Goal: Task Accomplishment & Management: Use online tool/utility

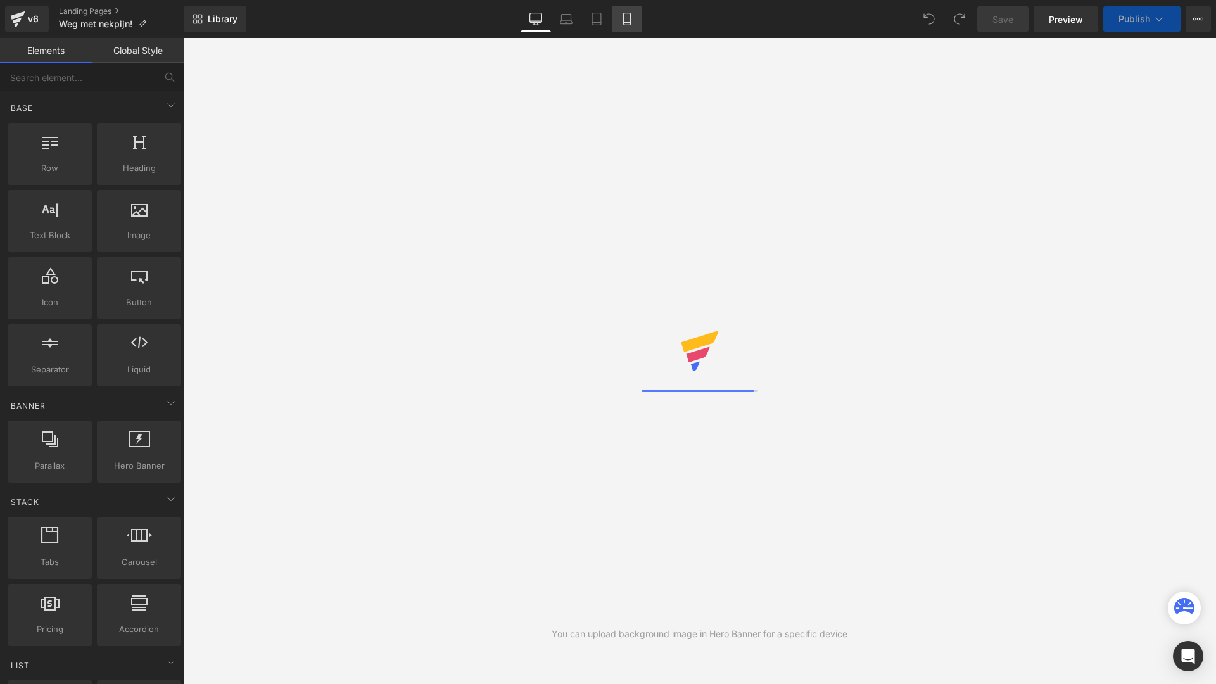
drag, startPoint x: 632, startPoint y: 25, endPoint x: 517, endPoint y: 362, distance: 356.2
click at [632, 25] on icon at bounding box center [627, 19] width 13 height 13
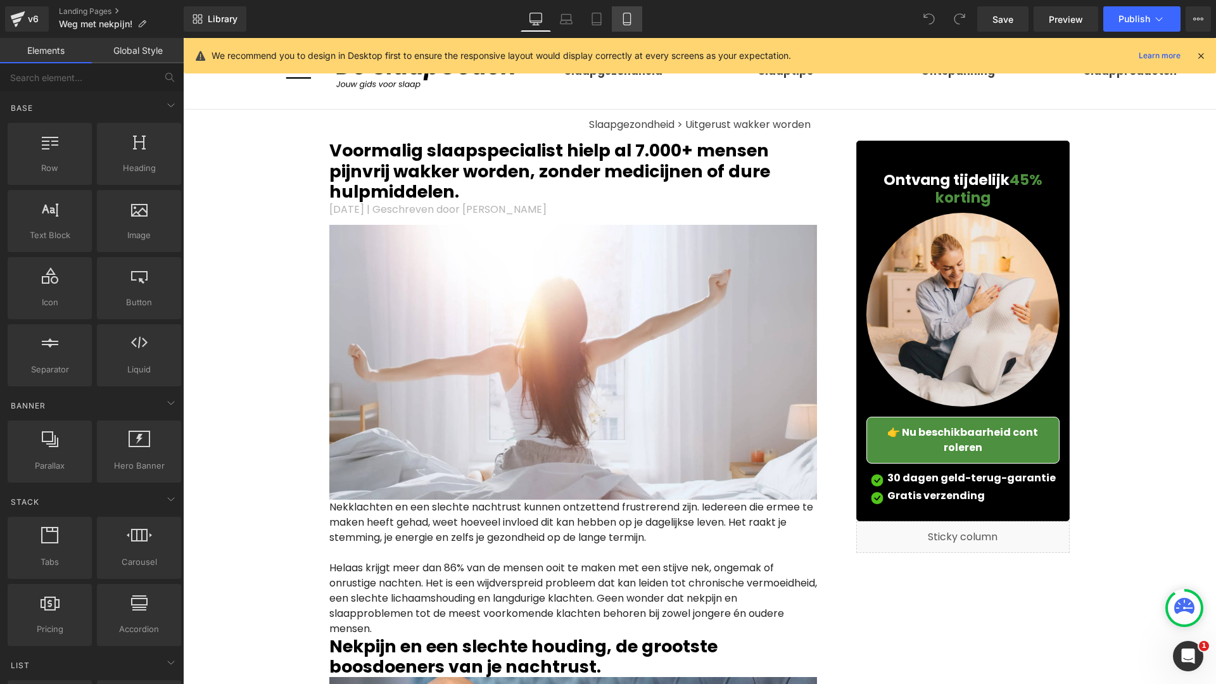
click at [632, 22] on icon at bounding box center [627, 19] width 13 height 13
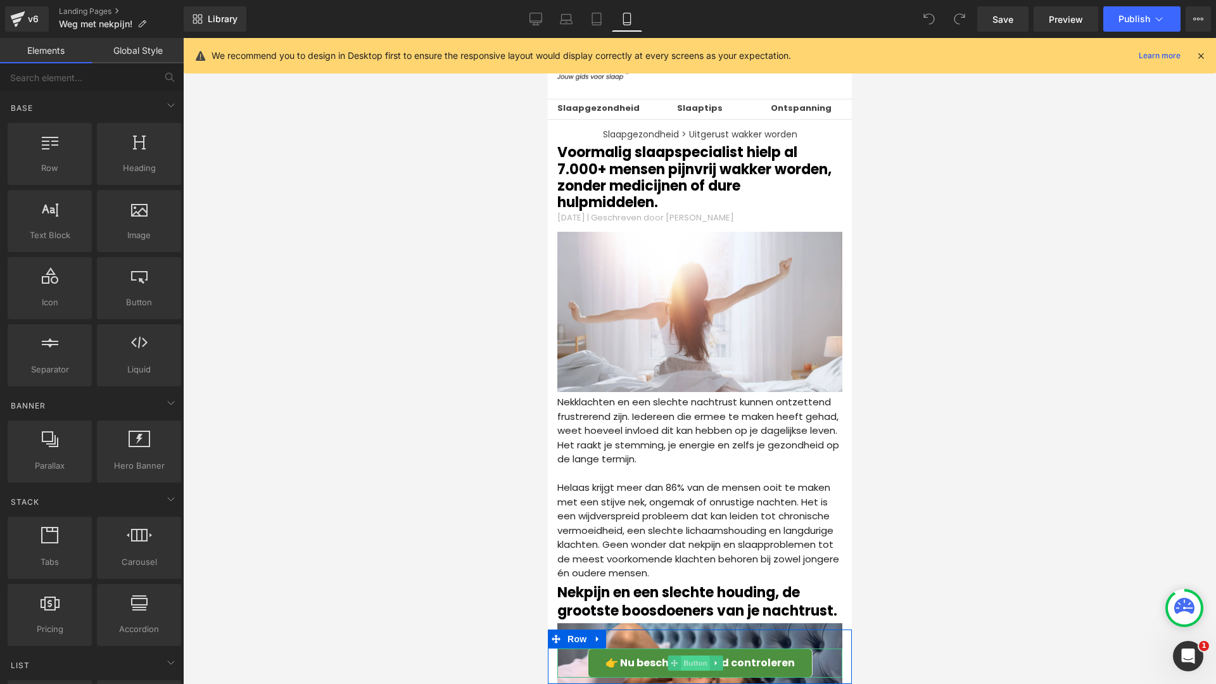
click at [695, 667] on span "Button" at bounding box center [694, 663] width 29 height 15
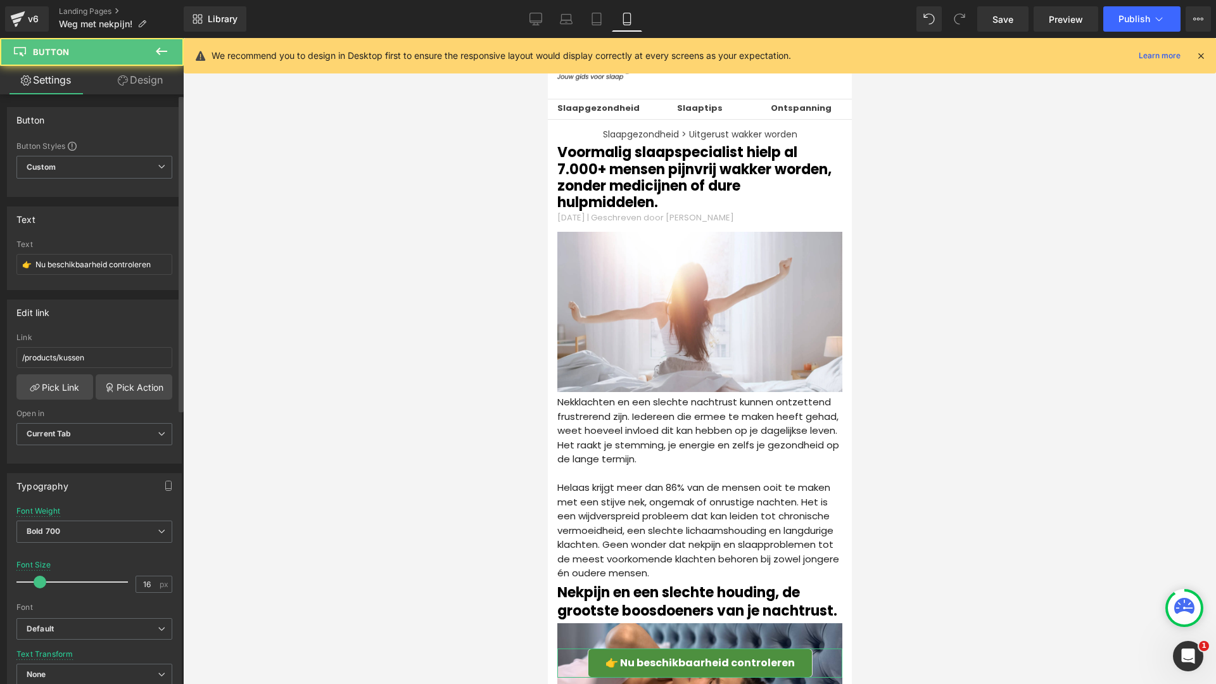
click at [136, 276] on div "Text 👉 Nu beschikbaarheid controleren" at bounding box center [94, 264] width 156 height 49
click at [136, 272] on input "👉 Nu beschikbaarheid controleren" at bounding box center [94, 264] width 156 height 21
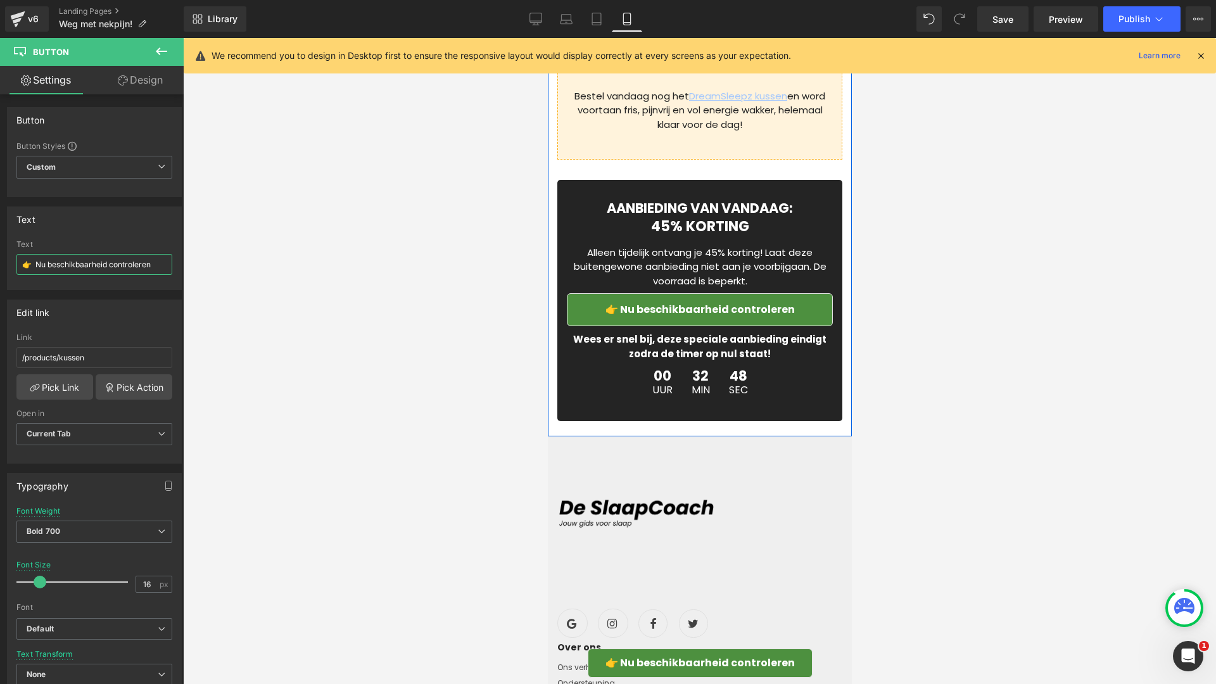
scroll to position [5434, 0]
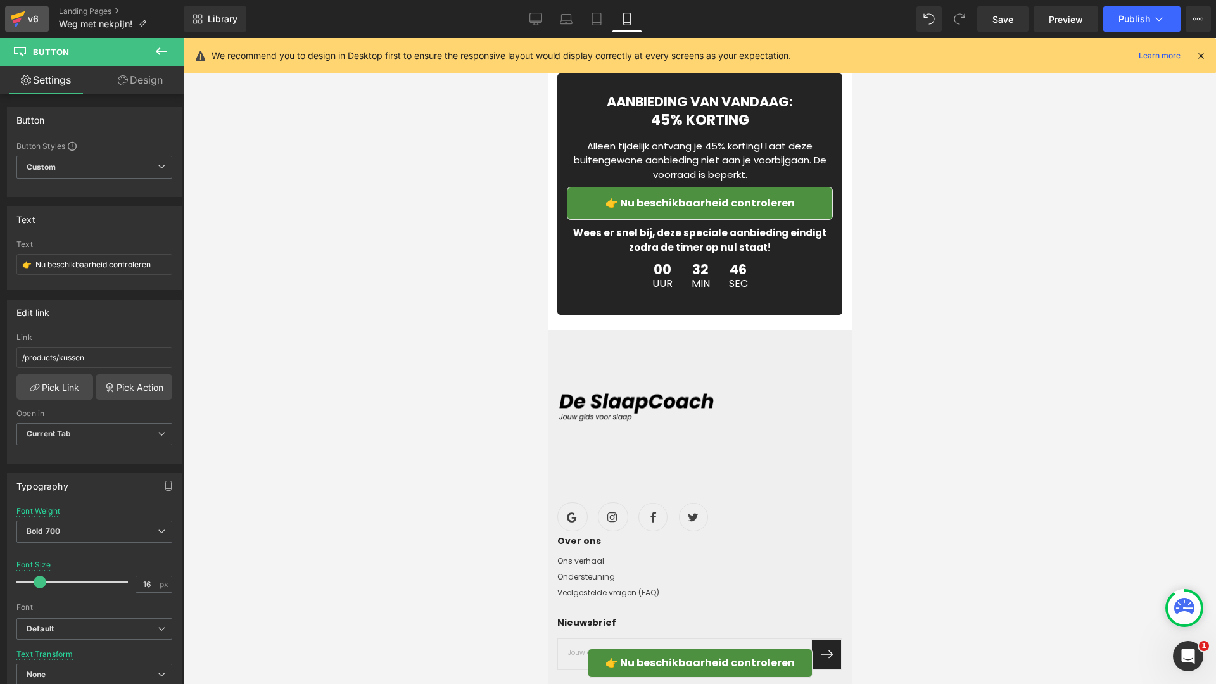
click at [24, 6] on icon at bounding box center [17, 19] width 15 height 32
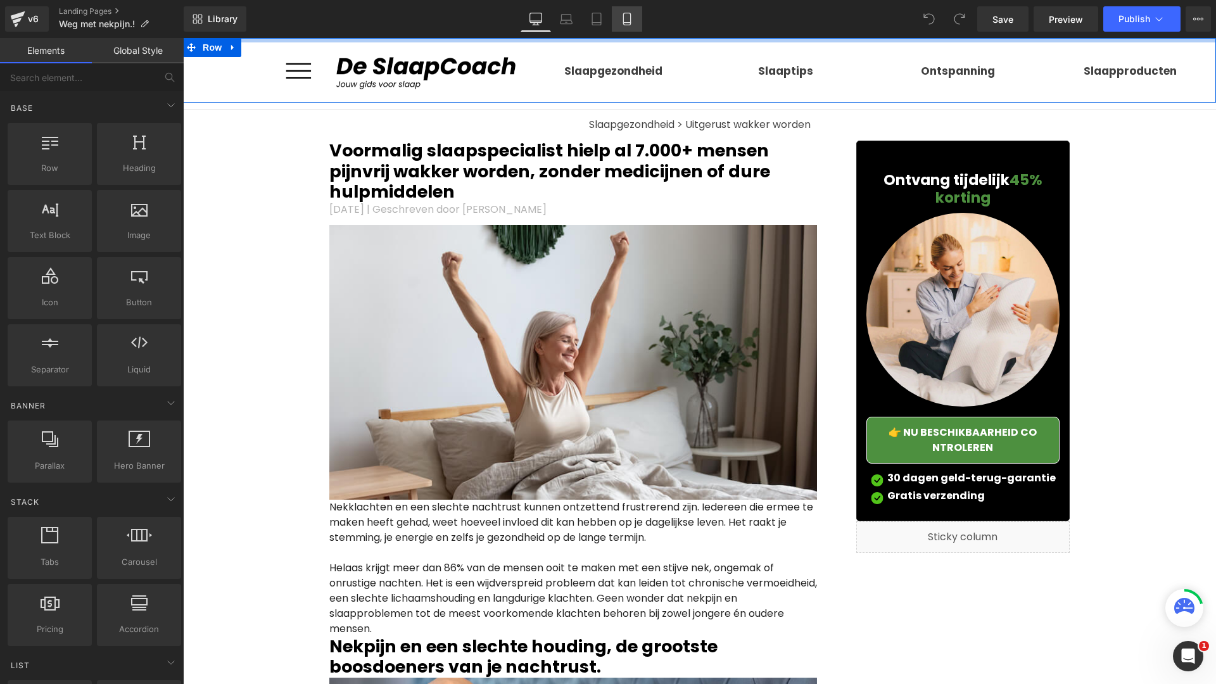
click at [632, 27] on link "Mobile" at bounding box center [627, 18] width 30 height 25
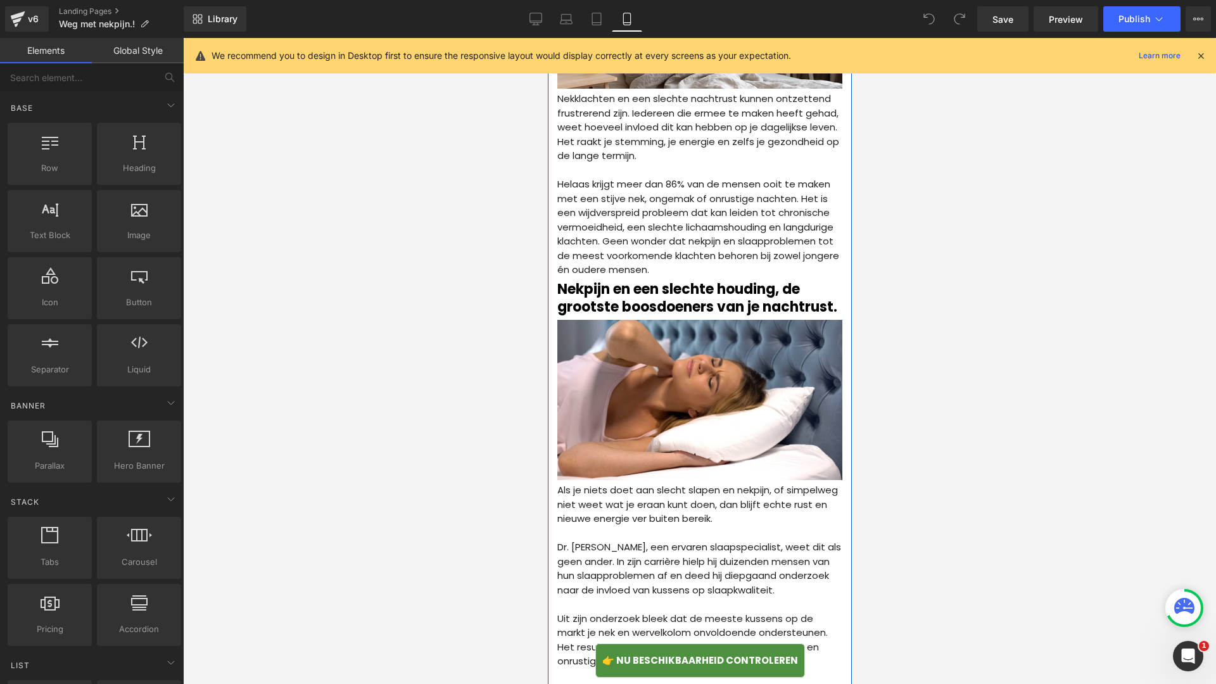
scroll to position [342, 0]
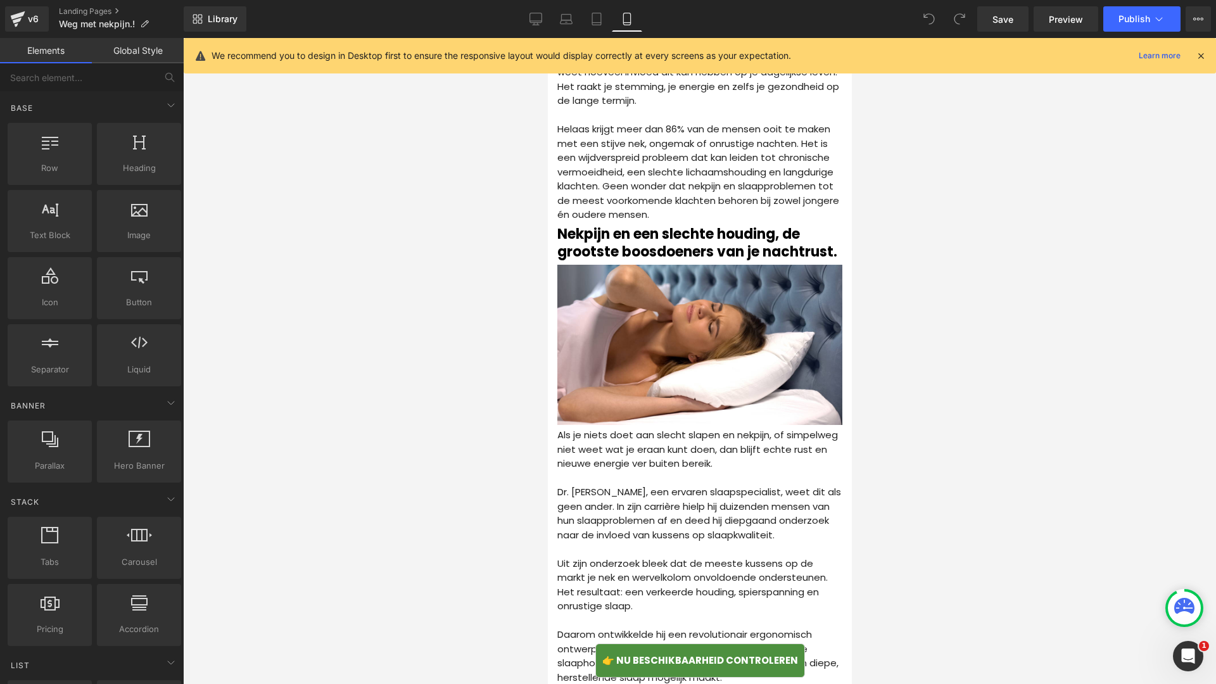
click at [655, 655] on span "👉 Nu beschikbaarheid controleren" at bounding box center [700, 661] width 196 height 15
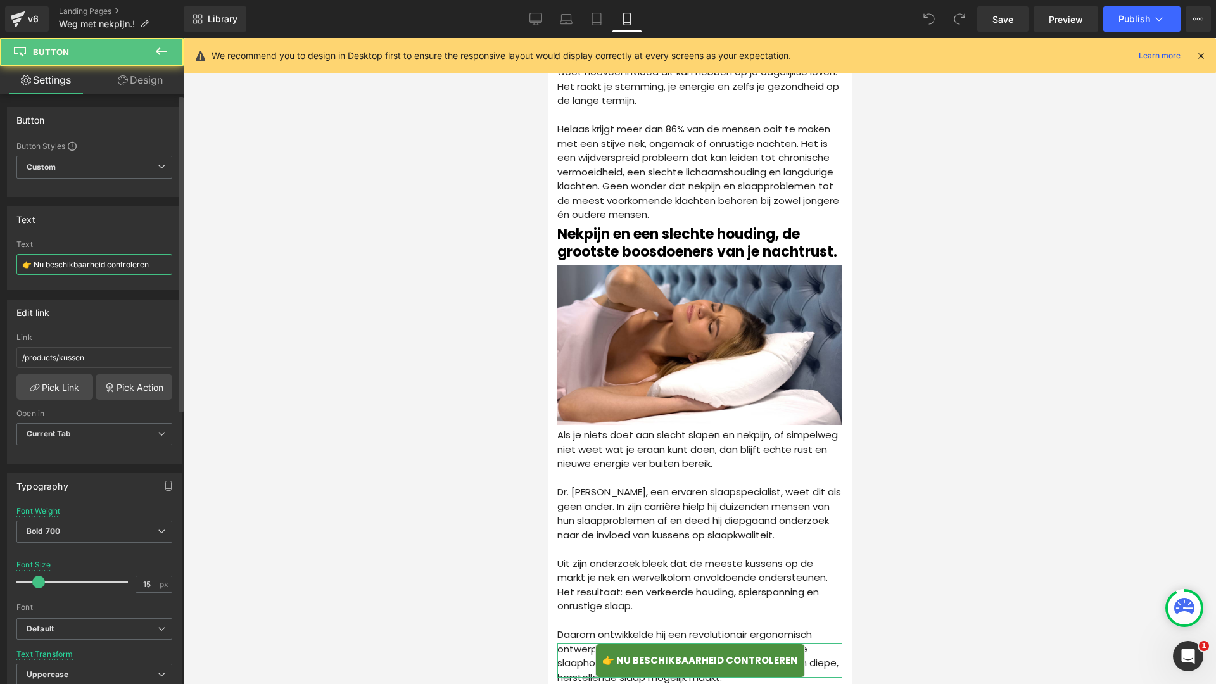
click at [60, 270] on input "👉 Nu beschikbaarheid controleren" at bounding box center [94, 264] width 156 height 21
paste input "text"
type input "👉 Nu beschikbaarheid controleren"
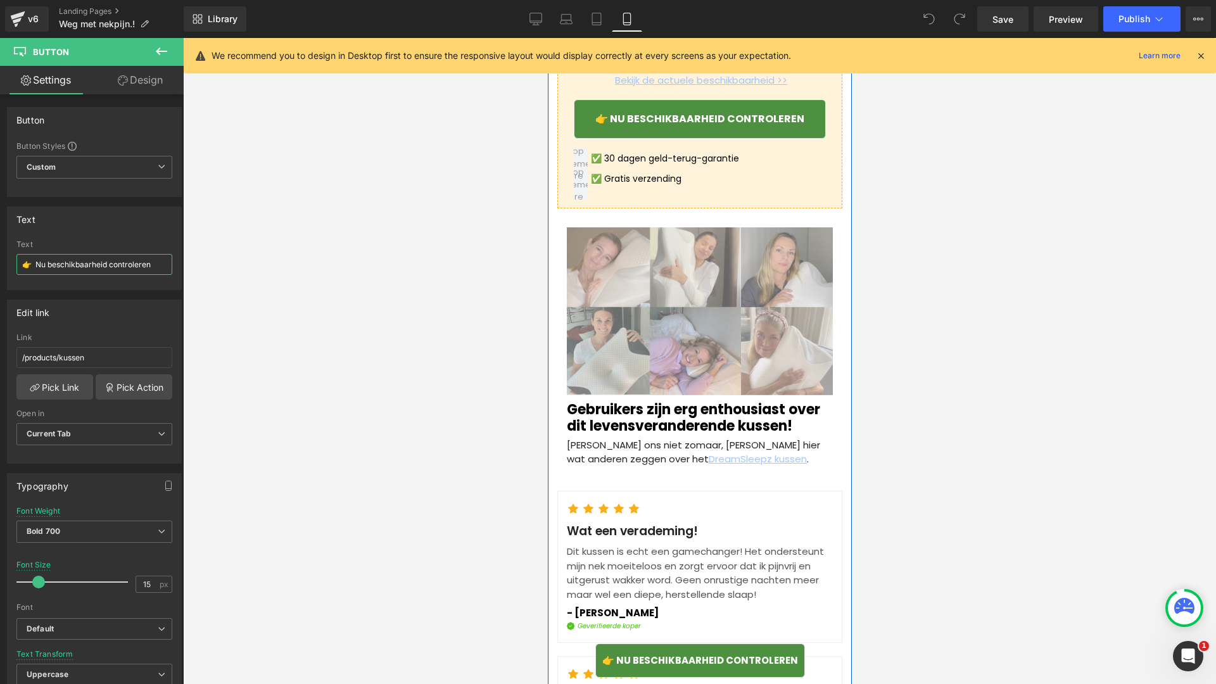
scroll to position [4055, 0]
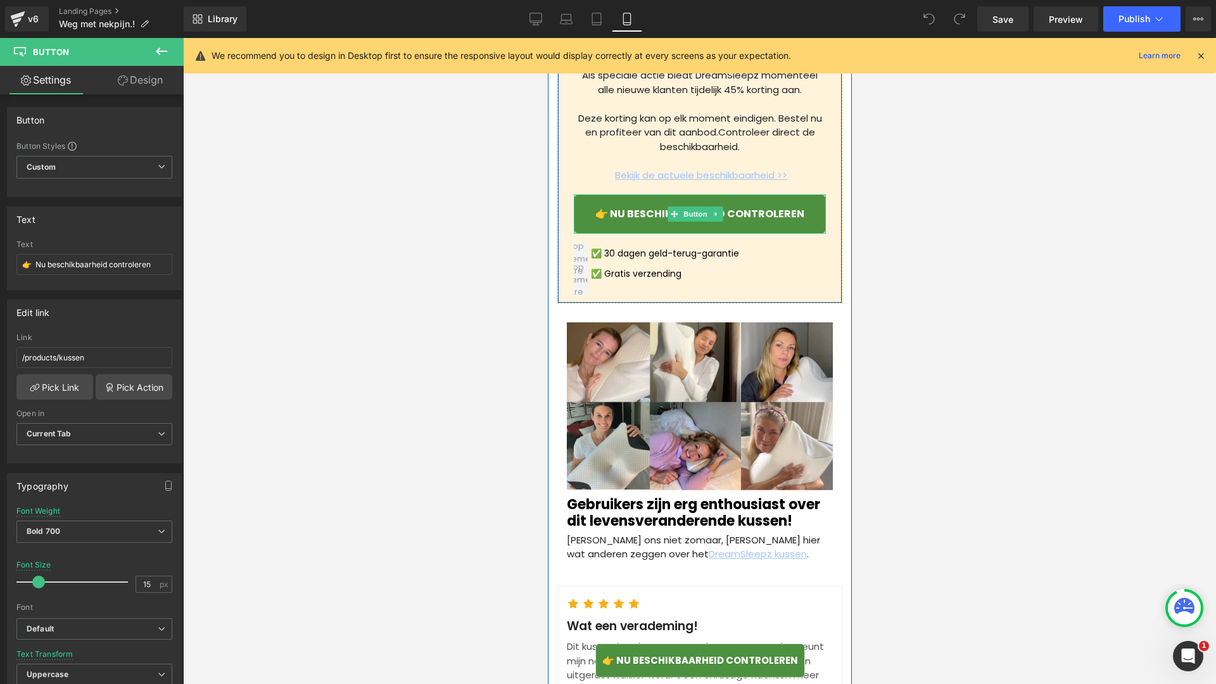
click at [627, 221] on span "👉 Nu beschikbaarheid controleren" at bounding box center [699, 213] width 209 height 15
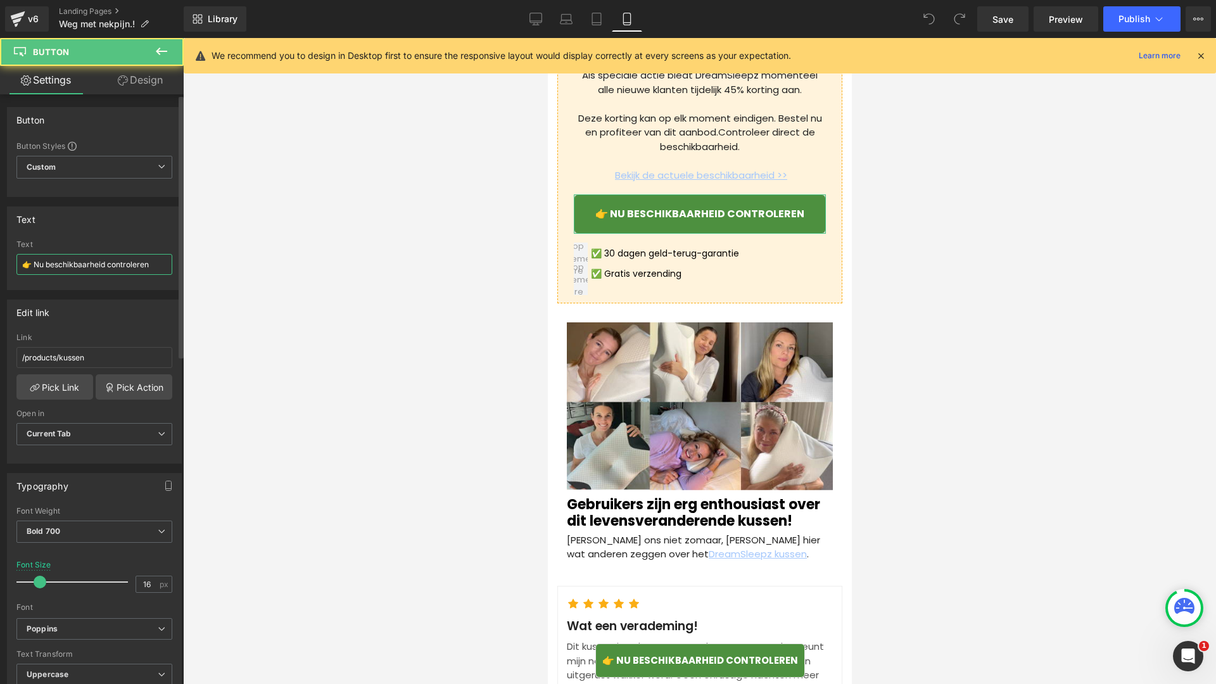
click at [113, 269] on input "👉 Nu beschikbaarheid controleren" at bounding box center [94, 264] width 156 height 21
paste input "text"
type input "👉 Nu beschikbaarheid controleren"
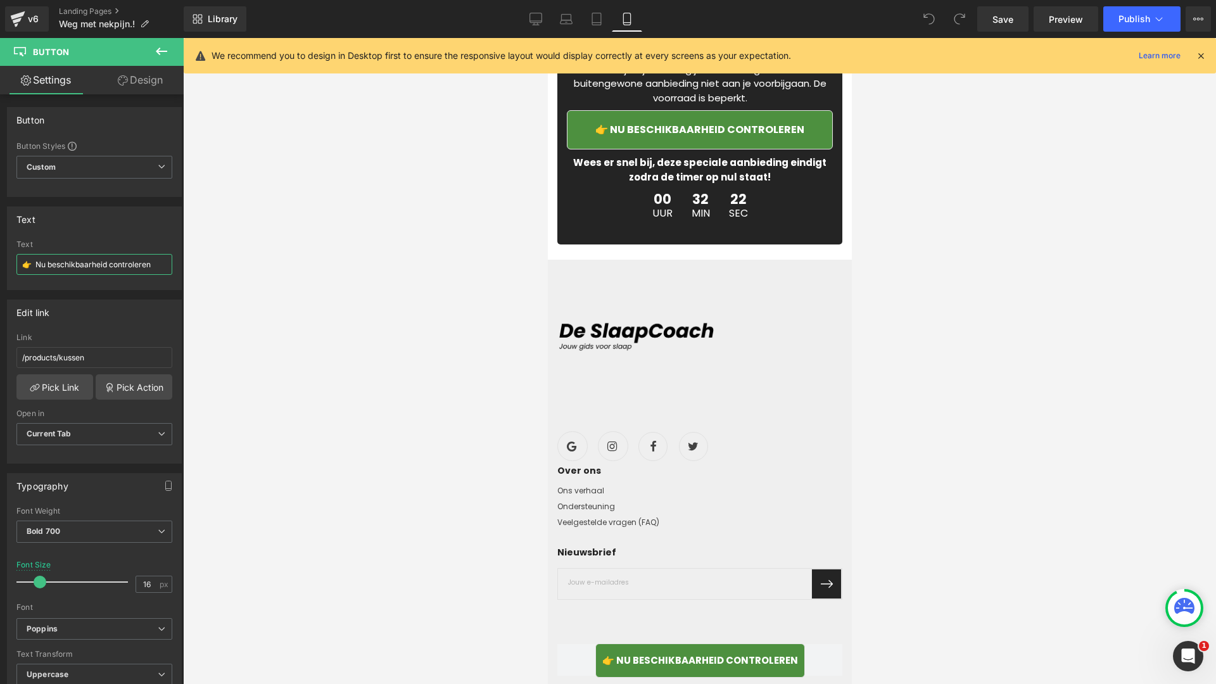
scroll to position [5366, 0]
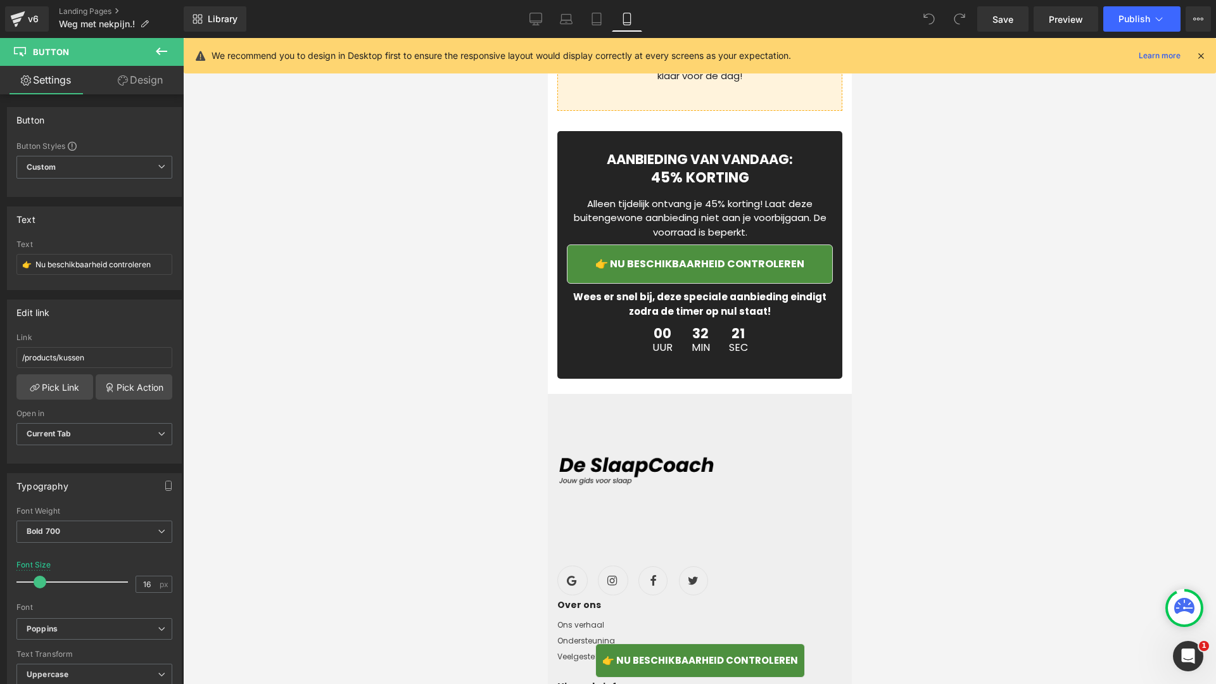
click at [612, 271] on span "👉 Nu beschikbaarheid controleren" at bounding box center [699, 264] width 209 height 15
click at [119, 264] on input "👉 Nu beschikbaarheid controleren" at bounding box center [94, 264] width 156 height 21
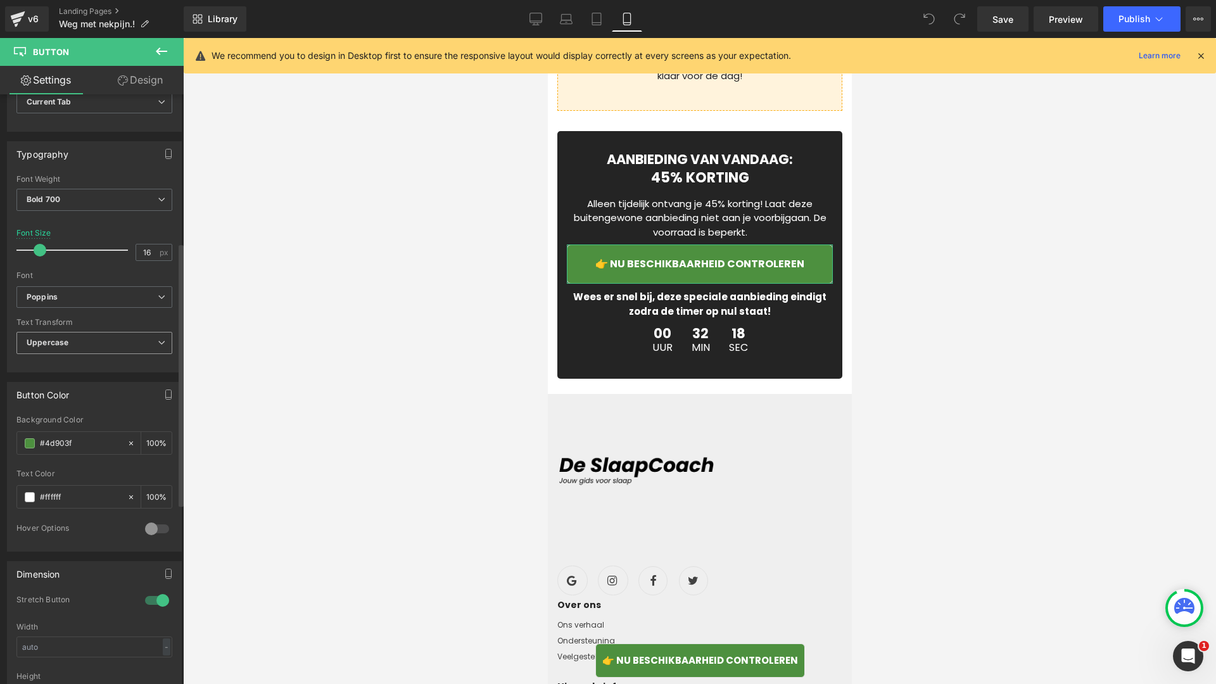
type input "👉 Nu beschikbaarheid controleren"
click at [92, 350] on span "Uppercase" at bounding box center [94, 343] width 156 height 22
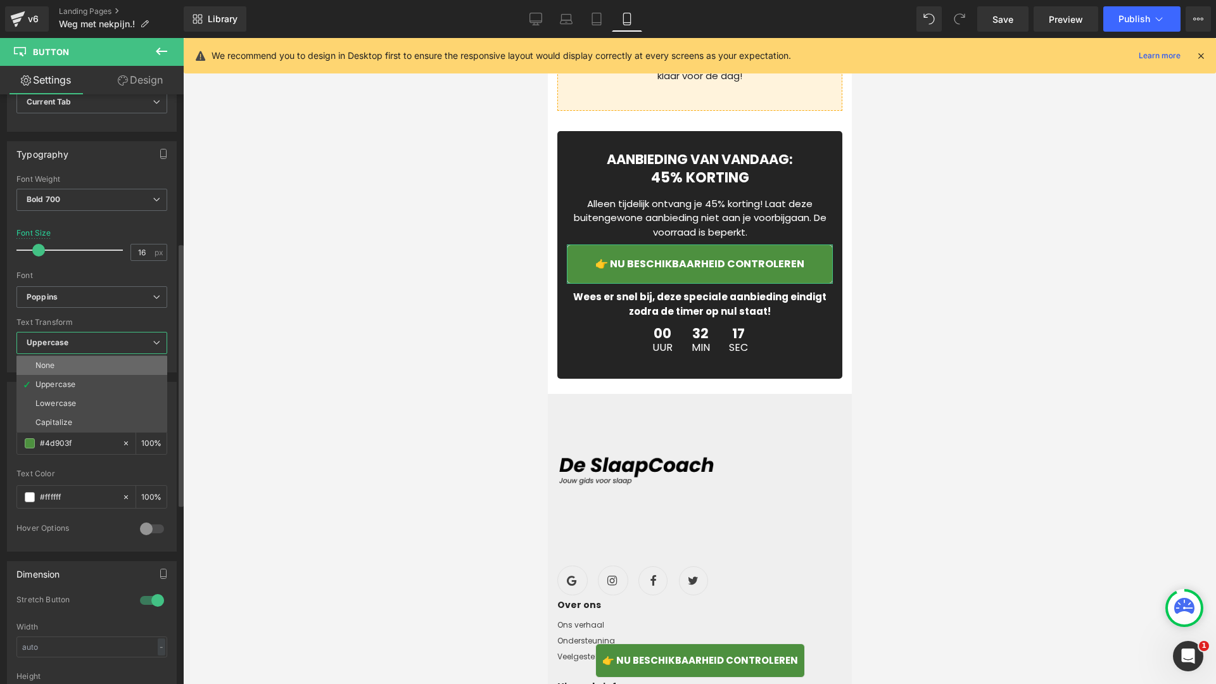
click at [94, 366] on li "None" at bounding box center [91, 365] width 151 height 19
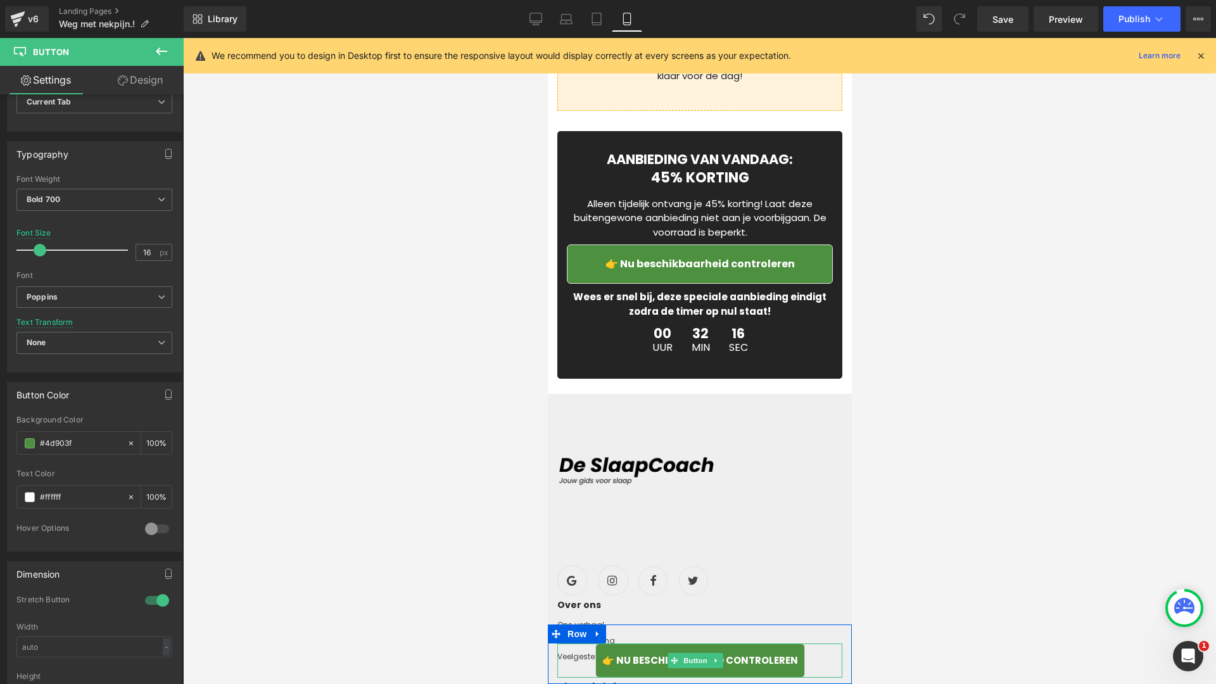
click at [631, 664] on span "👉 Nu beschikbaarheid controleren" at bounding box center [700, 661] width 196 height 15
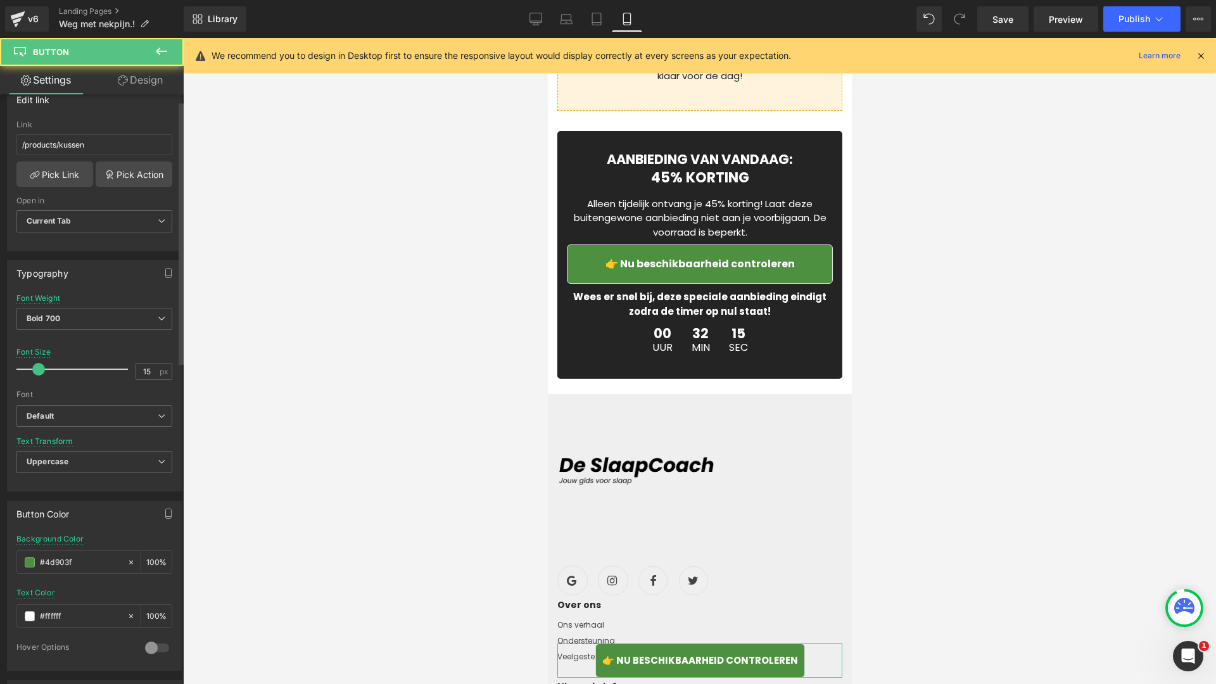
scroll to position [488, 0]
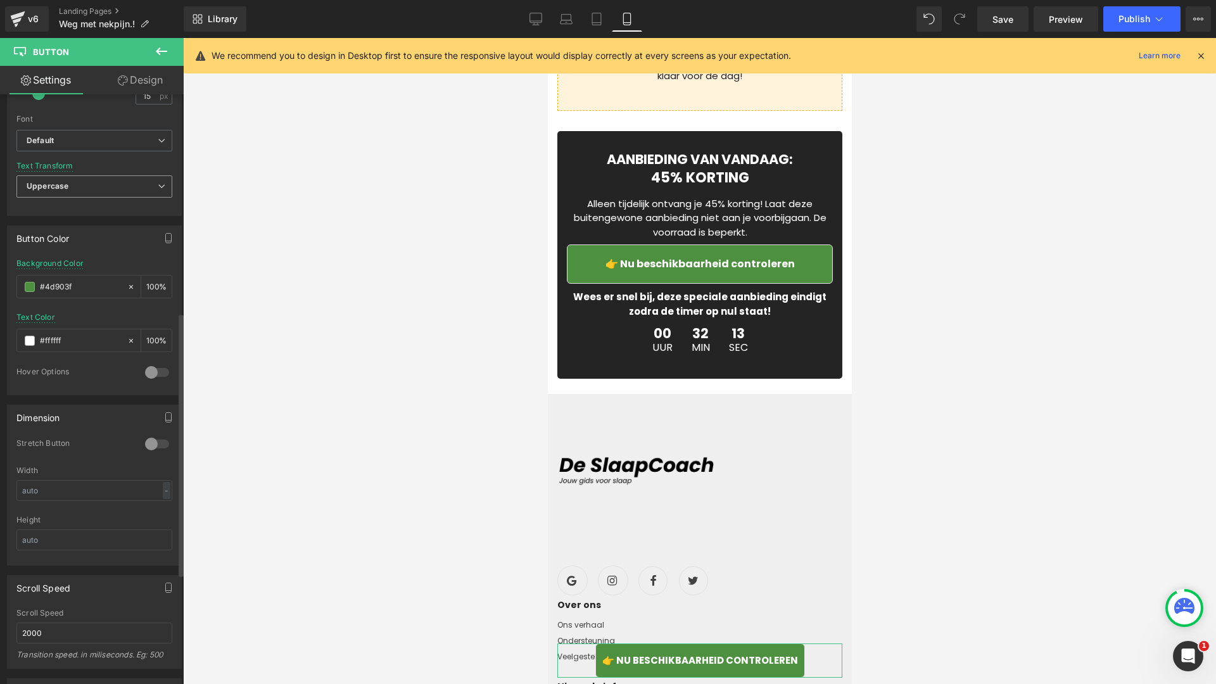
click at [73, 181] on span "Uppercase" at bounding box center [94, 186] width 156 height 22
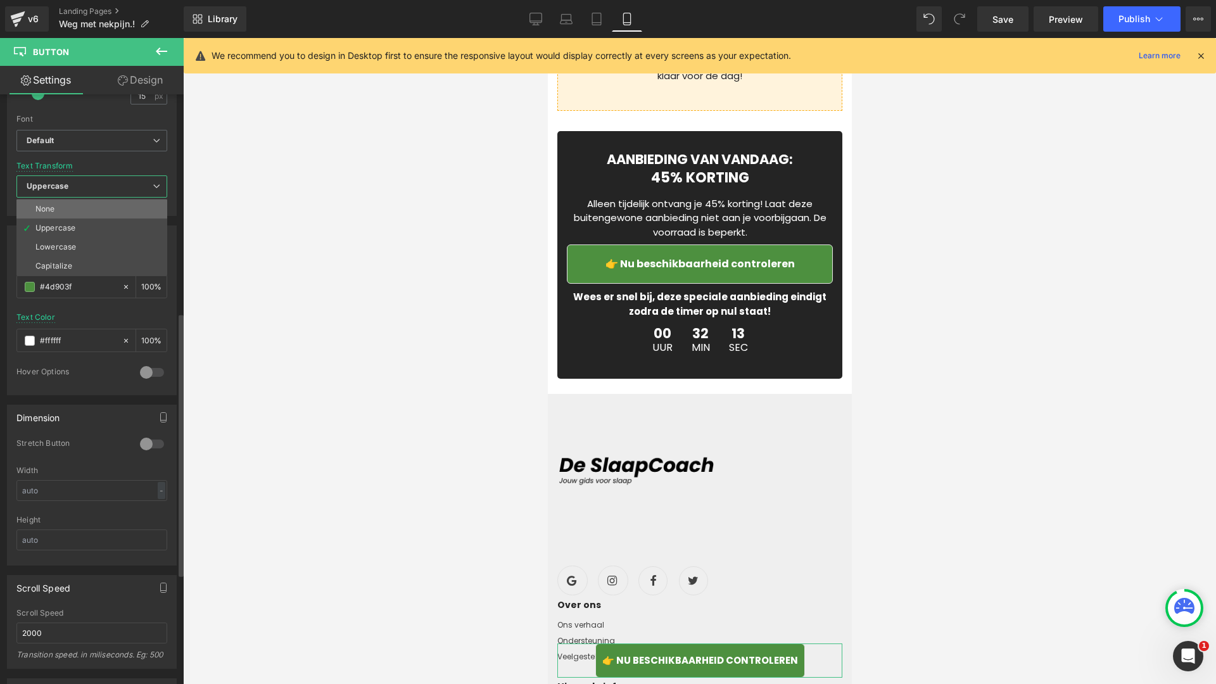
click at [72, 202] on li "None" at bounding box center [91, 209] width 151 height 19
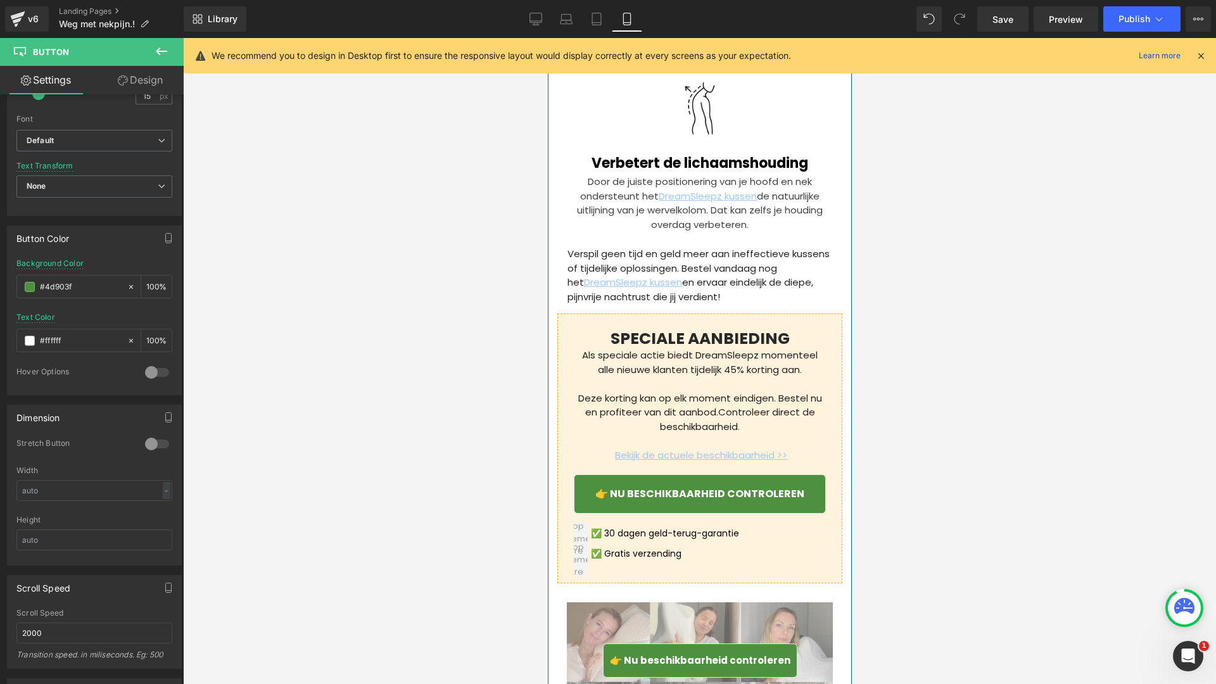
scroll to position [4143, 0]
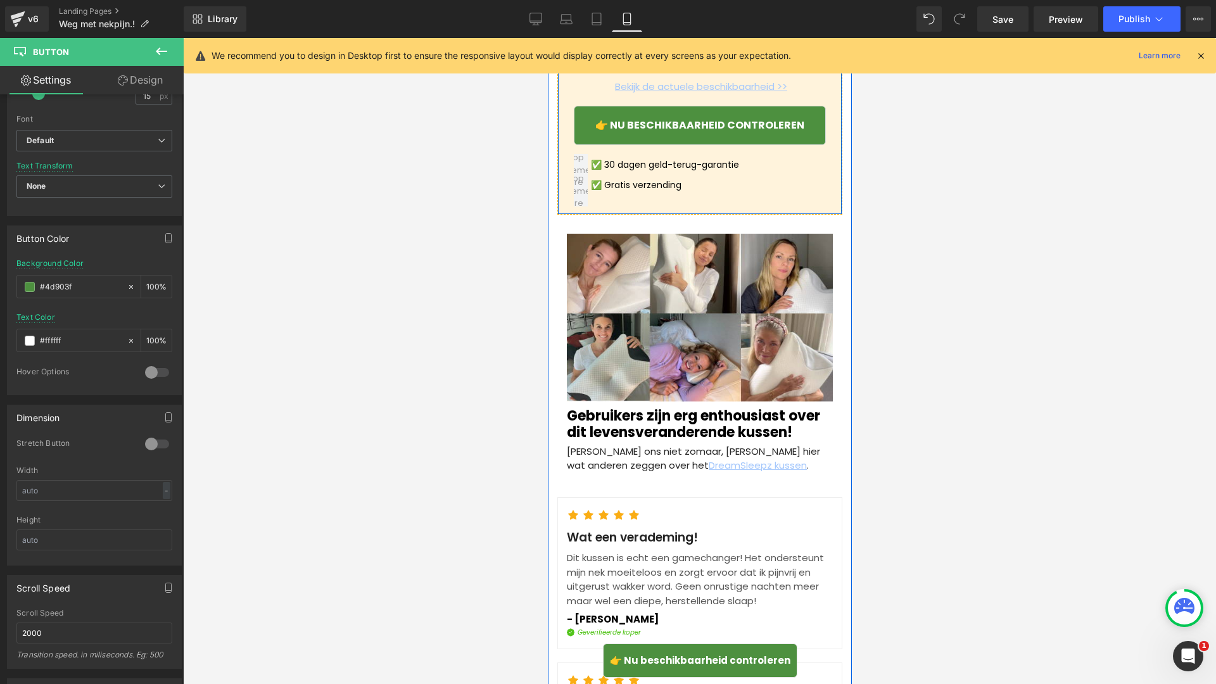
click at [625, 145] on link "👉 Nu beschikbaarheid controleren" at bounding box center [699, 125] width 252 height 39
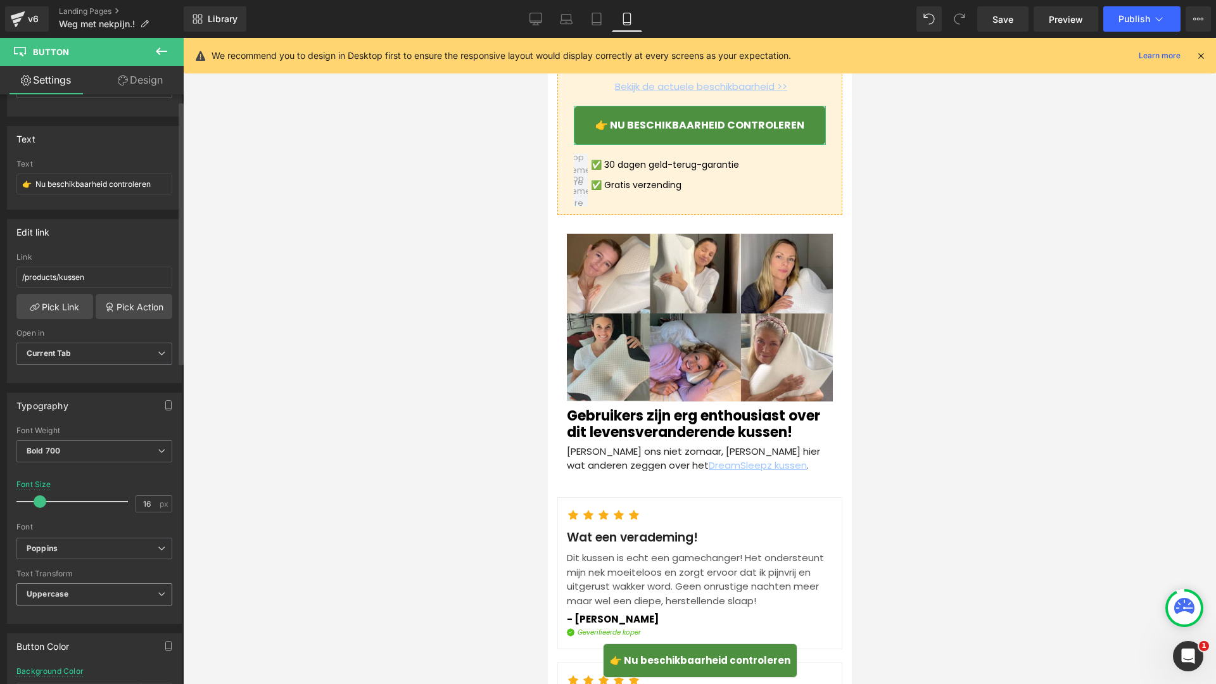
scroll to position [81, 0]
click at [80, 583] on span "Uppercase" at bounding box center [94, 594] width 156 height 22
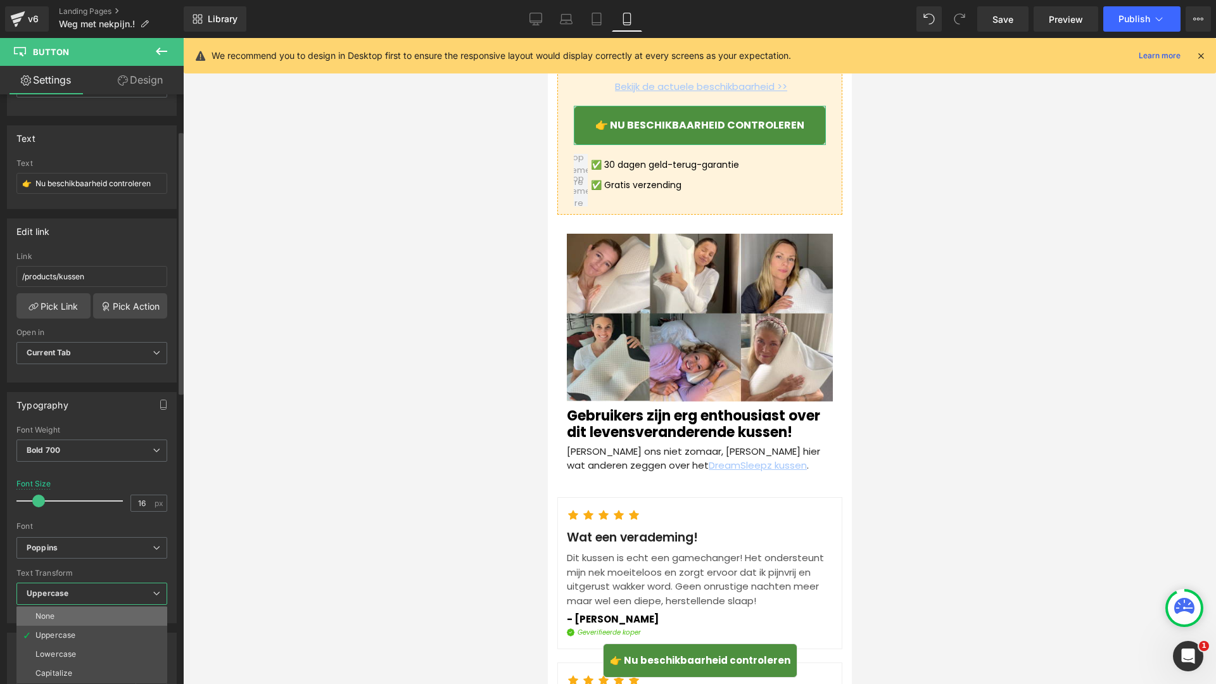
click at [54, 616] on li "None" at bounding box center [91, 616] width 151 height 19
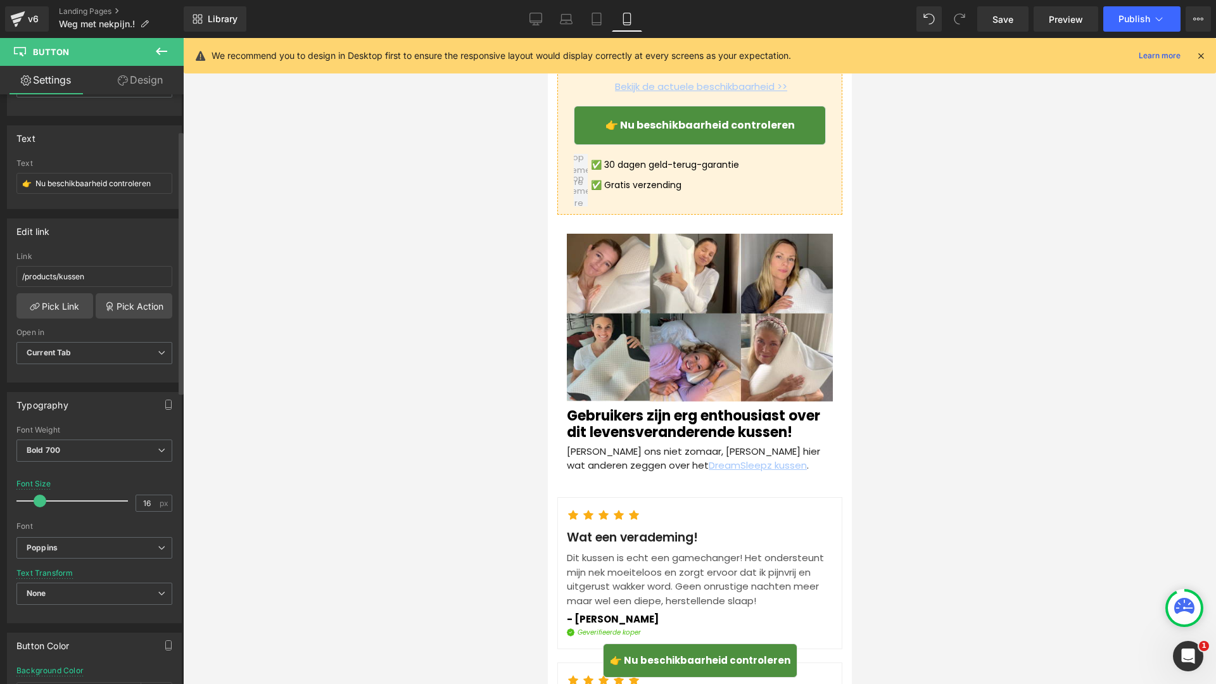
drag, startPoint x: 1013, startPoint y: 15, endPoint x: 101, endPoint y: 615, distance: 1092.0
click at [1013, 15] on span "Save" at bounding box center [1003, 19] width 21 height 13
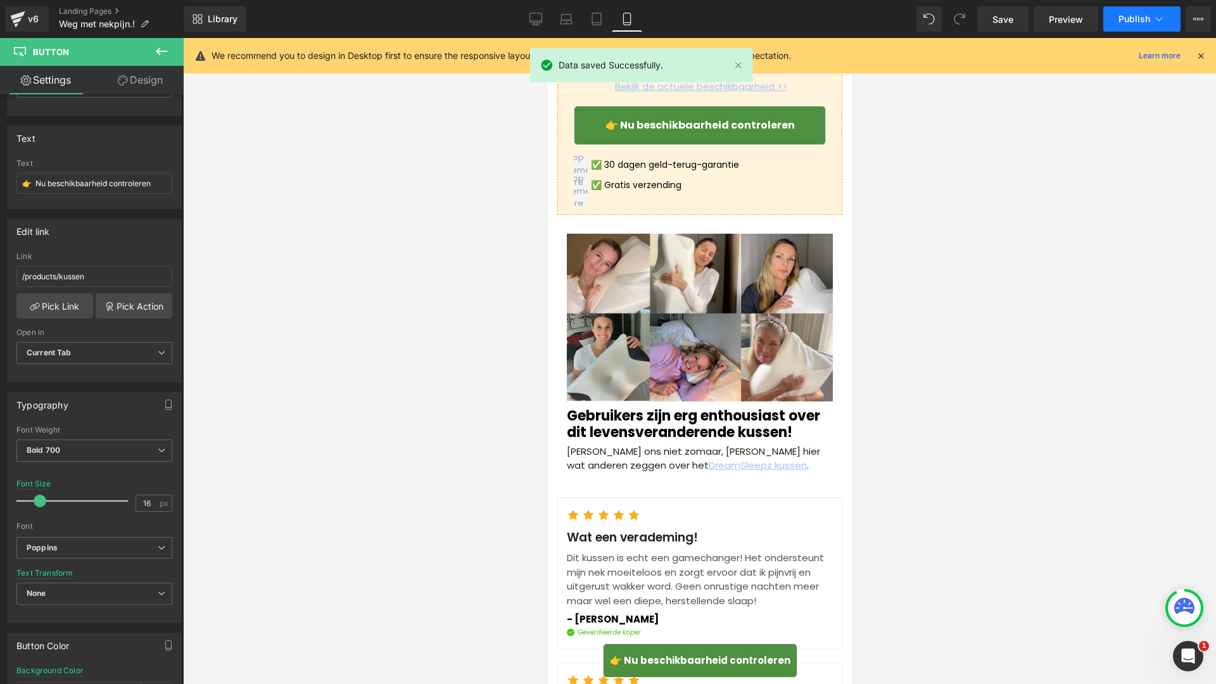
click at [1124, 27] on button "Publish" at bounding box center [1141, 18] width 77 height 25
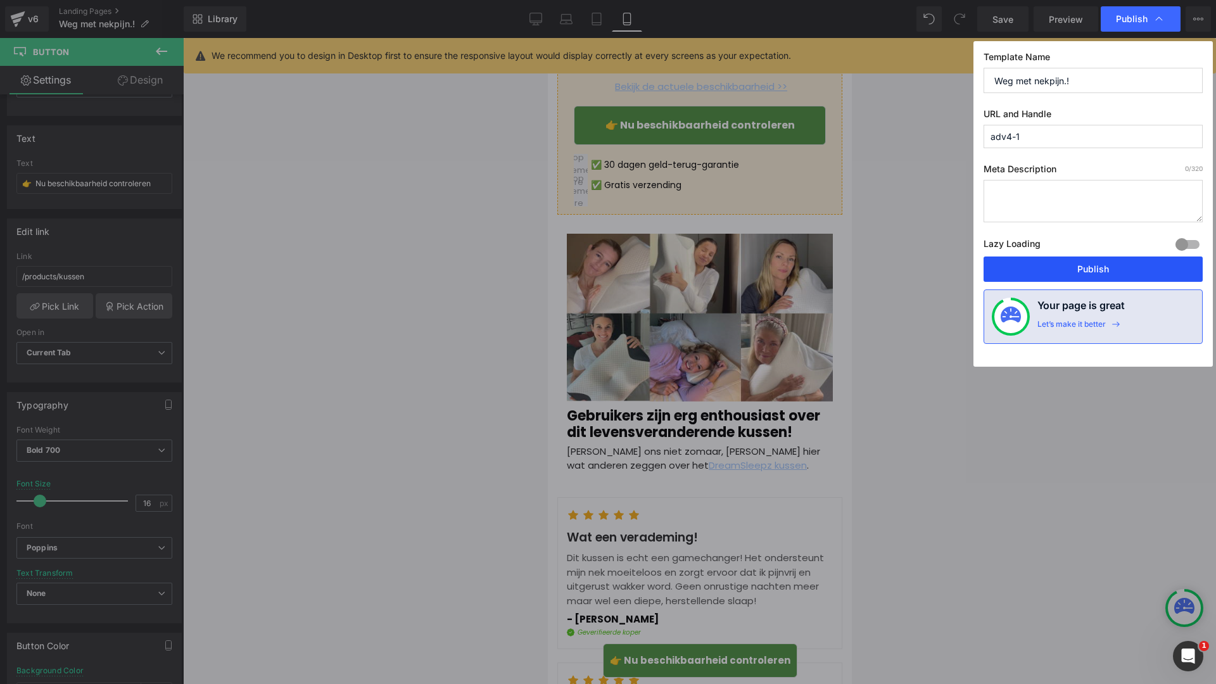
click at [1012, 265] on button "Publish" at bounding box center [1093, 269] width 219 height 25
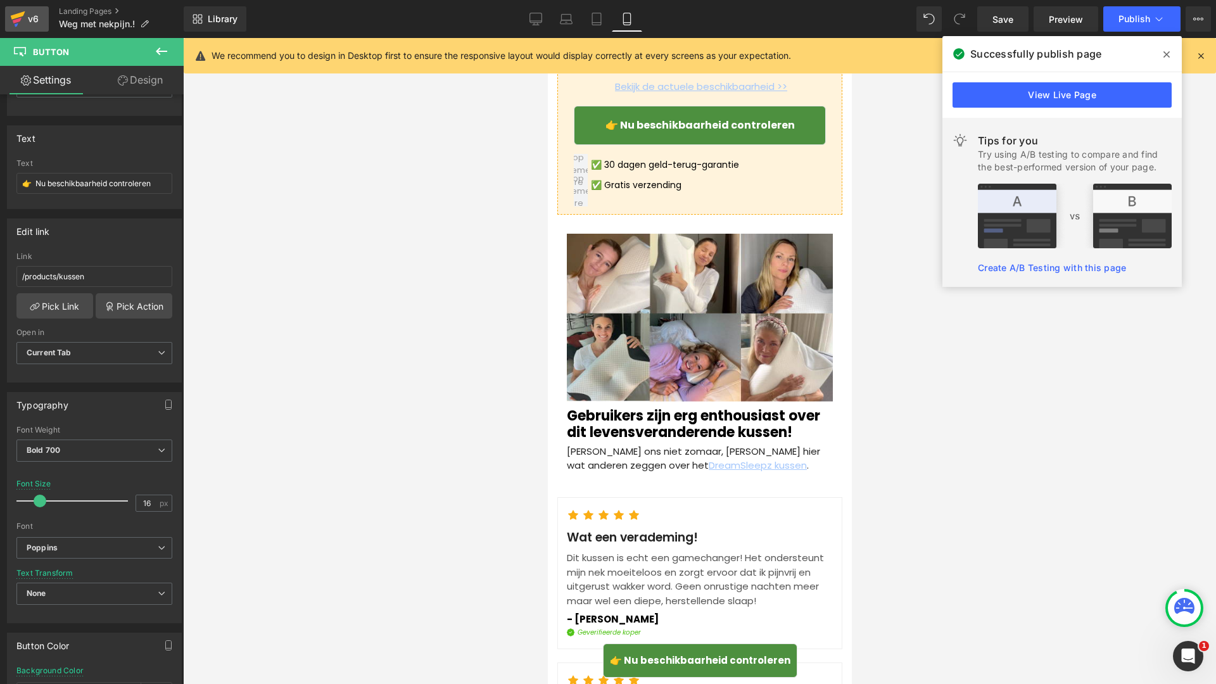
click at [22, 27] on icon at bounding box center [17, 19] width 15 height 32
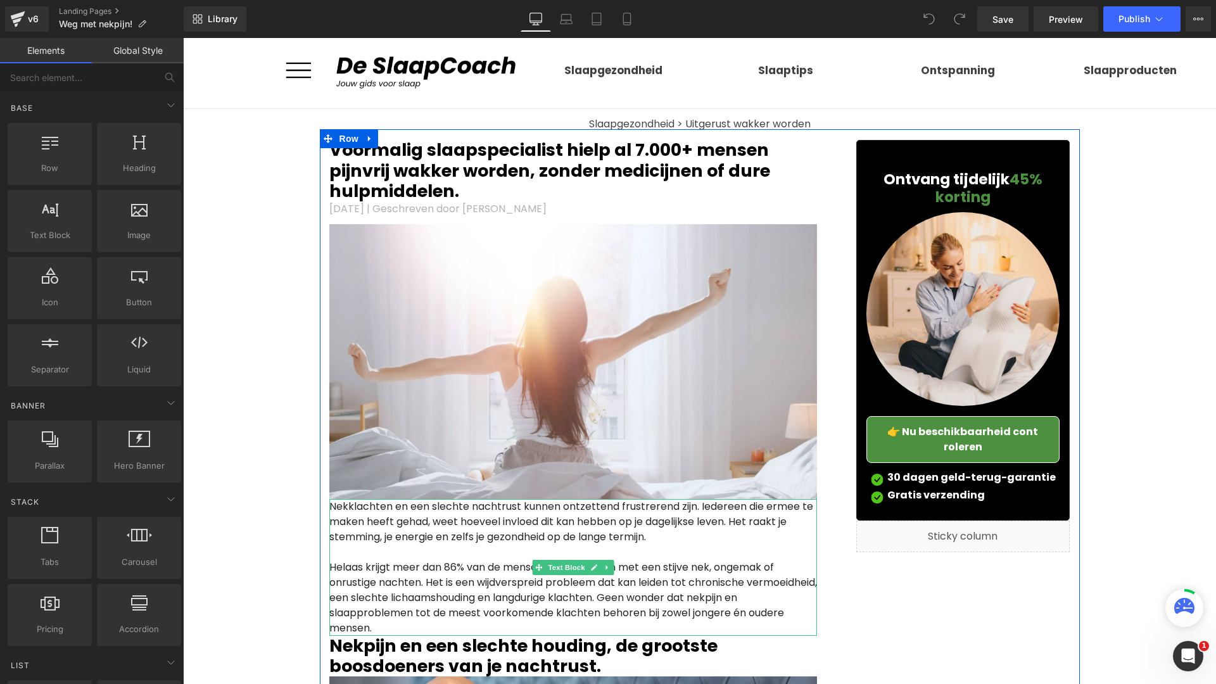
scroll to position [3, 0]
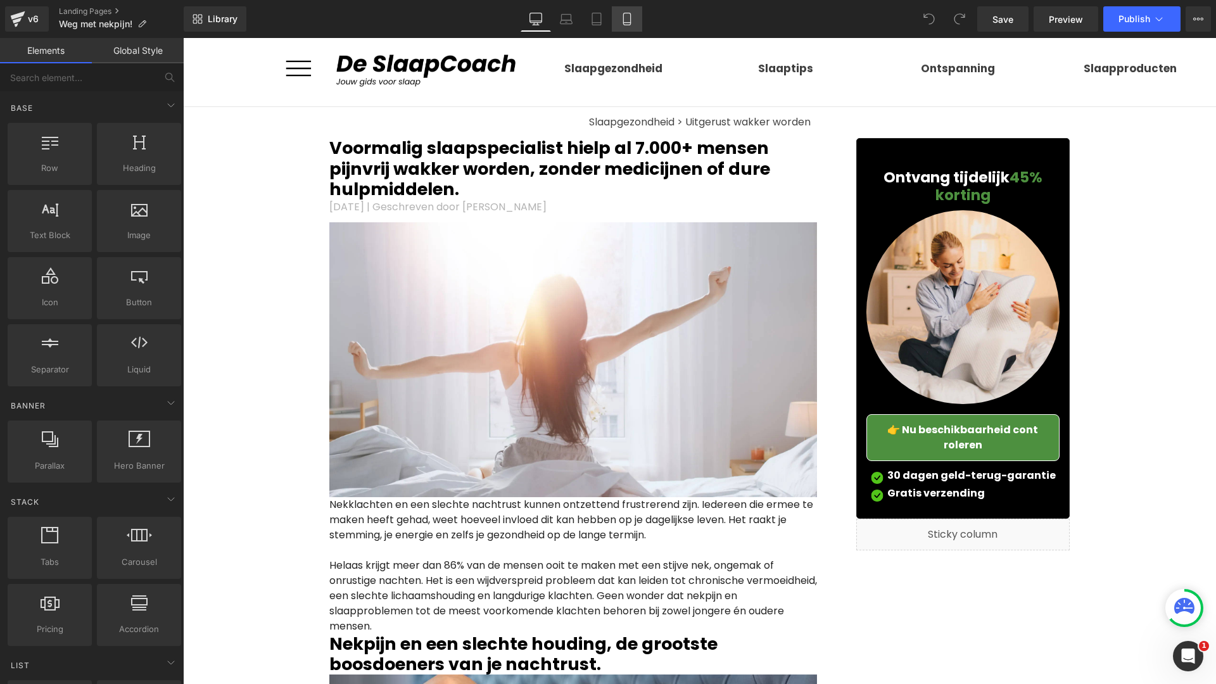
click at [632, 21] on icon at bounding box center [627, 19] width 13 height 13
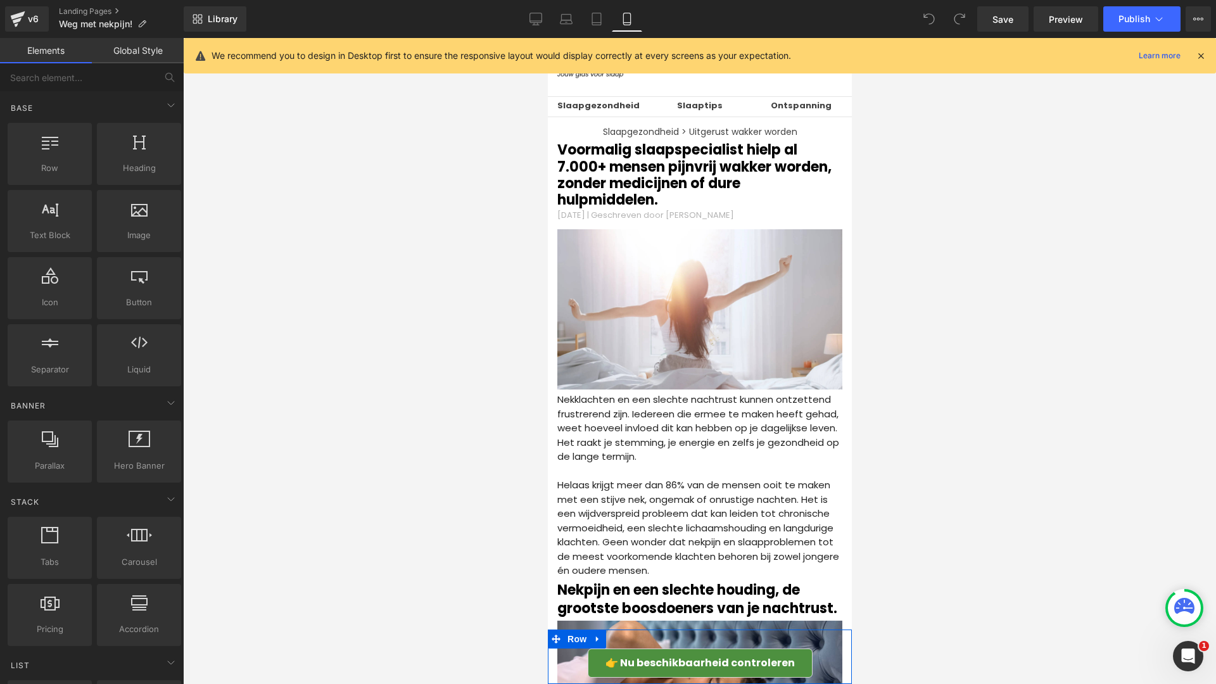
click at [591, 654] on link "👉 Nu beschikbaarheid controleren" at bounding box center [699, 663] width 225 height 29
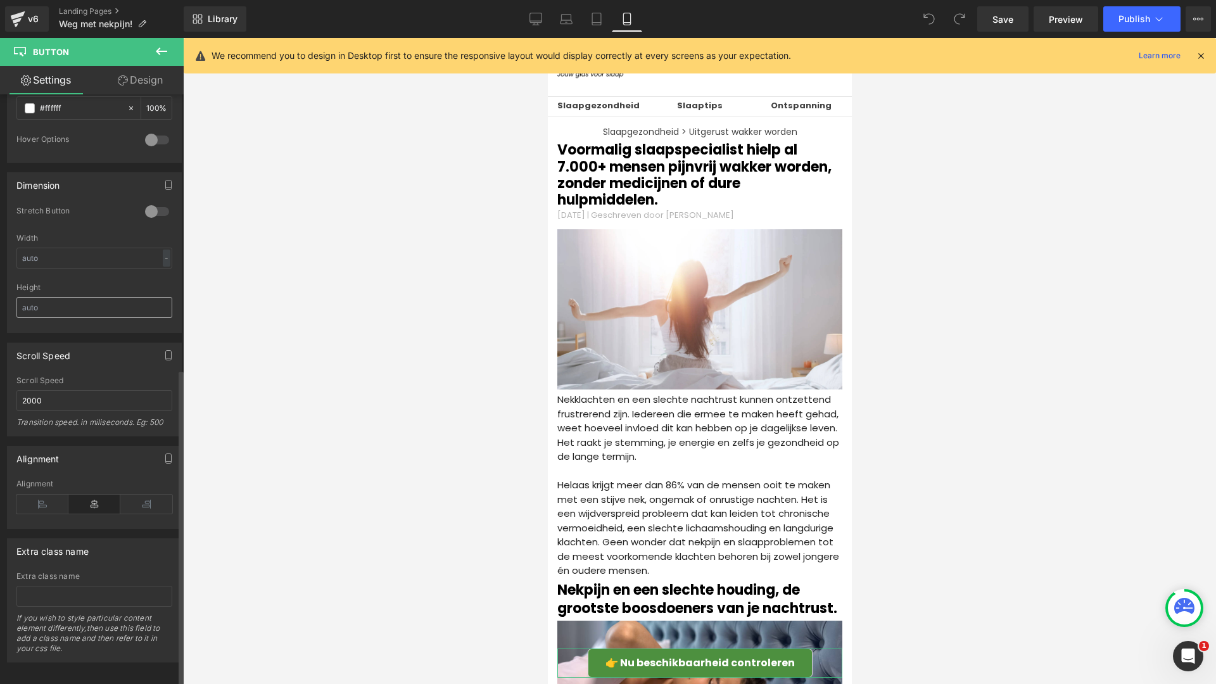
scroll to position [735, 0]
click at [140, 69] on link "Design" at bounding box center [140, 80] width 92 height 29
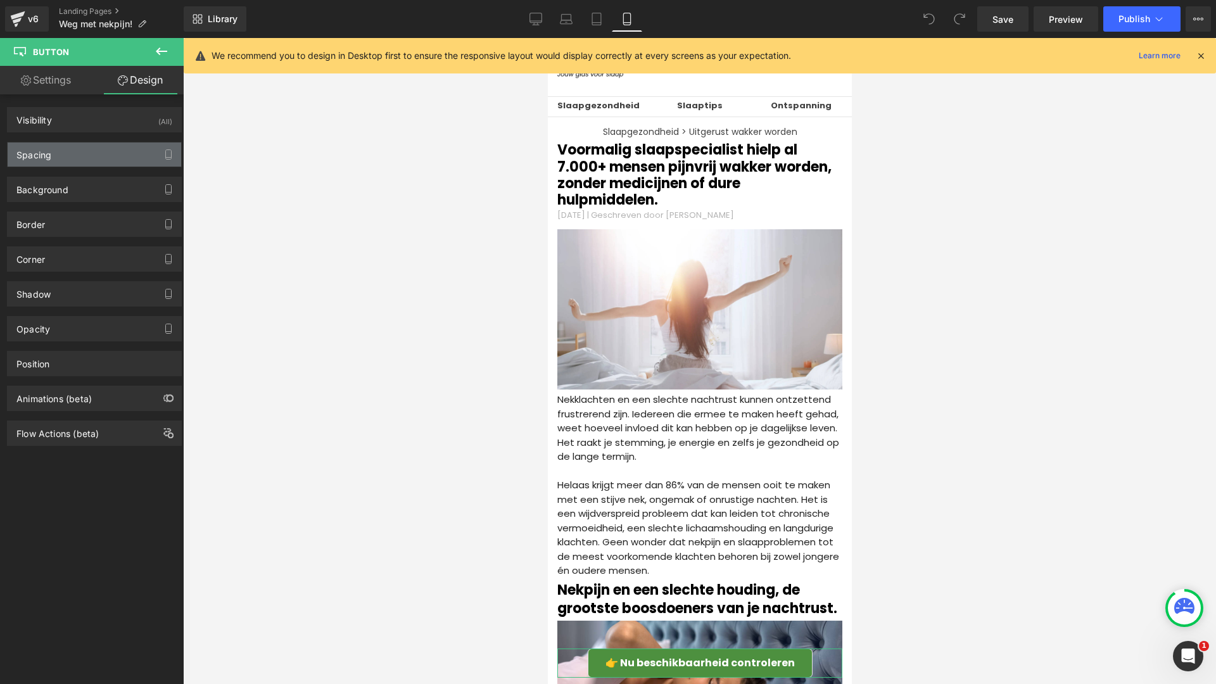
click at [108, 158] on div "Spacing" at bounding box center [95, 155] width 174 height 24
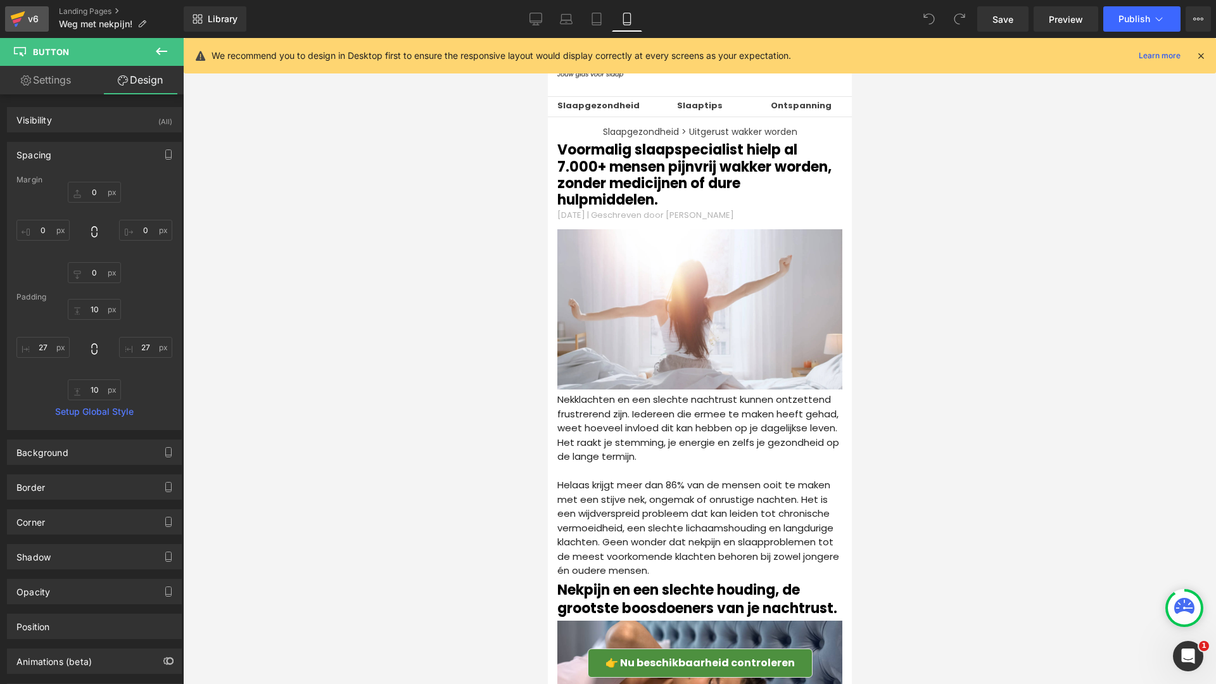
click at [16, 18] on icon at bounding box center [18, 15] width 15 height 8
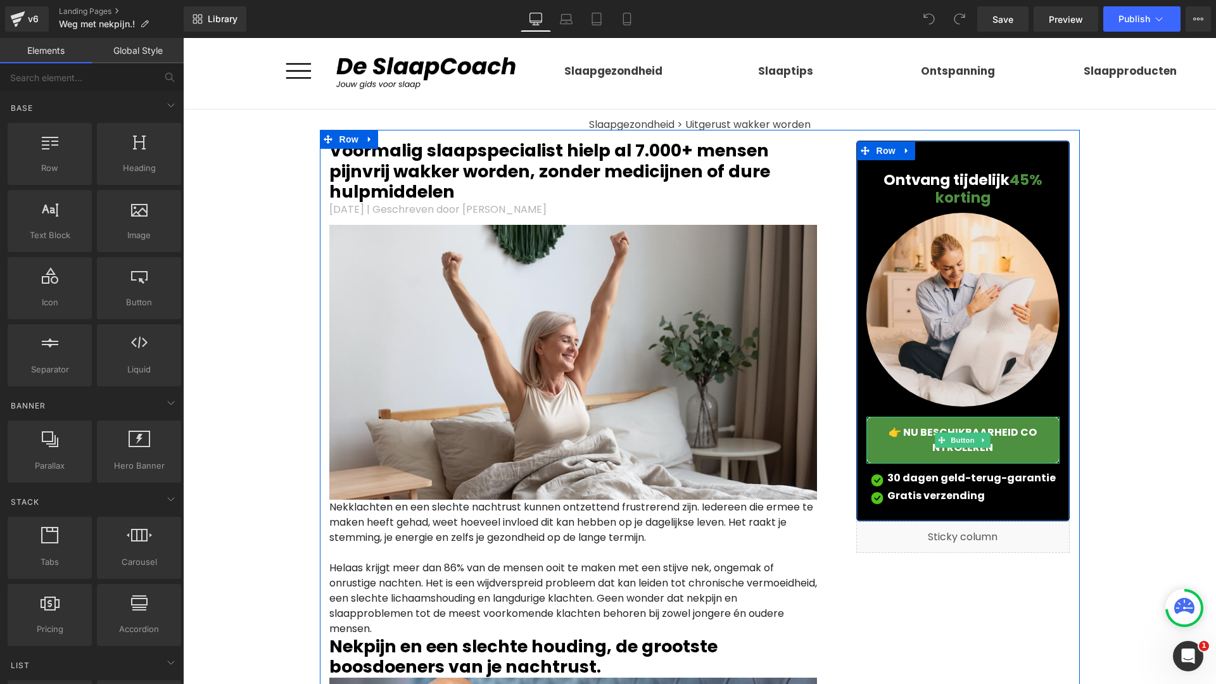
click at [900, 438] on span "👉 Nu beschikbaarheid controleren" at bounding box center [963, 440] width 148 height 30
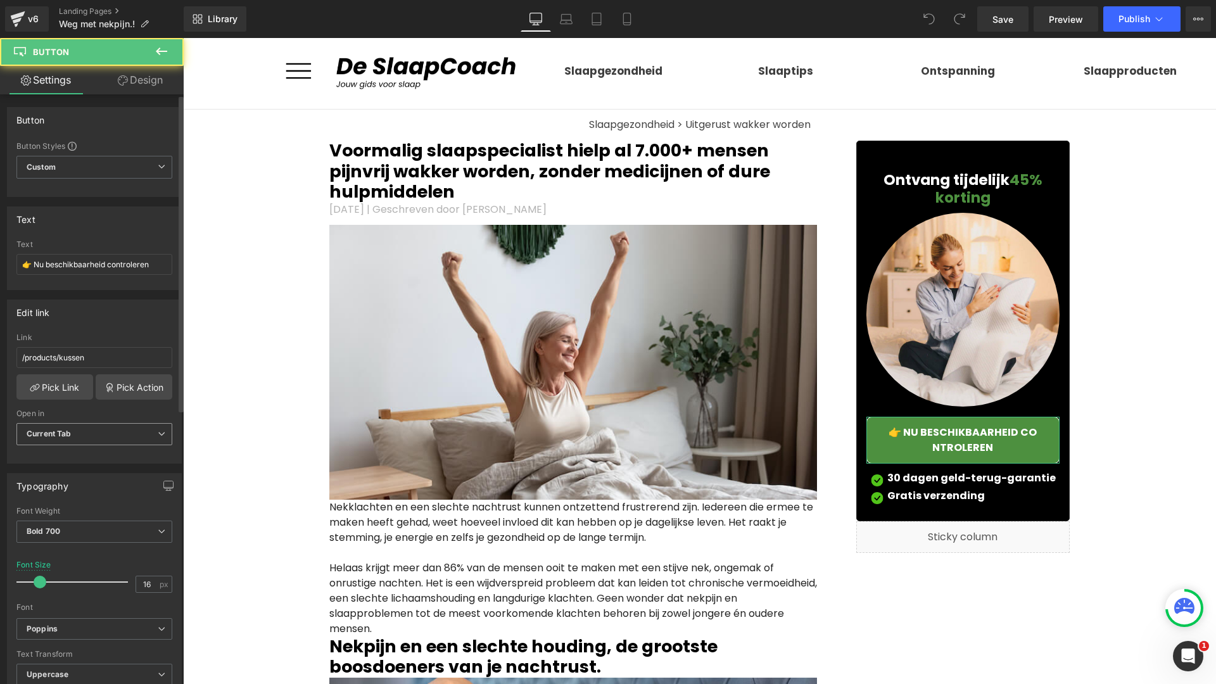
click at [83, 433] on span "Current Tab" at bounding box center [94, 434] width 156 height 22
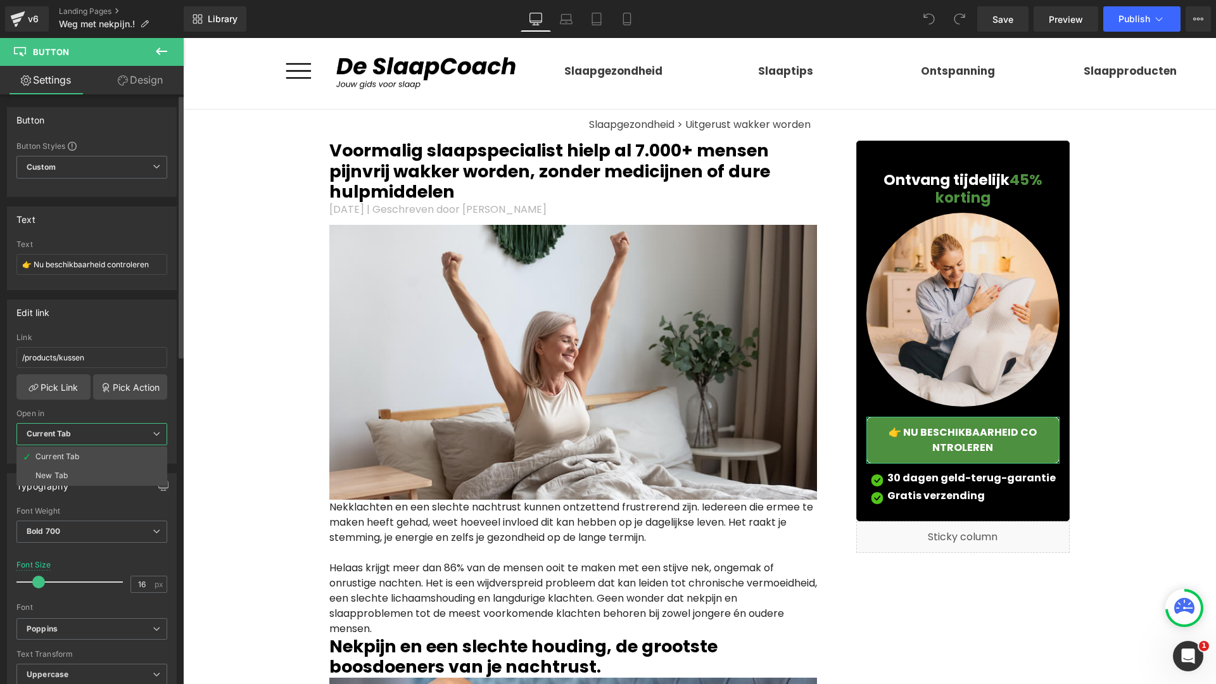
click at [83, 432] on span "Current Tab" at bounding box center [91, 434] width 151 height 22
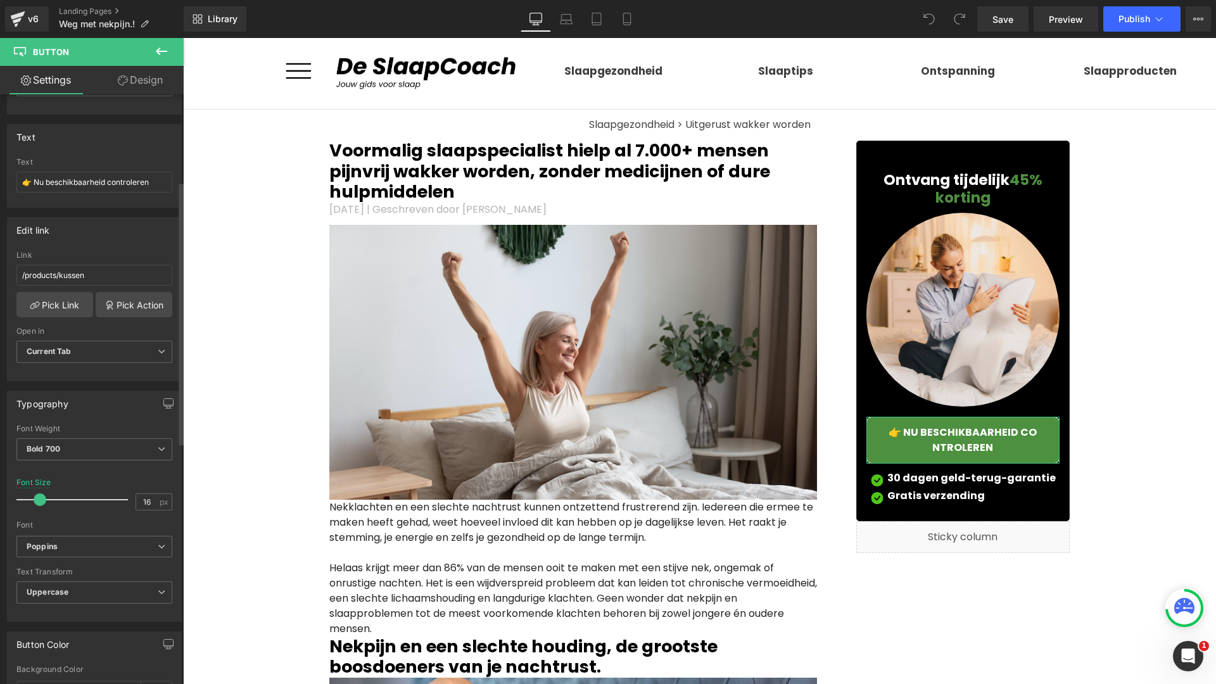
scroll to position [202, 0]
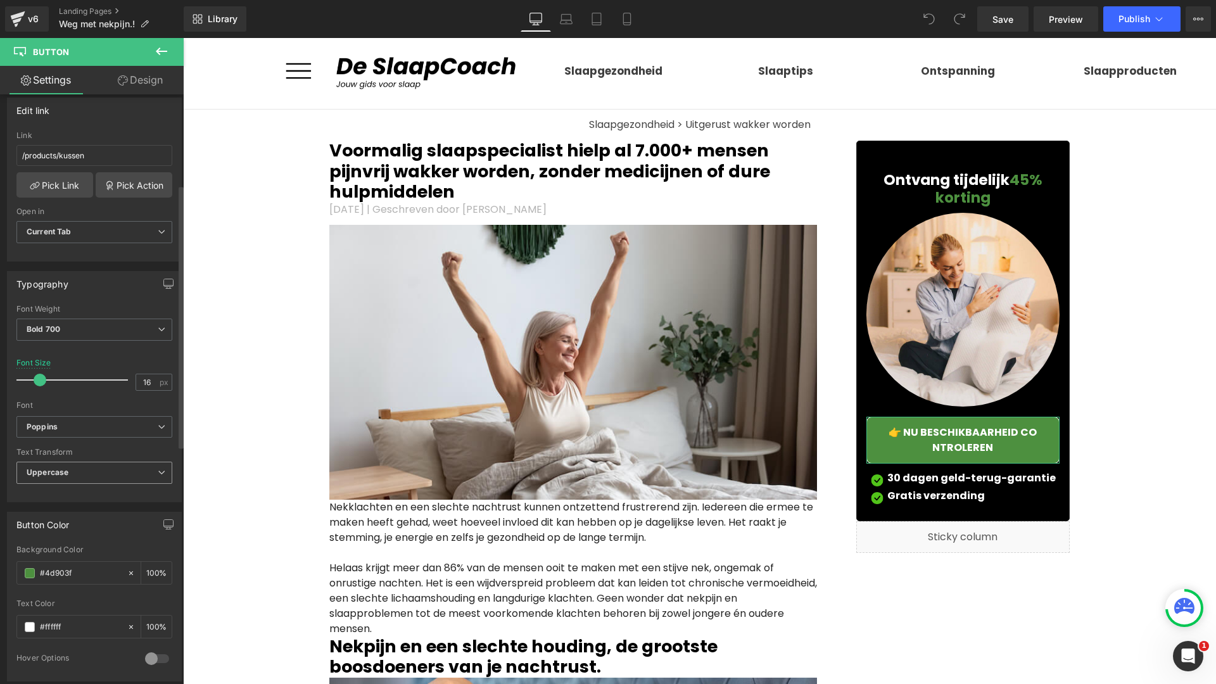
click at [79, 464] on span "Uppercase" at bounding box center [94, 473] width 156 height 22
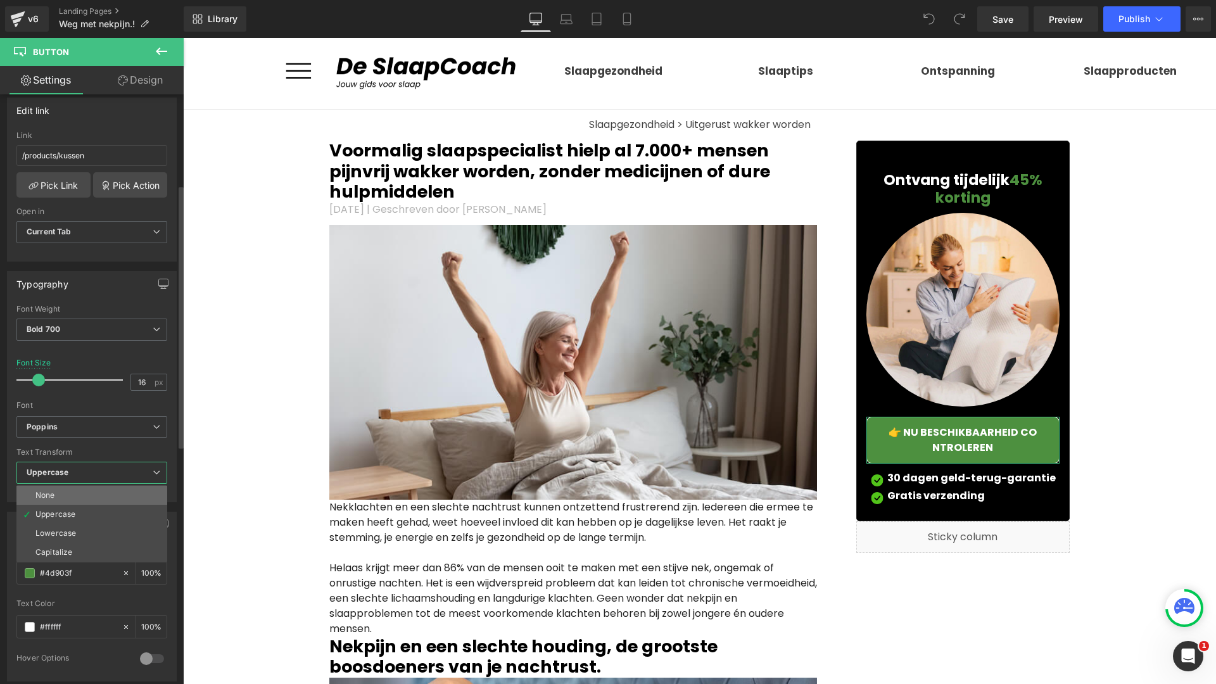
click at [83, 496] on li "None" at bounding box center [91, 495] width 151 height 19
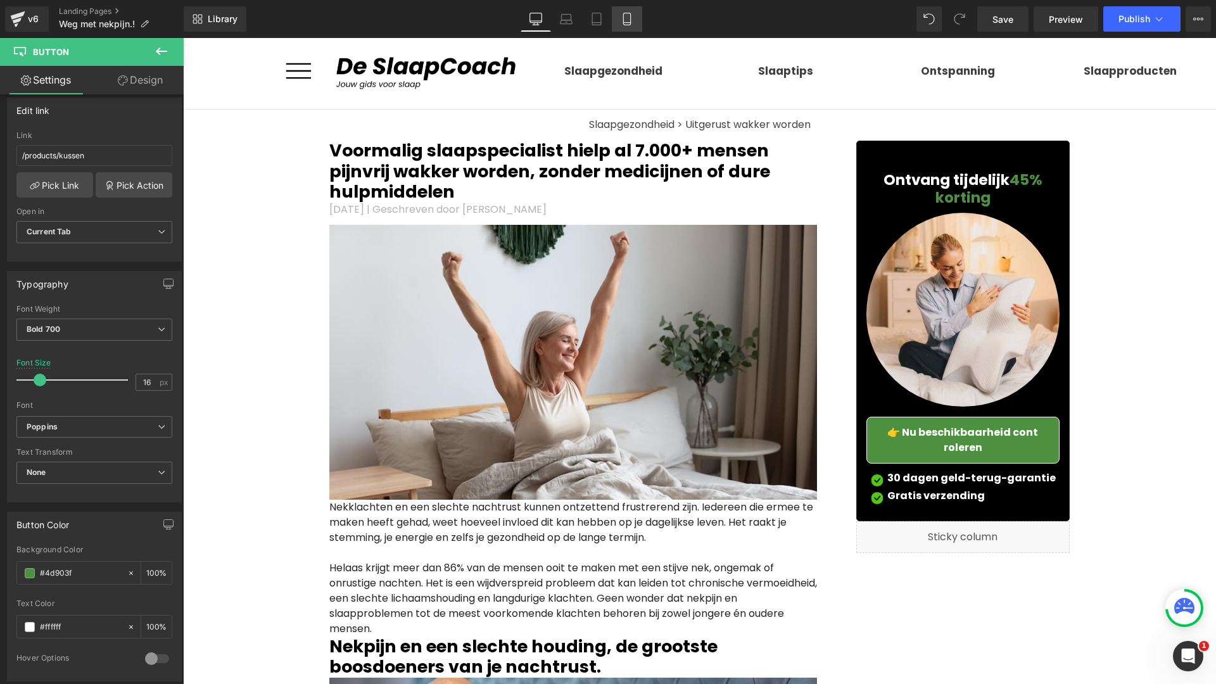
drag, startPoint x: 623, startPoint y: 27, endPoint x: 74, endPoint y: 49, distance: 549.0
click at [623, 27] on link "Mobile" at bounding box center [627, 18] width 30 height 25
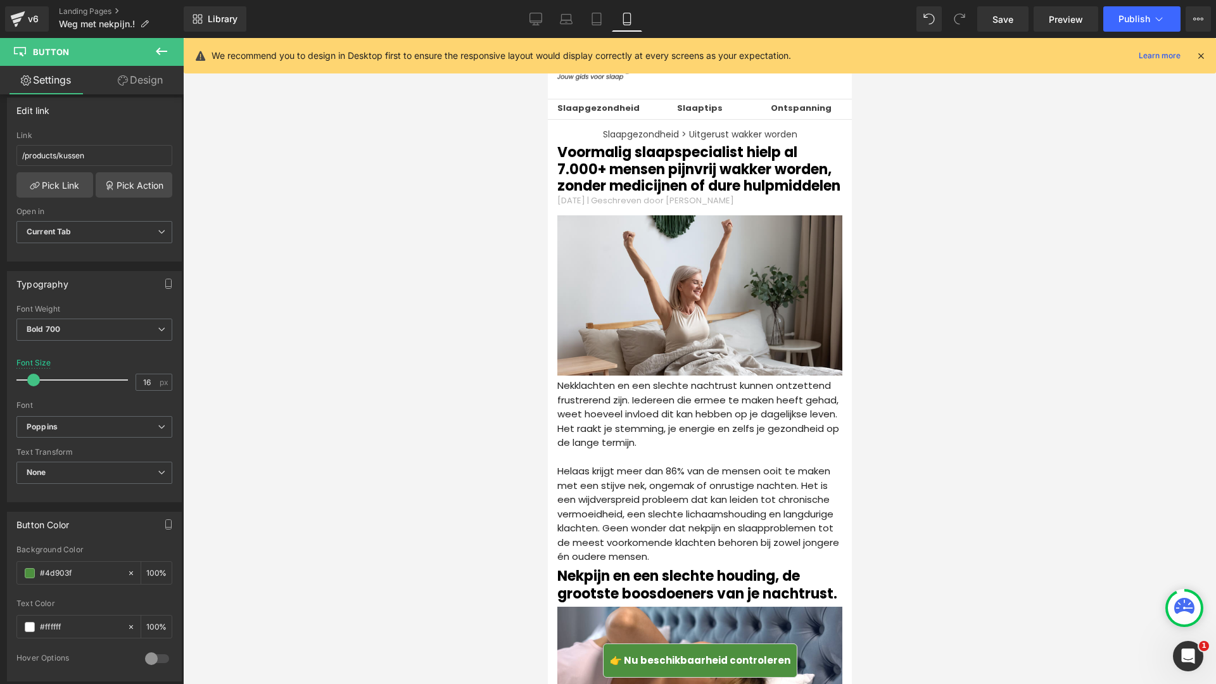
click at [602, 663] on link "👉 Nu beschikbaarheid controleren" at bounding box center [699, 661] width 194 height 35
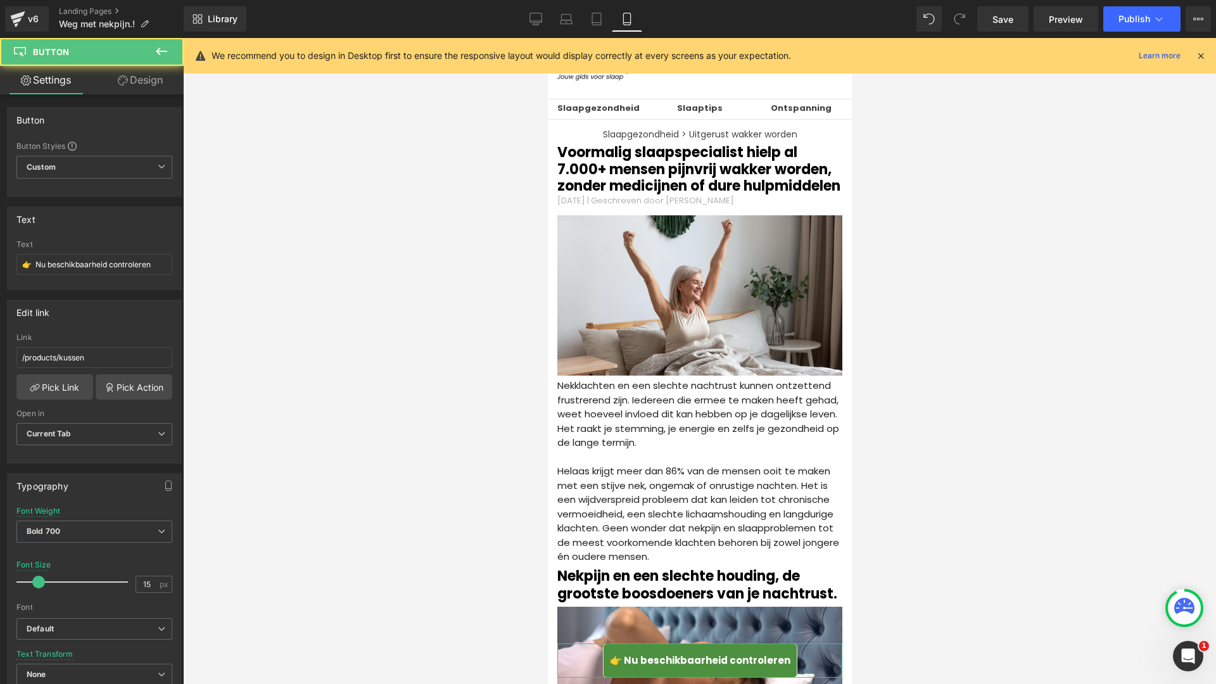
click at [138, 87] on link "Design" at bounding box center [140, 80] width 92 height 29
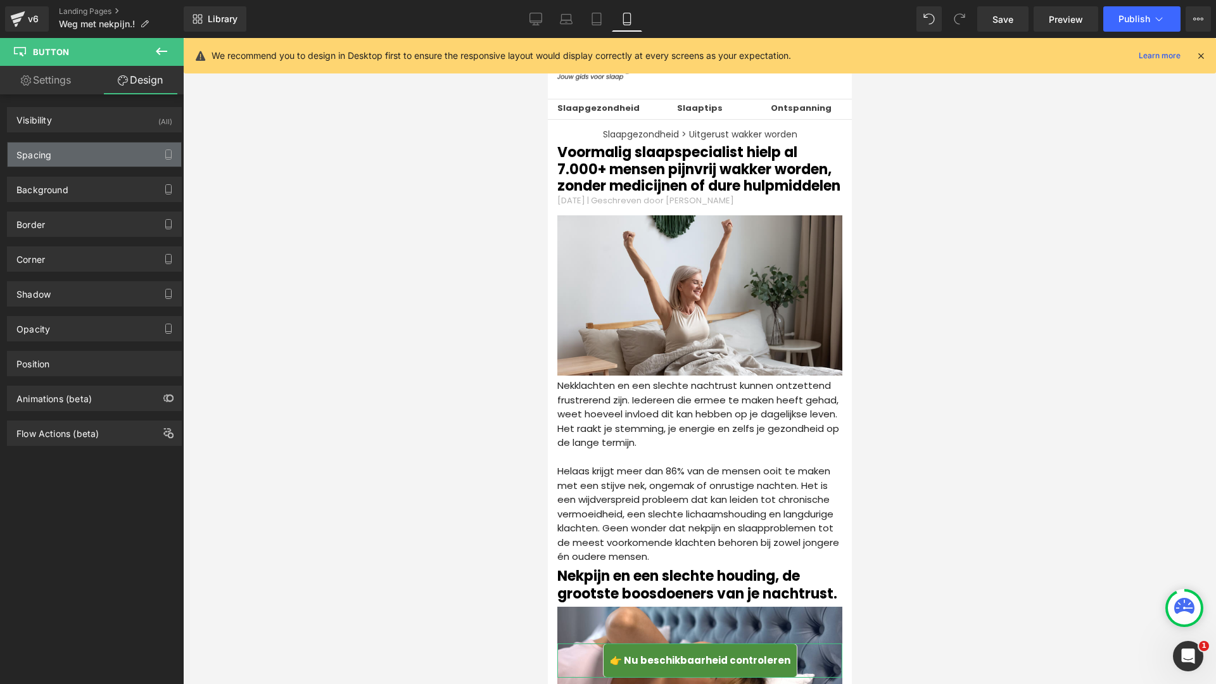
click at [92, 155] on div "Spacing" at bounding box center [95, 155] width 174 height 24
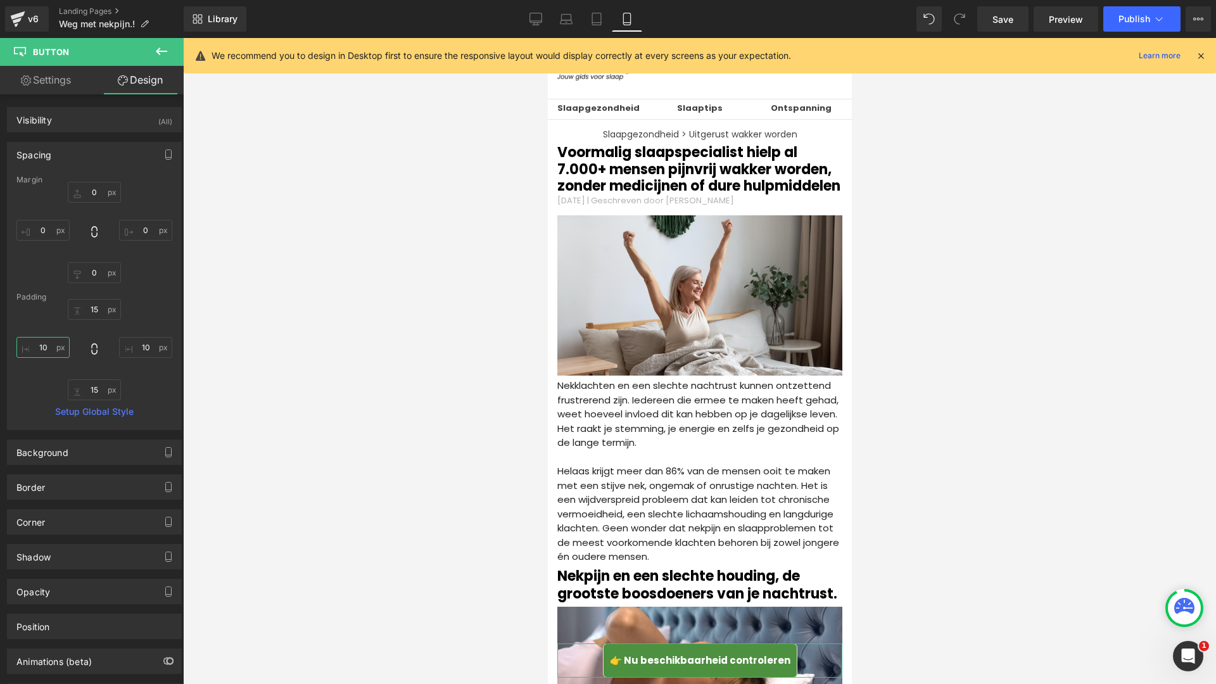
click at [54, 350] on input "10" at bounding box center [42, 347] width 53 height 21
type input "27"
click at [141, 348] on input "10" at bounding box center [145, 347] width 53 height 21
type input "27"
click at [996, 23] on span "Save" at bounding box center [1003, 19] width 21 height 13
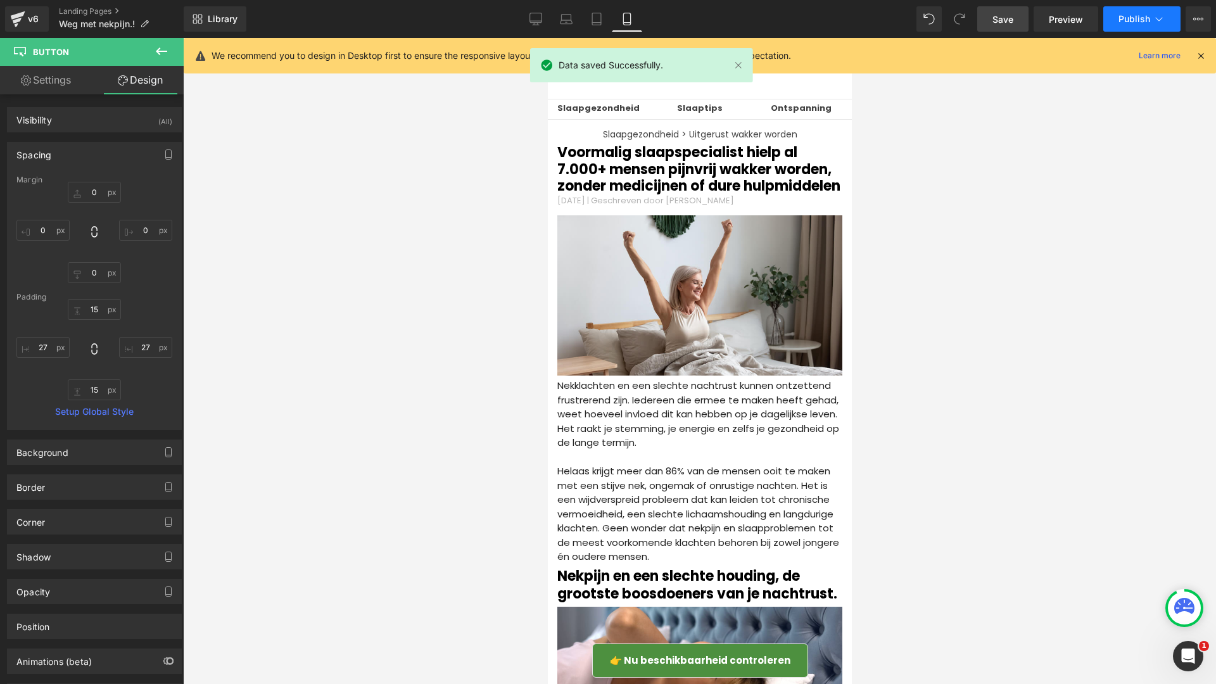
click at [1115, 27] on button "Publish" at bounding box center [1141, 18] width 77 height 25
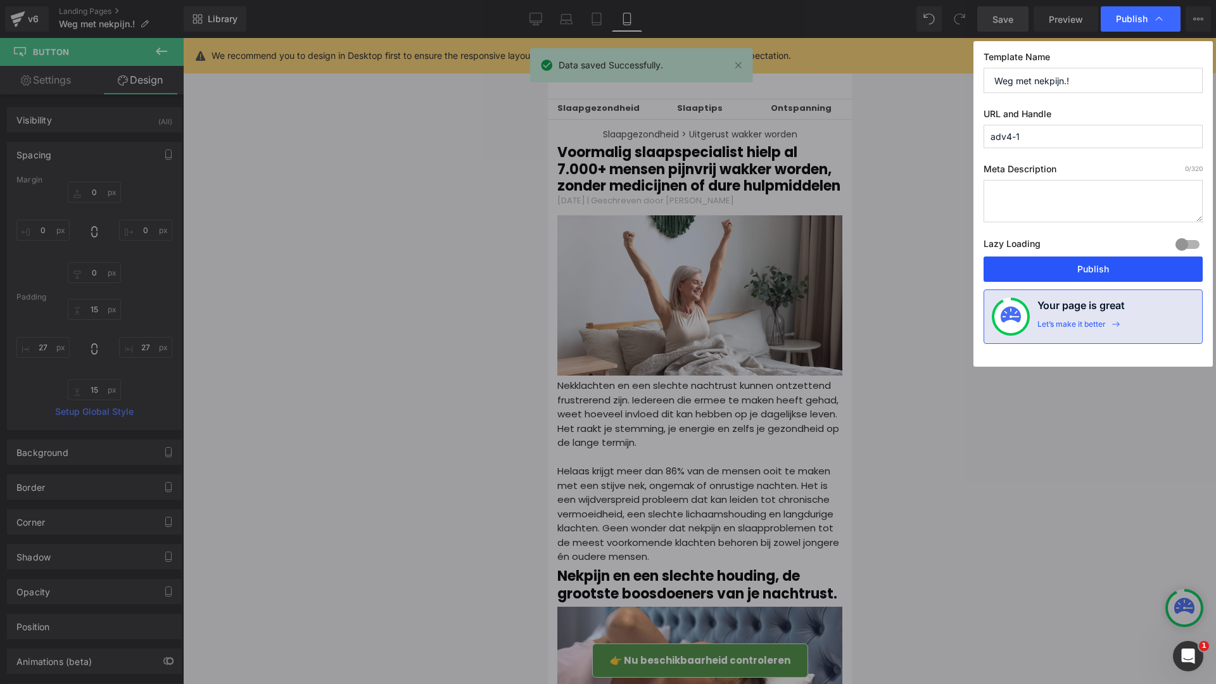
click at [1026, 276] on button "Publish" at bounding box center [1093, 269] width 219 height 25
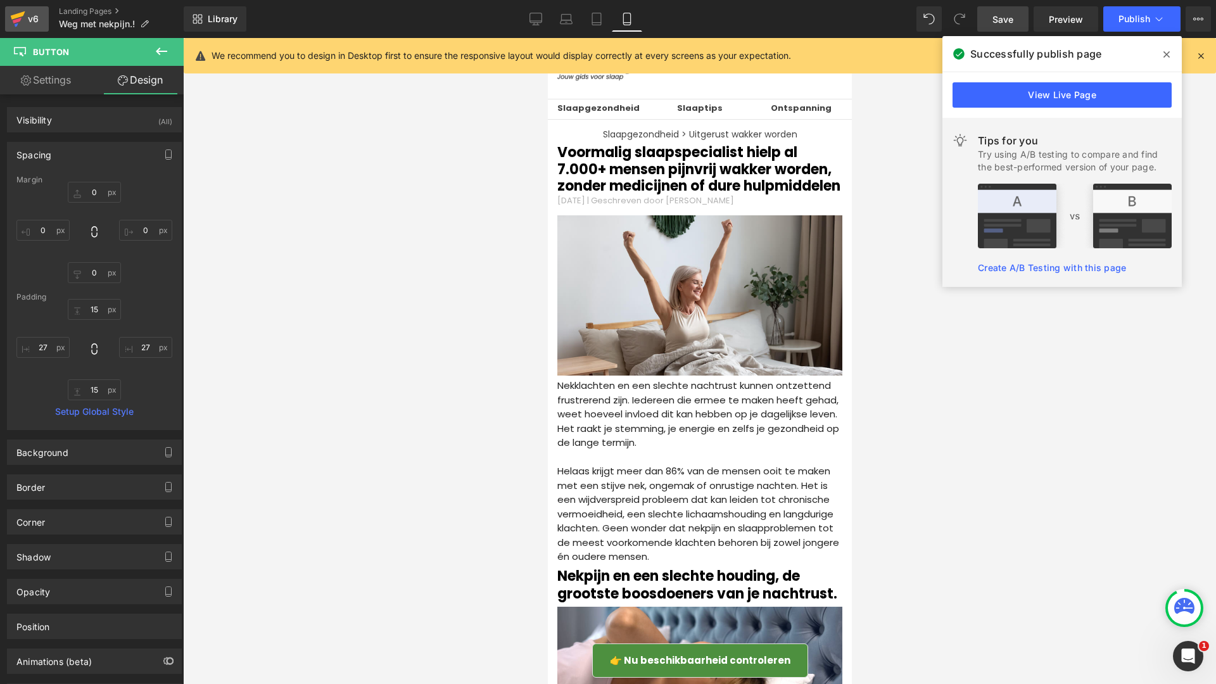
click at [25, 22] on div "v6" at bounding box center [33, 19] width 16 height 16
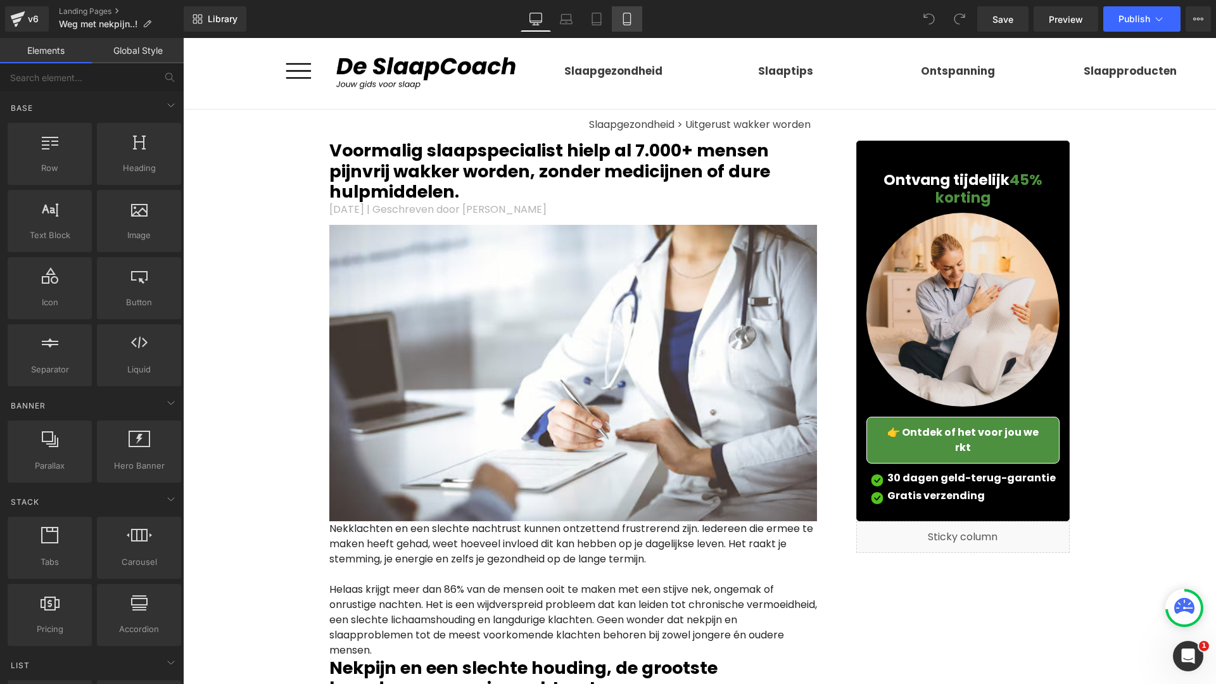
click at [633, 23] on icon at bounding box center [627, 19] width 13 height 13
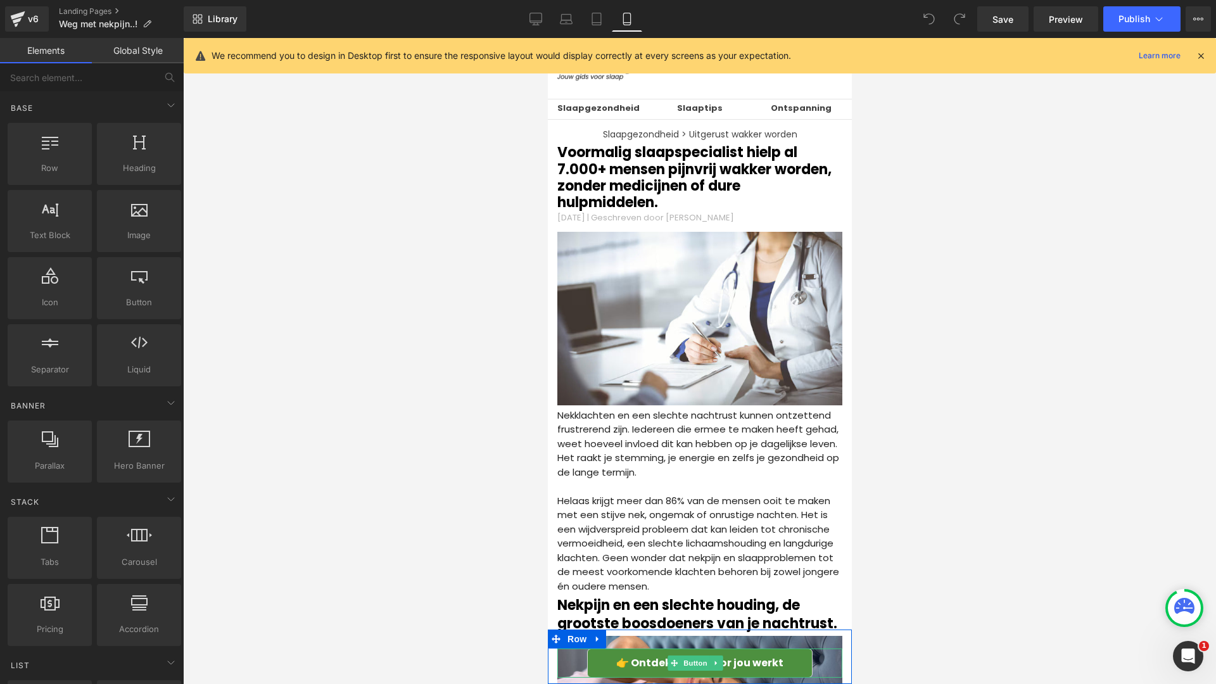
click at [598, 662] on link "👉 Ontdek of het voor jou werkt" at bounding box center [699, 663] width 225 height 29
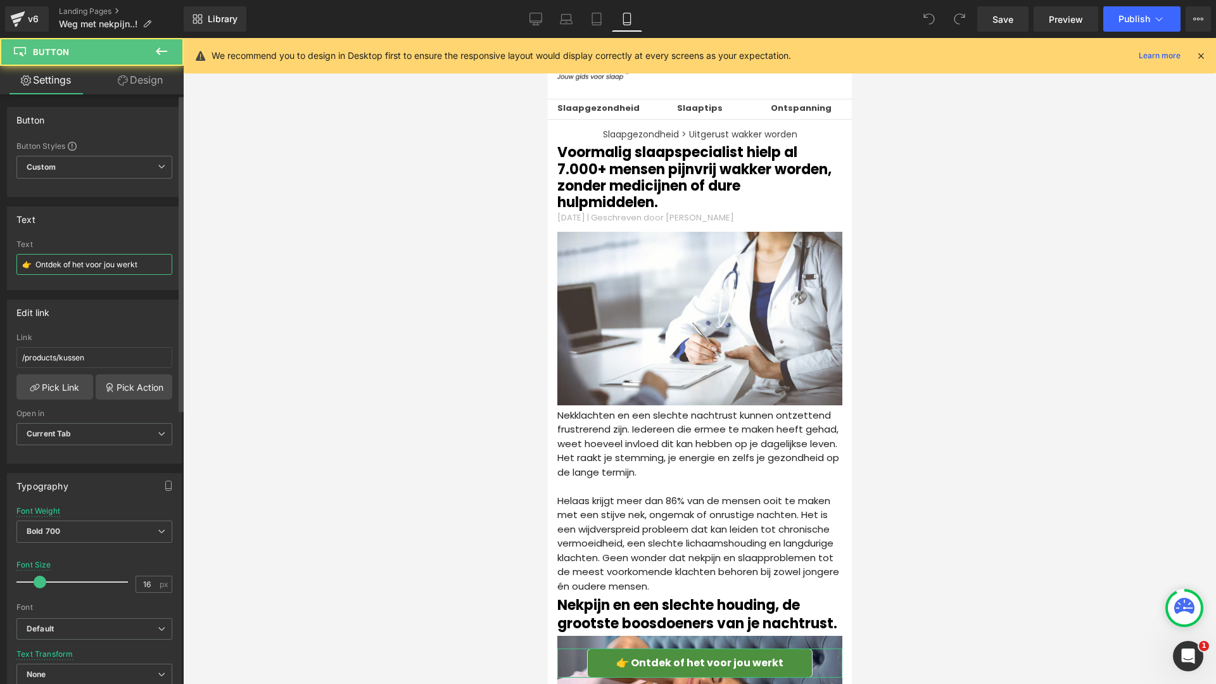
click at [90, 266] on input "👉 Ontdek of het voor jou werkt" at bounding box center [94, 264] width 156 height 21
type input "👉 Nu beschikbaarheid controleren"
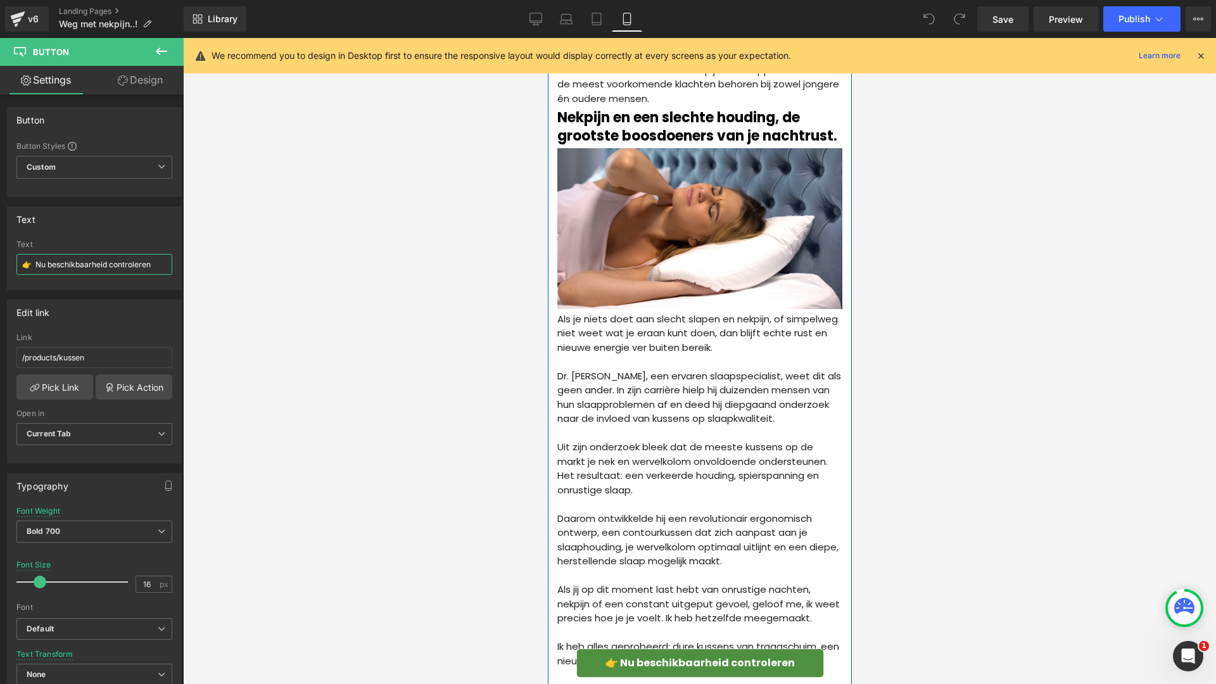
scroll to position [709, 0]
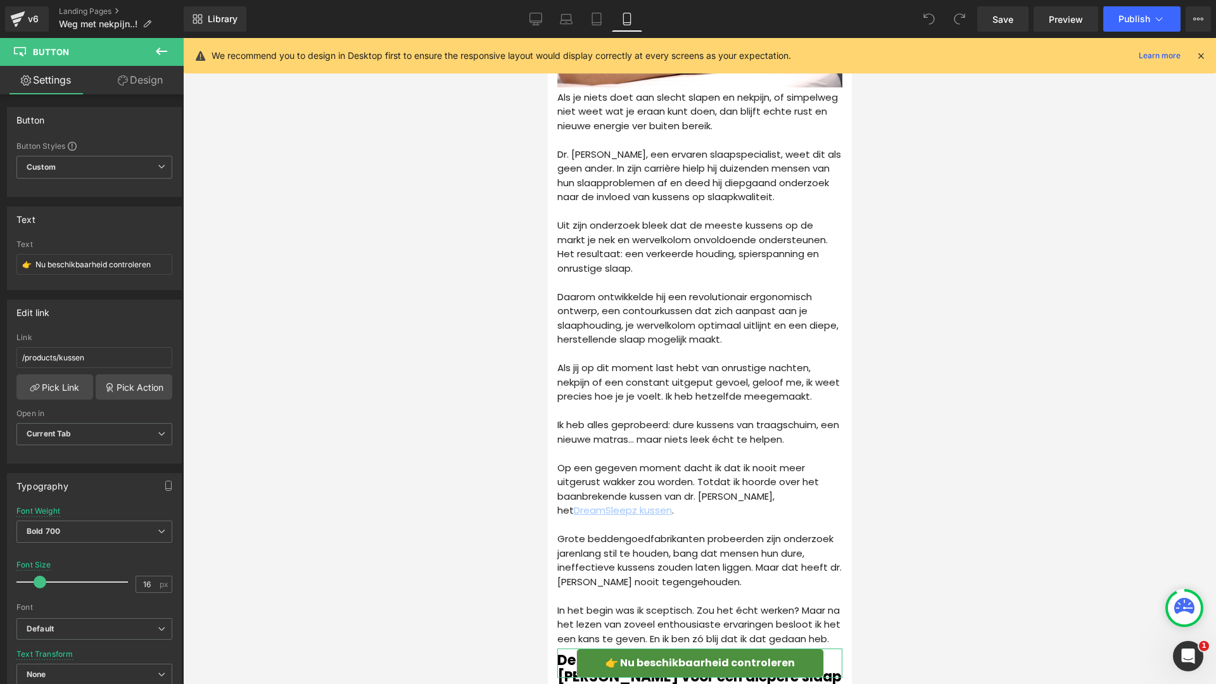
click at [134, 75] on link "Design" at bounding box center [140, 80] width 92 height 29
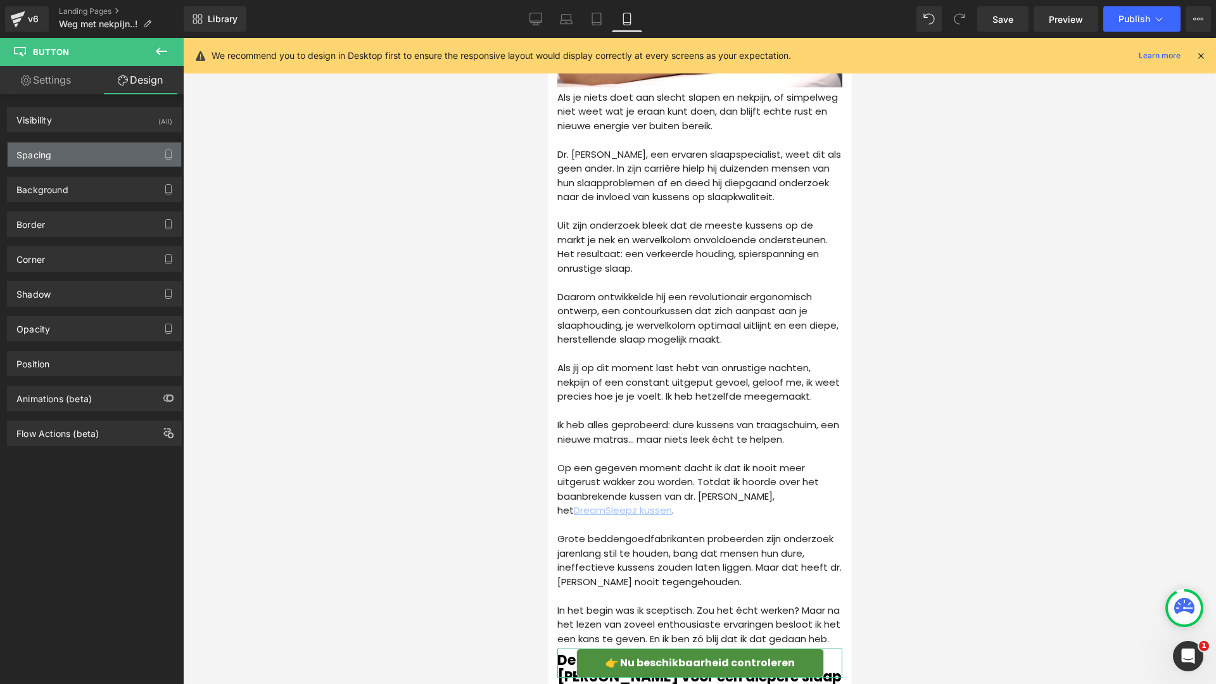
click at [96, 156] on div "Spacing" at bounding box center [95, 155] width 174 height 24
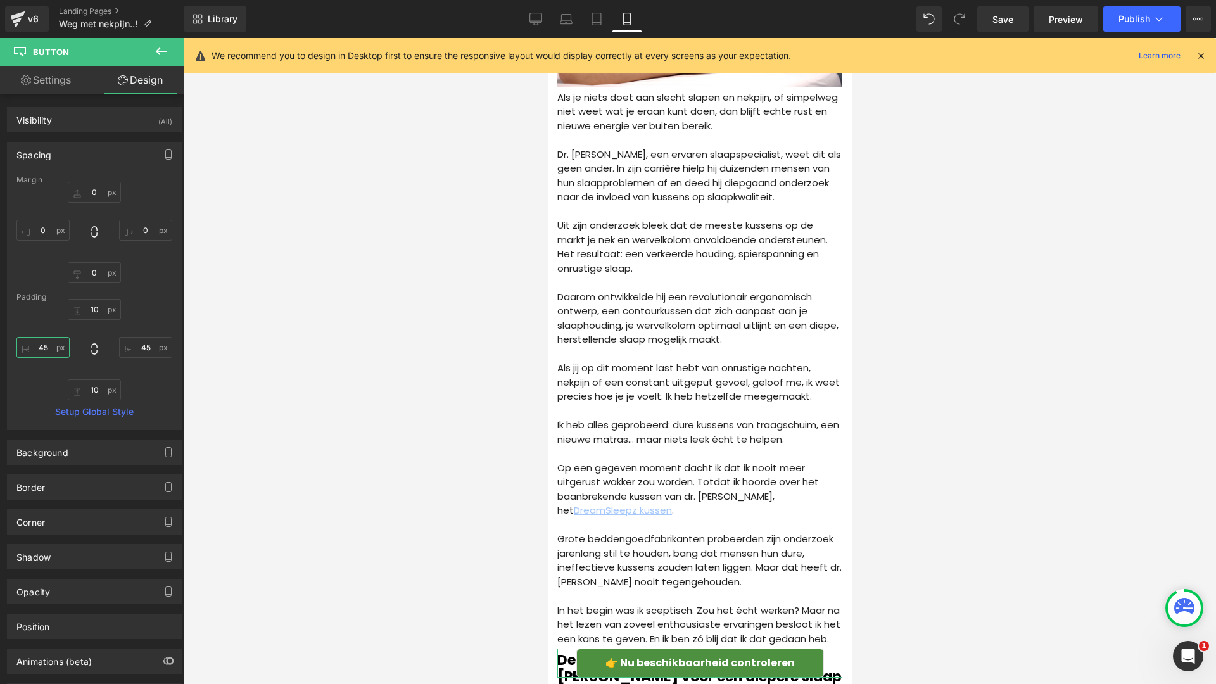
click at [45, 348] on input "45" at bounding box center [42, 347] width 53 height 21
type input "27"
click at [147, 342] on input "45" at bounding box center [145, 347] width 53 height 21
type input "27"
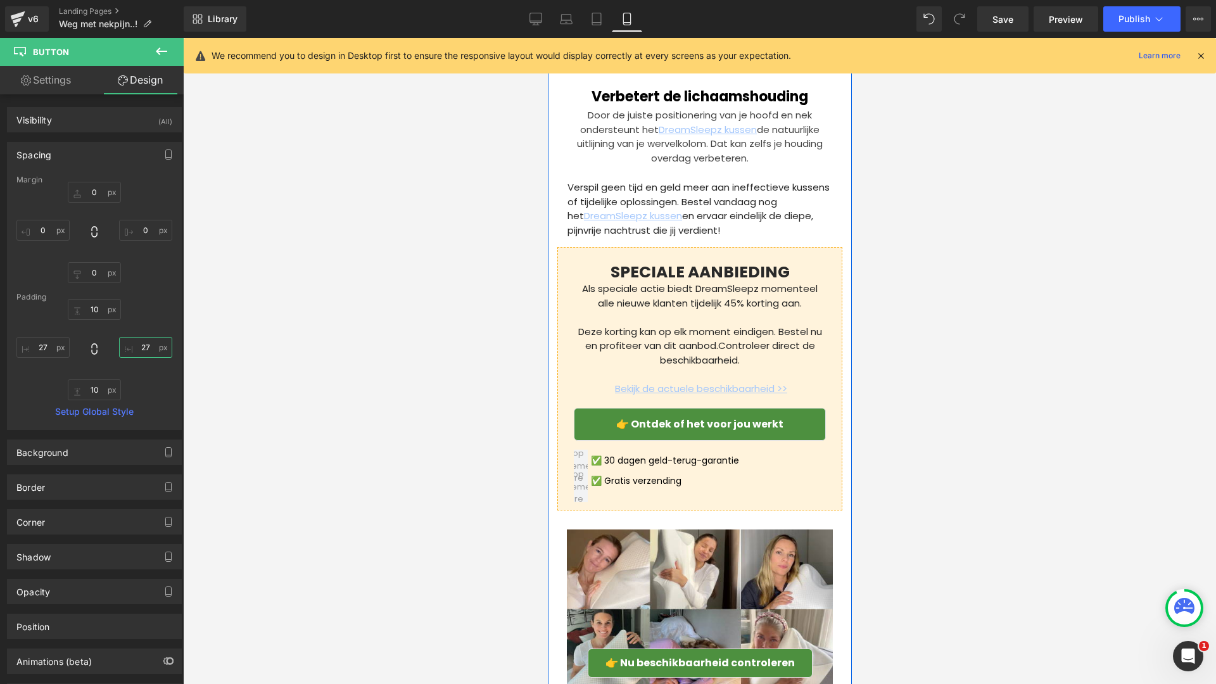
scroll to position [4086, 0]
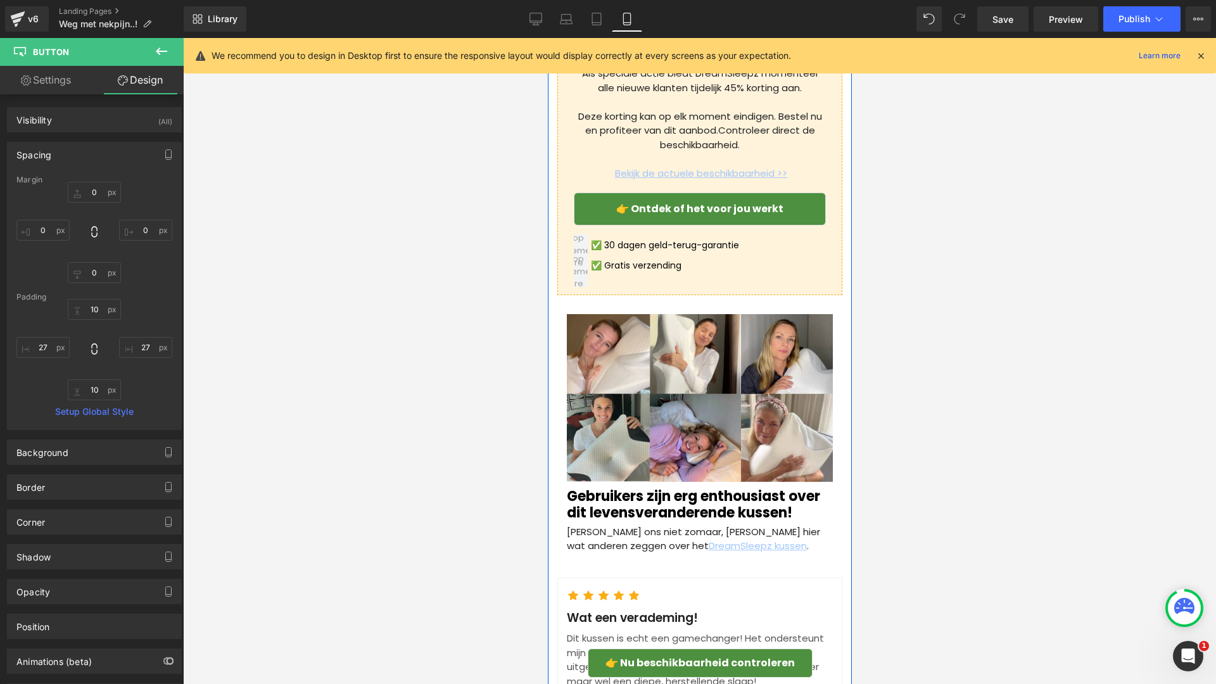
click at [661, 216] on span "👉 Ontdek of het voor jou werkt" at bounding box center [699, 208] width 167 height 15
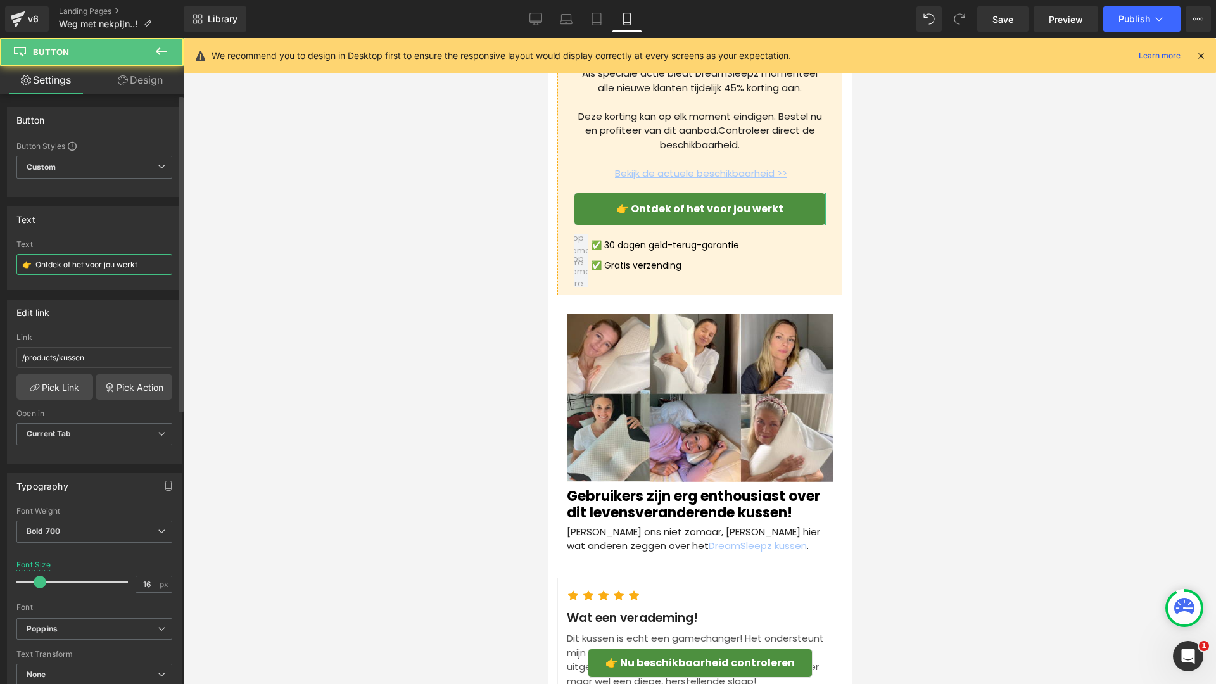
click at [127, 268] on input "👉 Ontdek of het voor jou werkt" at bounding box center [94, 264] width 156 height 21
paste input "Nu beschikbaarheid controleren"
type input "👉 Nu beschikbaarheid controleren"
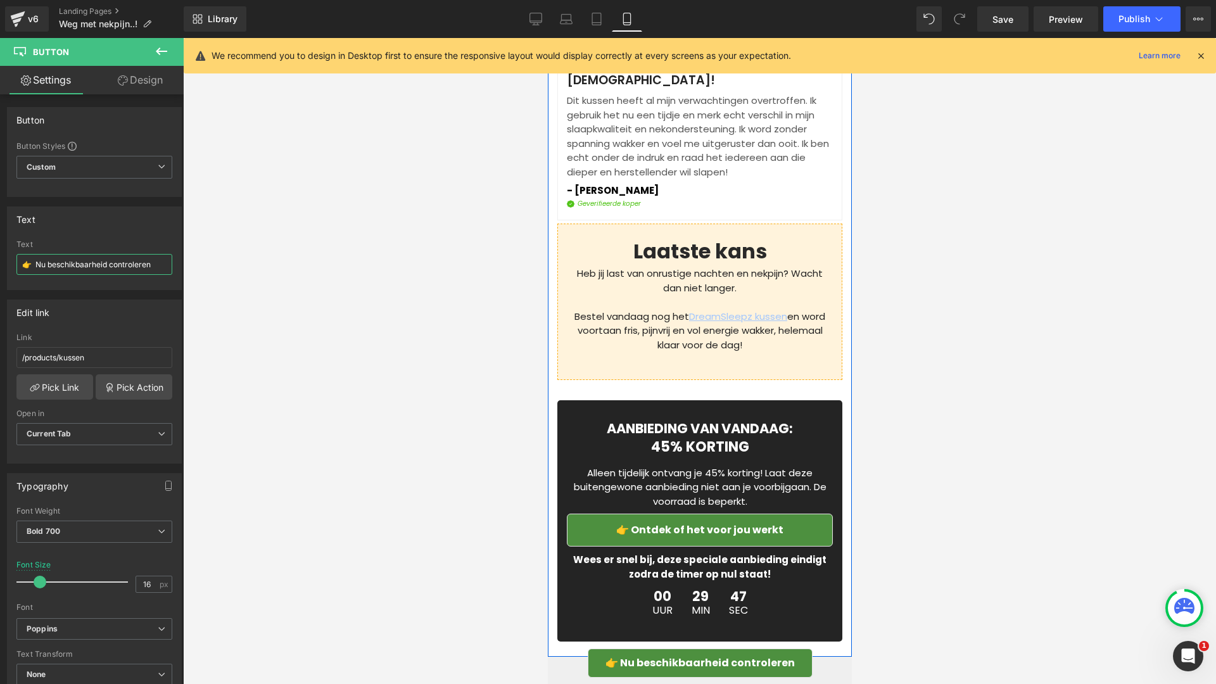
scroll to position [5383, 0]
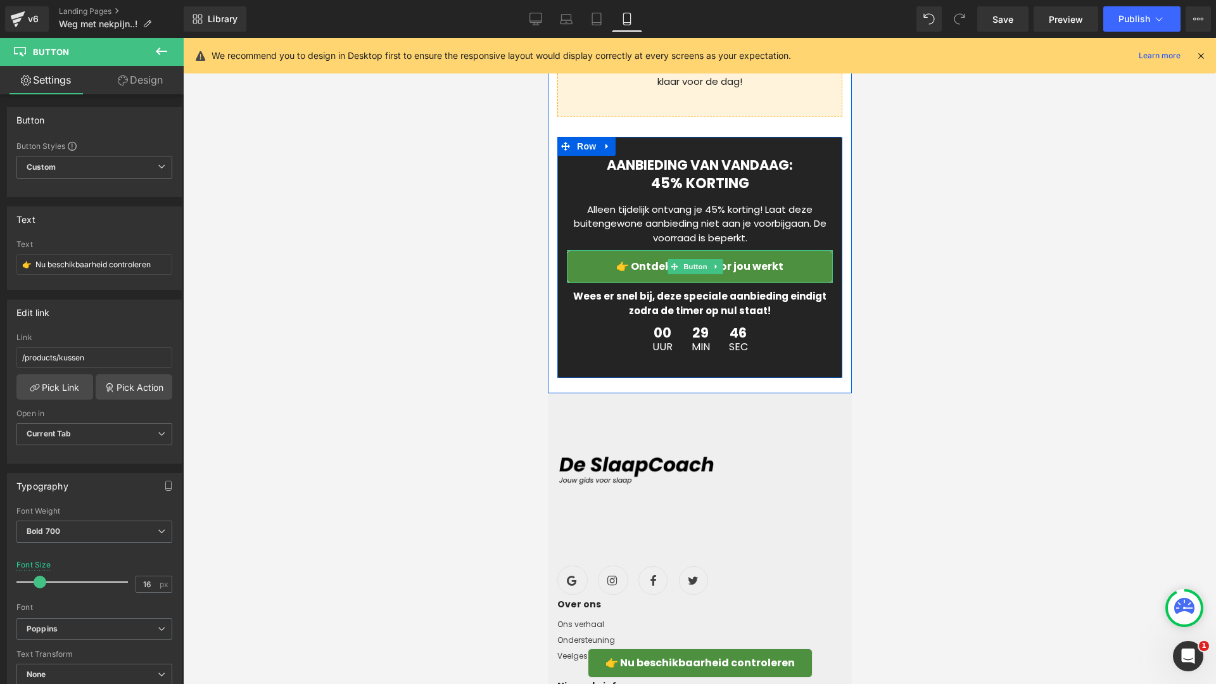
click at [659, 274] on span "👉 Ontdek of het voor jou werkt" at bounding box center [699, 266] width 167 height 15
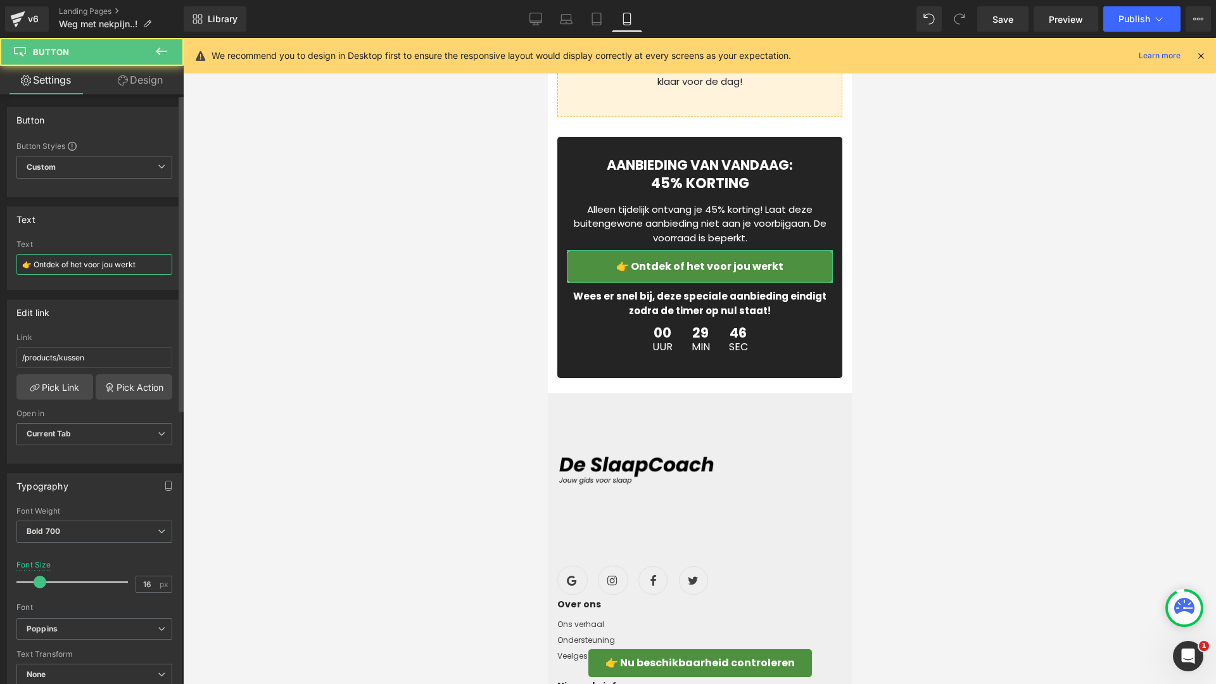
click at [79, 261] on input "👉 Ontdek of het voor jou werkt" at bounding box center [94, 264] width 156 height 21
type input "👉 Nu beschikbaarheid controleren"
click at [1004, 32] on div "Library Mobile Desktop Laptop Tablet Mobile Save Preview Publish Scheduled View…" at bounding box center [700, 19] width 1032 height 38
drag, startPoint x: 1005, startPoint y: 27, endPoint x: 227, endPoint y: 317, distance: 829.6
click at [1005, 27] on link "Save" at bounding box center [1002, 18] width 51 height 25
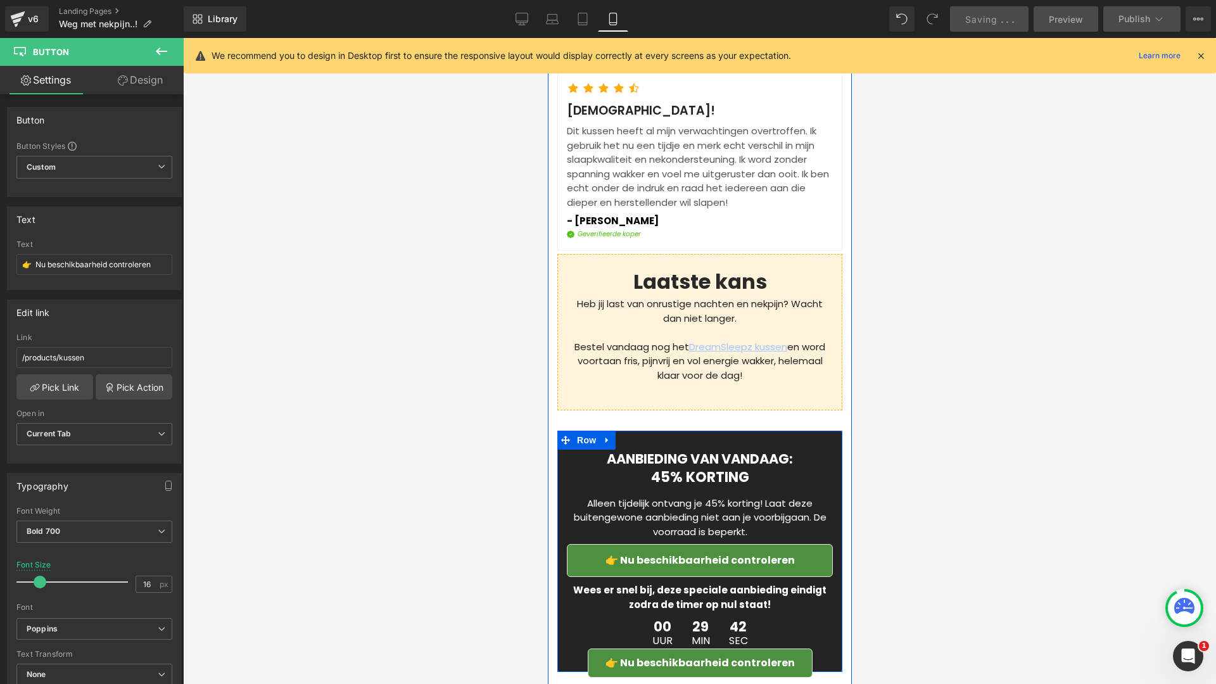
scroll to position [4811, 0]
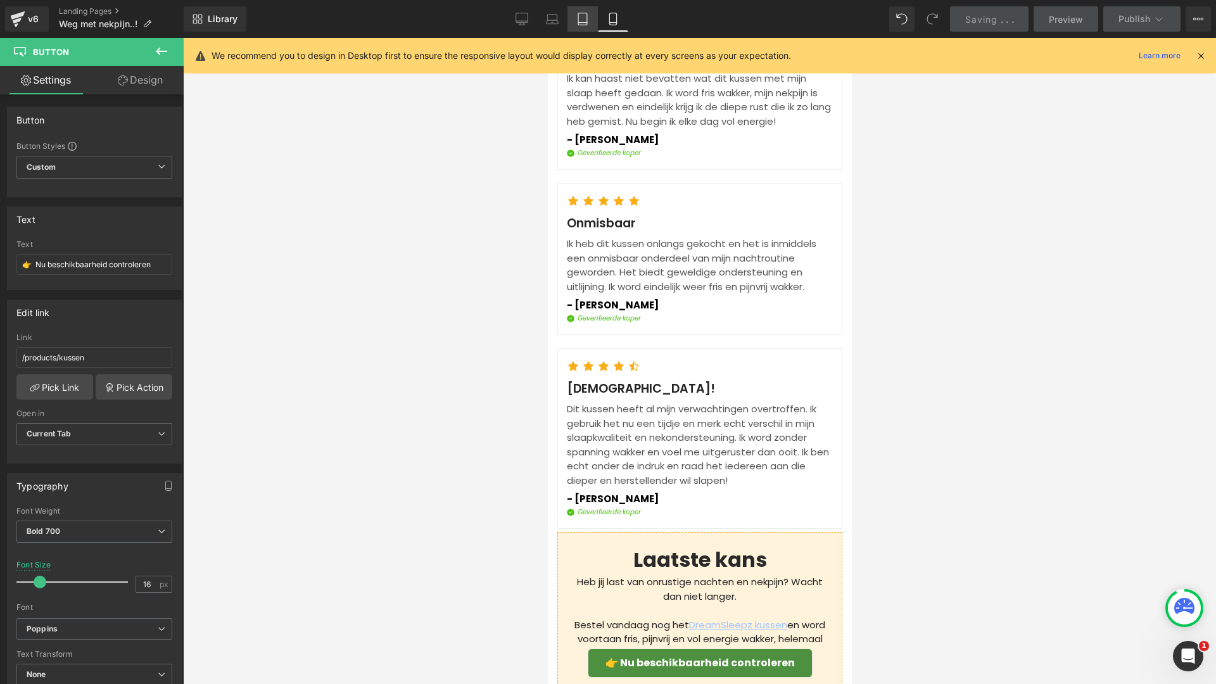
click at [592, 27] on link "Tablet" at bounding box center [583, 18] width 30 height 25
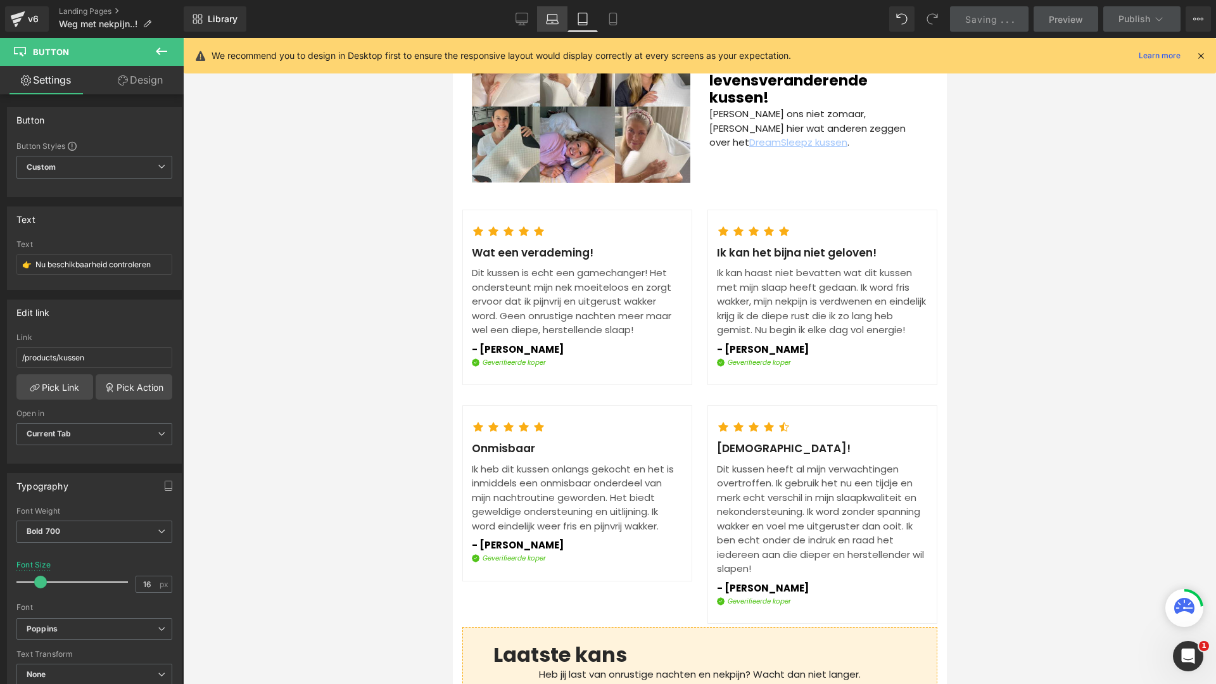
click at [546, 23] on link "Laptop" at bounding box center [552, 18] width 30 height 25
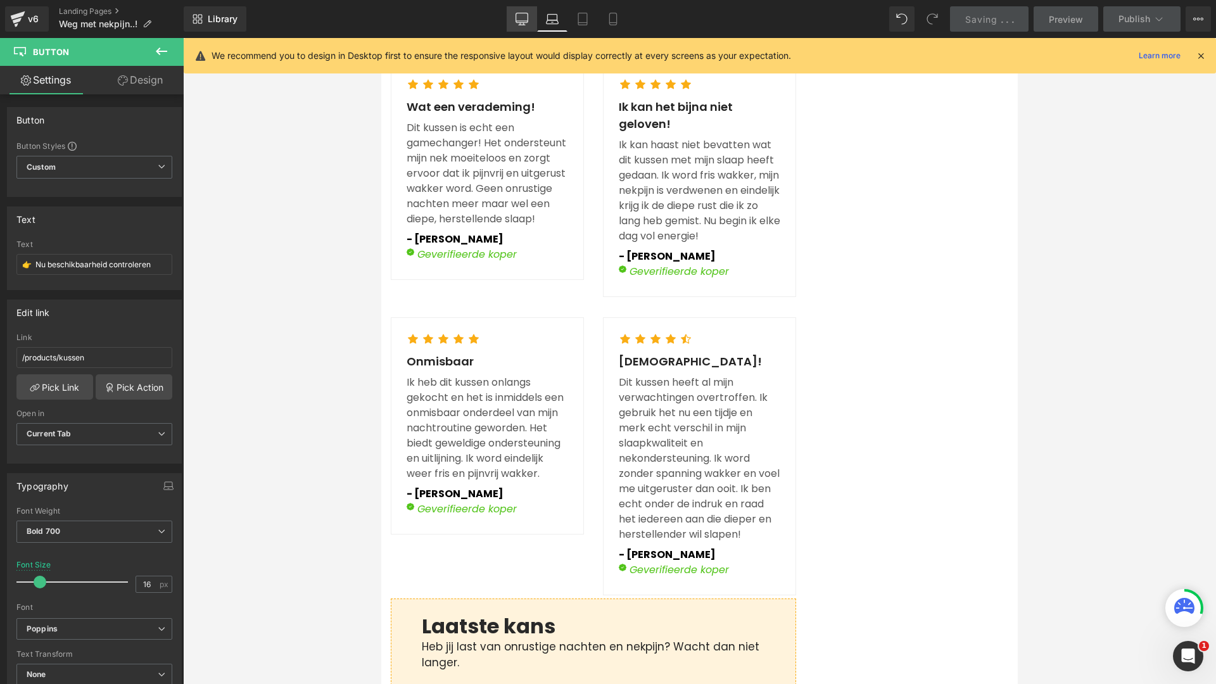
scroll to position [3490, 0]
click at [501, 25] on div "Library Laptop Desktop Laptop Tablet Mobile Saving . . . Preview Publish Schedu…" at bounding box center [700, 18] width 1032 height 25
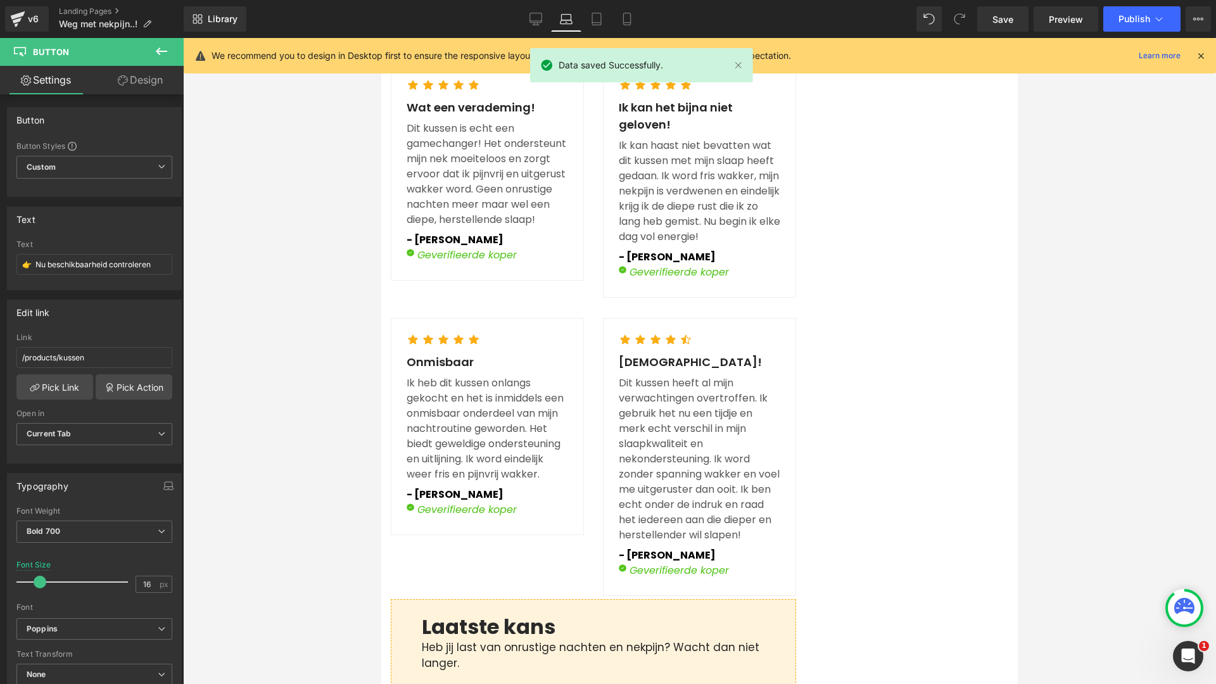
click at [510, 23] on div "Library Laptop Desktop Laptop Tablet Mobile Save Preview Publish Scheduled View…" at bounding box center [700, 18] width 1032 height 25
click at [523, 19] on link "Desktop" at bounding box center [536, 18] width 30 height 25
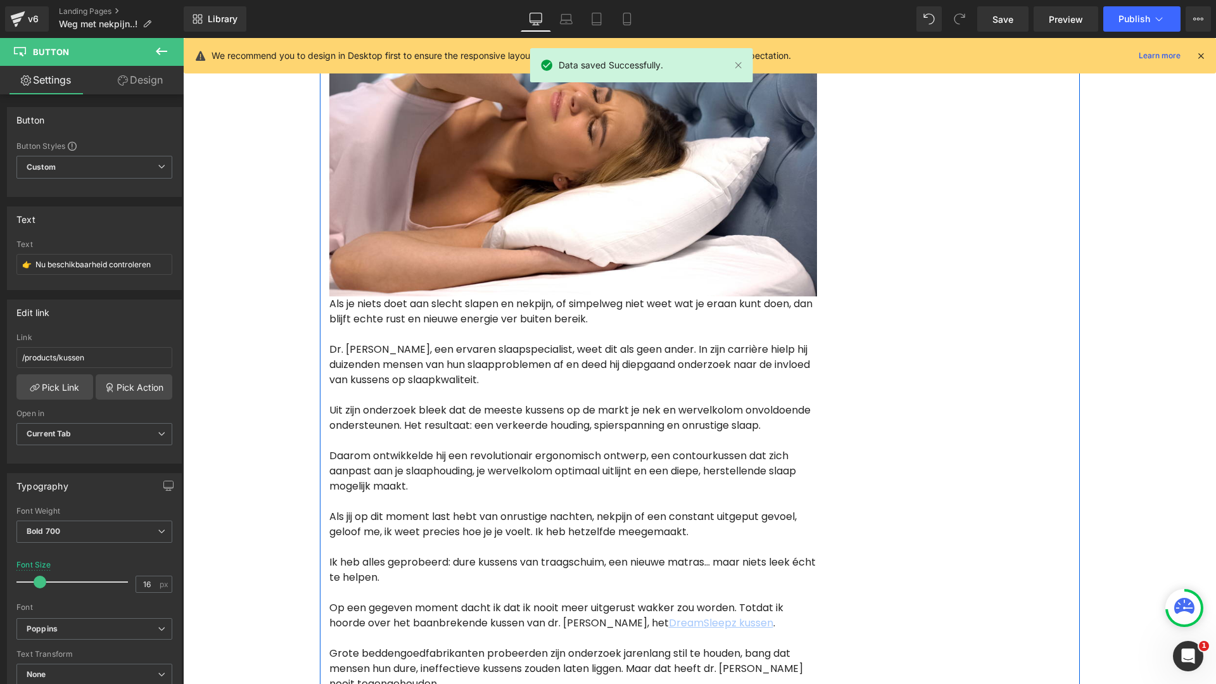
scroll to position [206, 0]
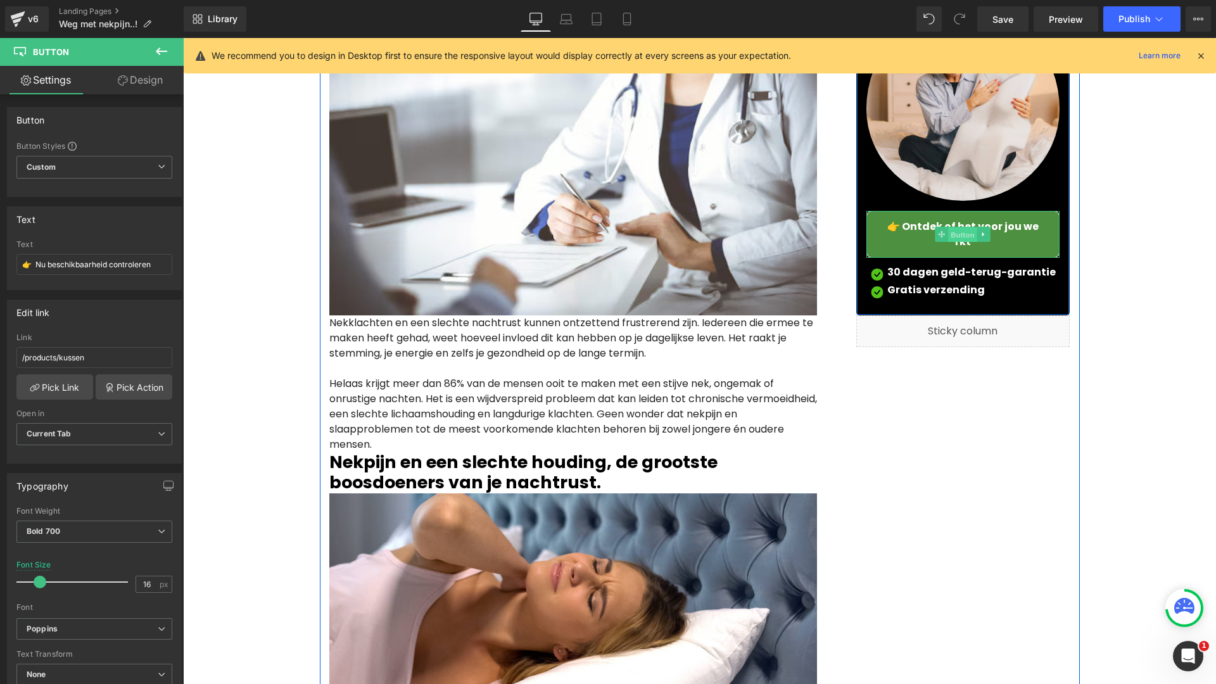
click at [968, 229] on span "Button" at bounding box center [963, 234] width 29 height 15
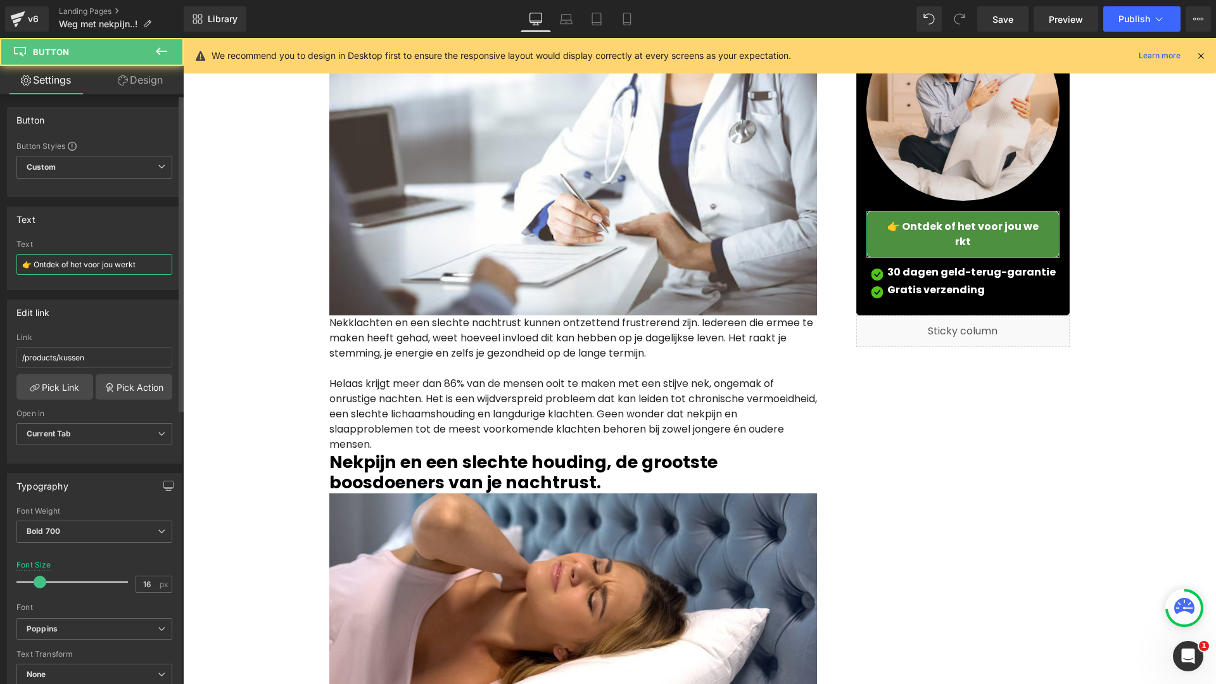
click at [132, 259] on input "👉 Ontdek of het voor jou werkt" at bounding box center [94, 264] width 156 height 21
paste input "Nu beschikbaarheid controleren"
type input "👉 Nu beschikbaarheid controleren"
click at [997, 20] on span "Save" at bounding box center [1003, 19] width 21 height 13
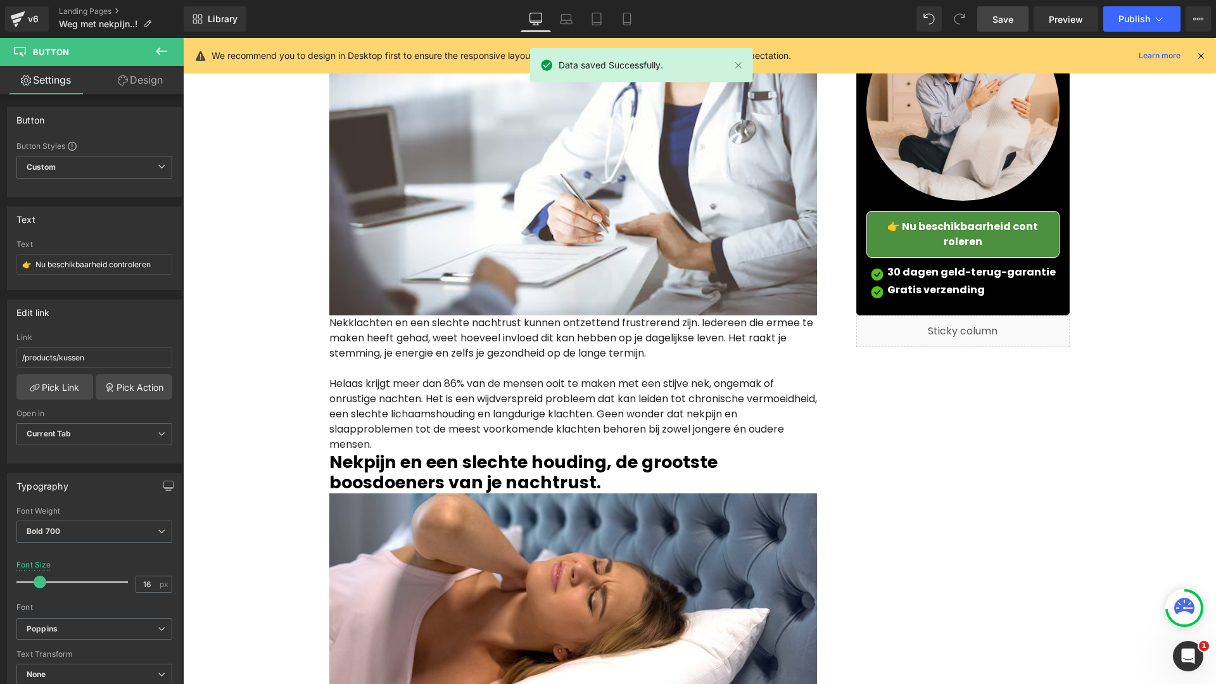
click at [1130, 14] on span "Publish" at bounding box center [1135, 19] width 32 height 10
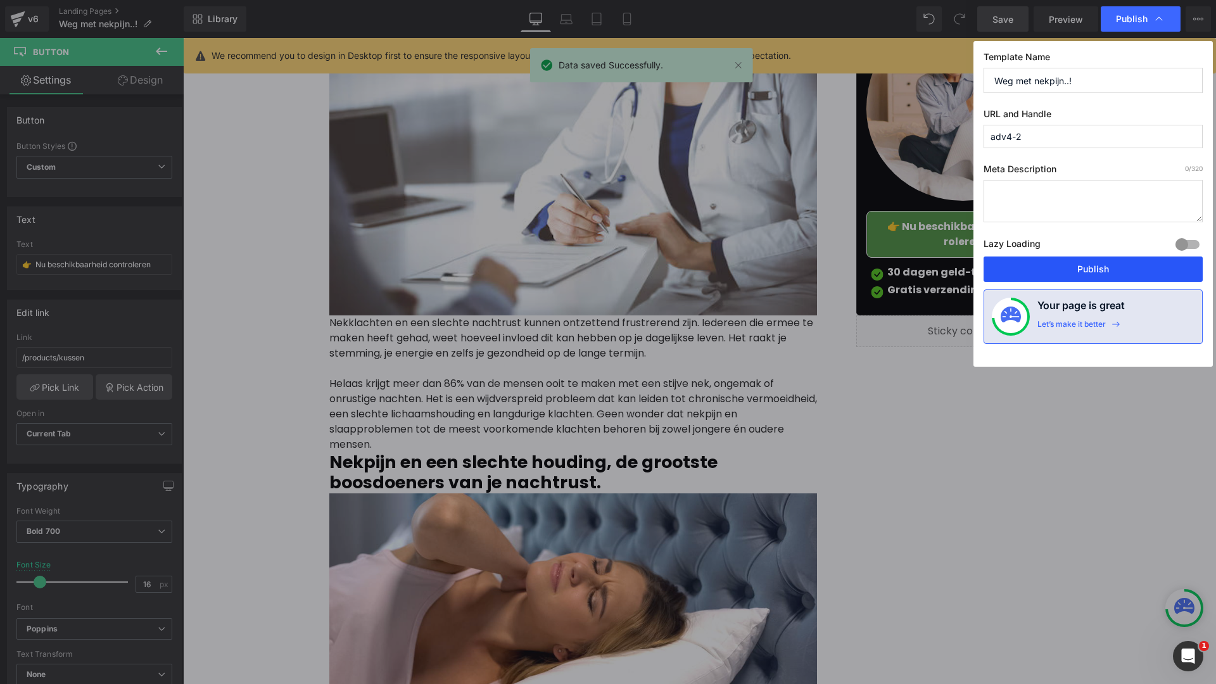
click at [1010, 261] on button "Publish" at bounding box center [1093, 269] width 219 height 25
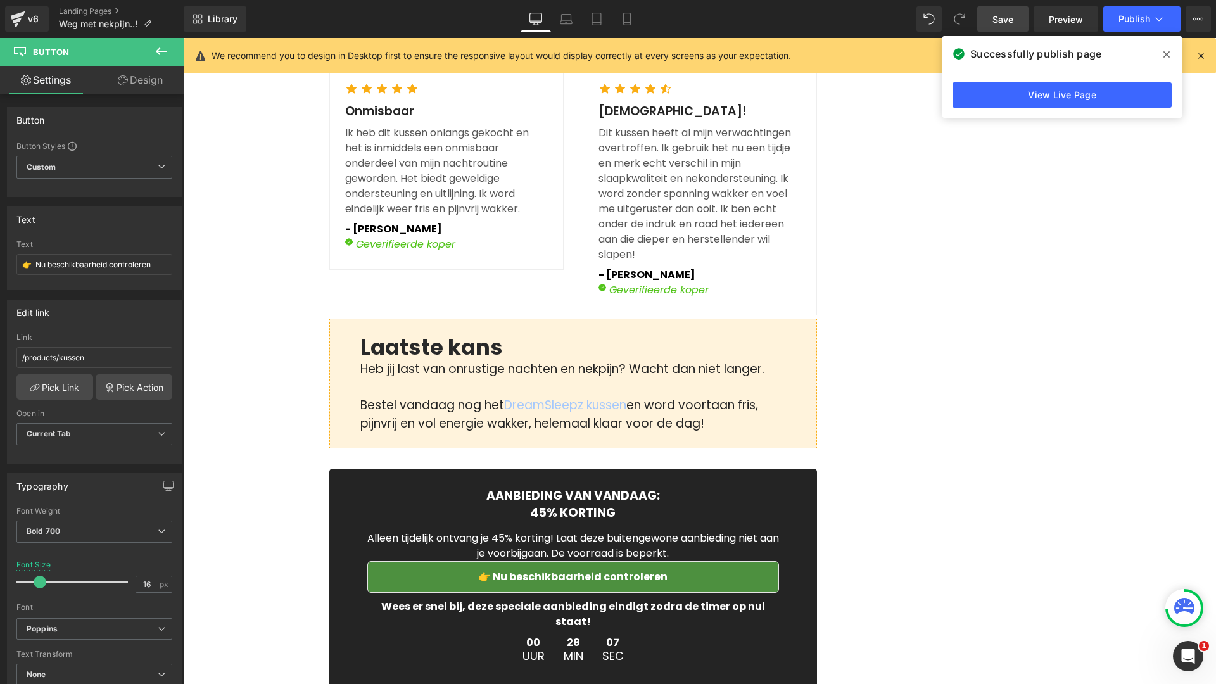
scroll to position [4269, 0]
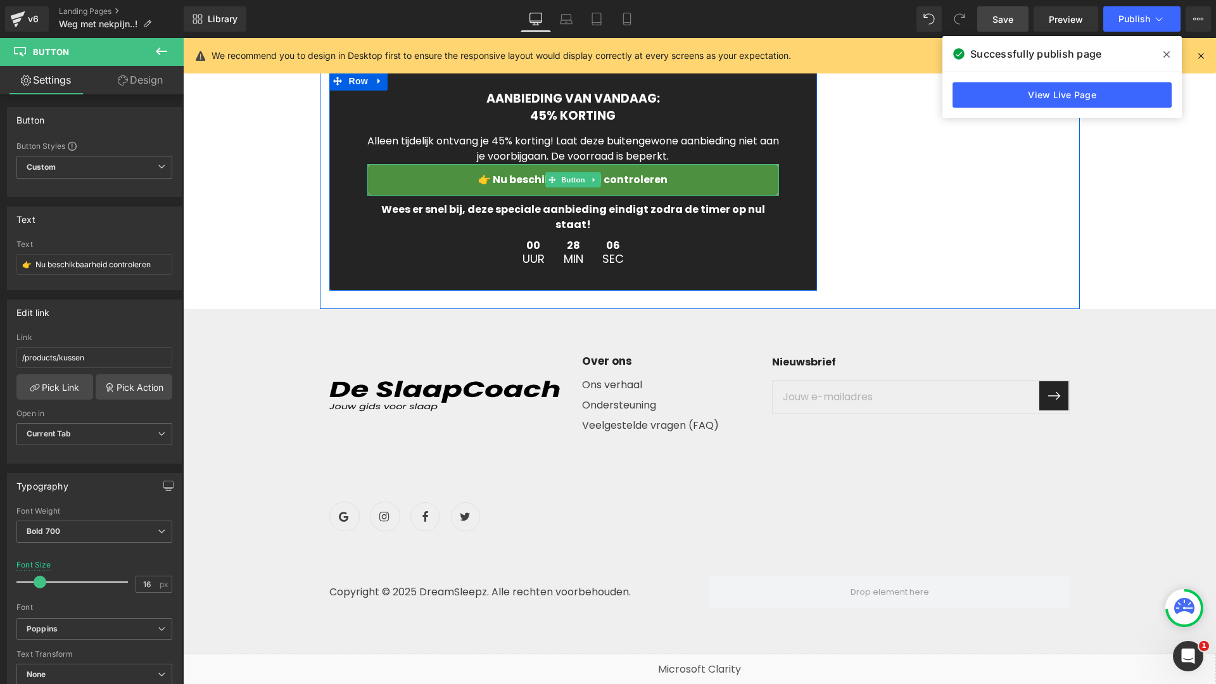
click at [383, 175] on link "👉 Nu beschikbaarheid controleren" at bounding box center [573, 180] width 412 height 32
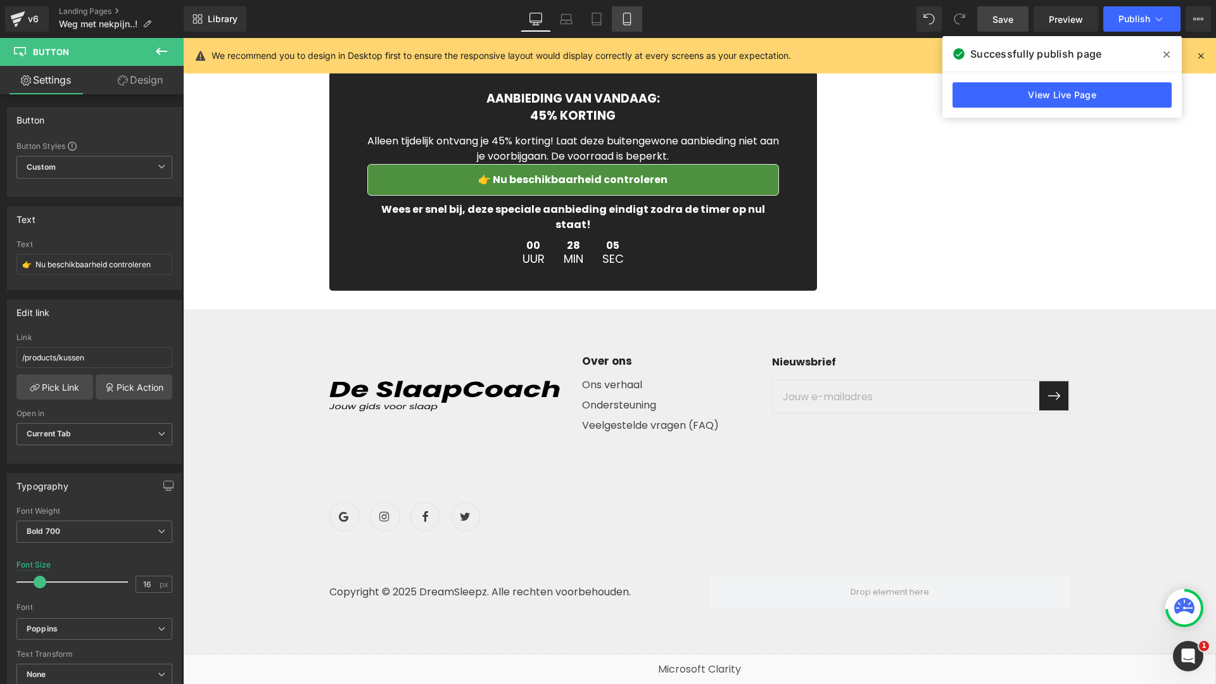
click at [628, 27] on link "Mobile" at bounding box center [627, 18] width 30 height 25
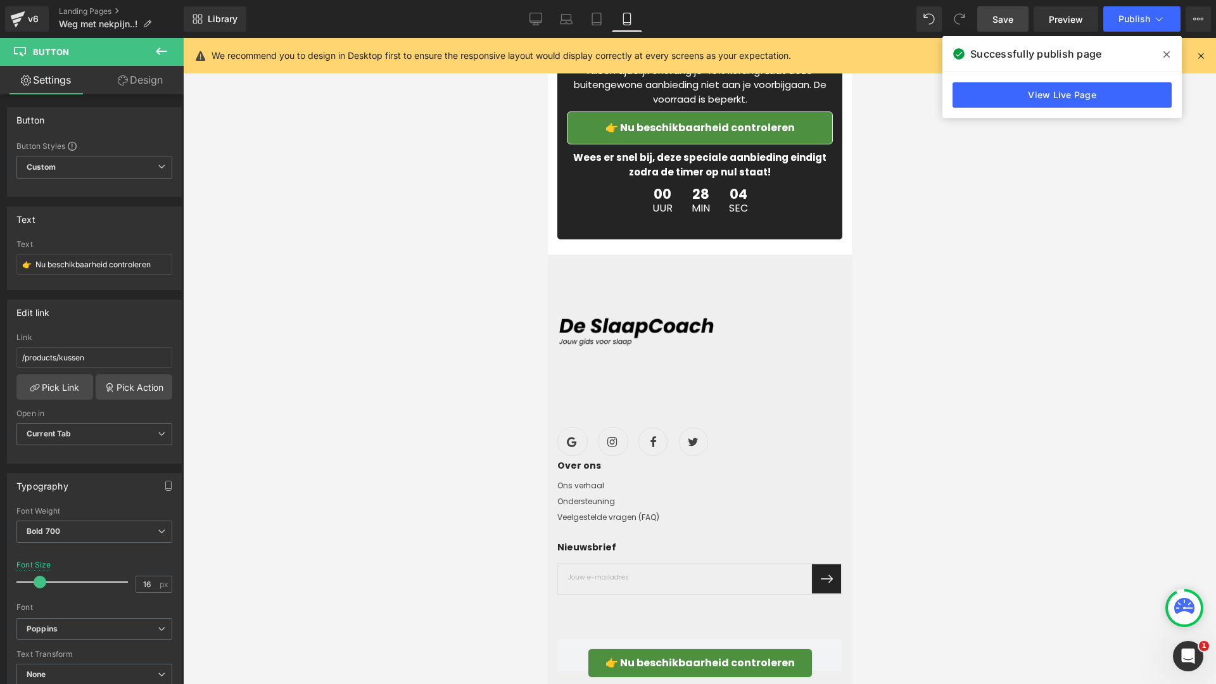
scroll to position [5373, 0]
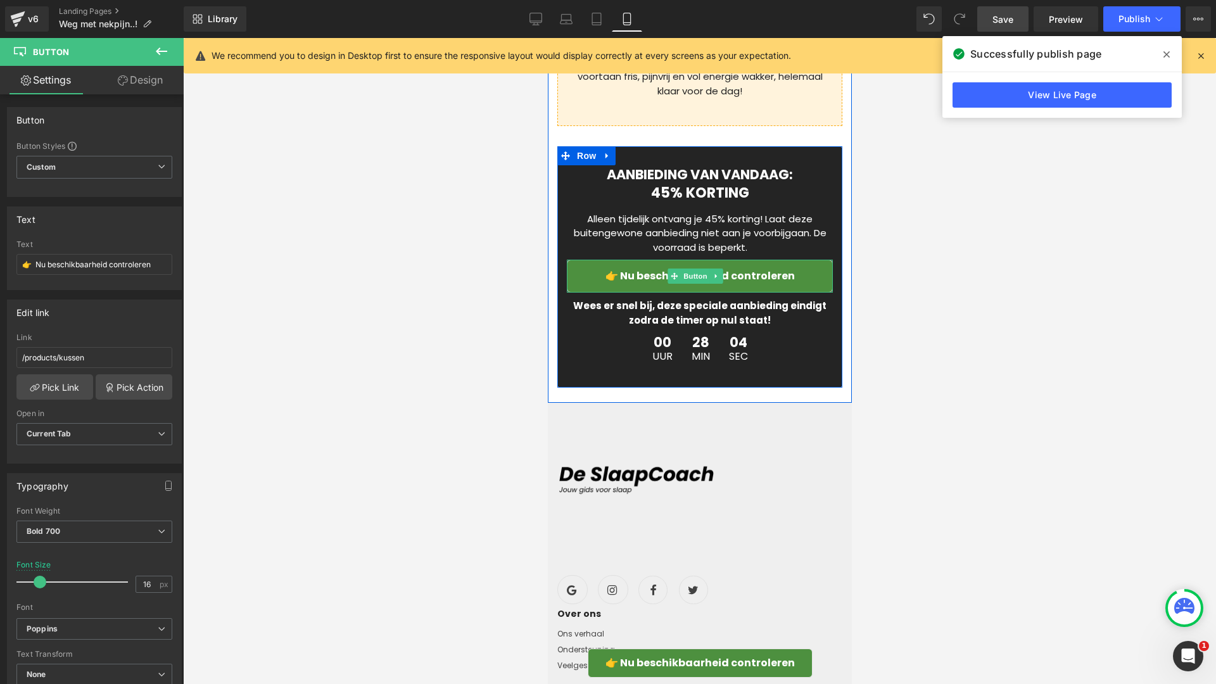
click at [579, 293] on link "👉 Nu beschikbaarheid controleren" at bounding box center [699, 276] width 266 height 33
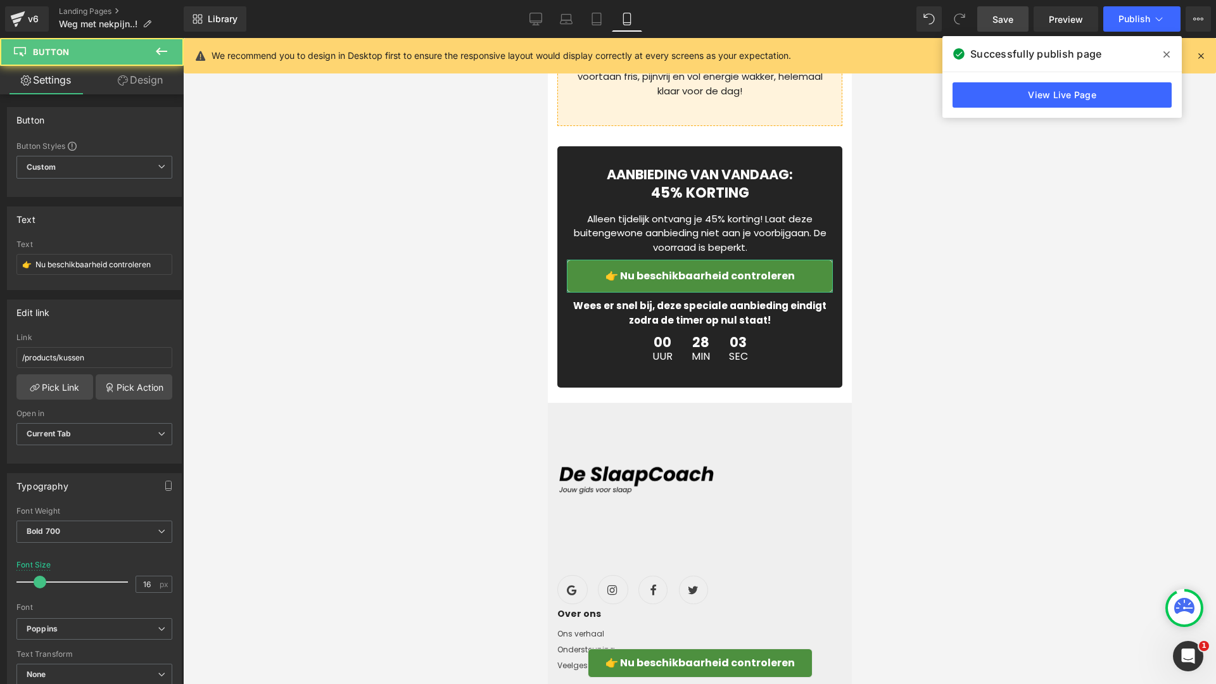
click at [119, 67] on link "Design" at bounding box center [140, 80] width 92 height 29
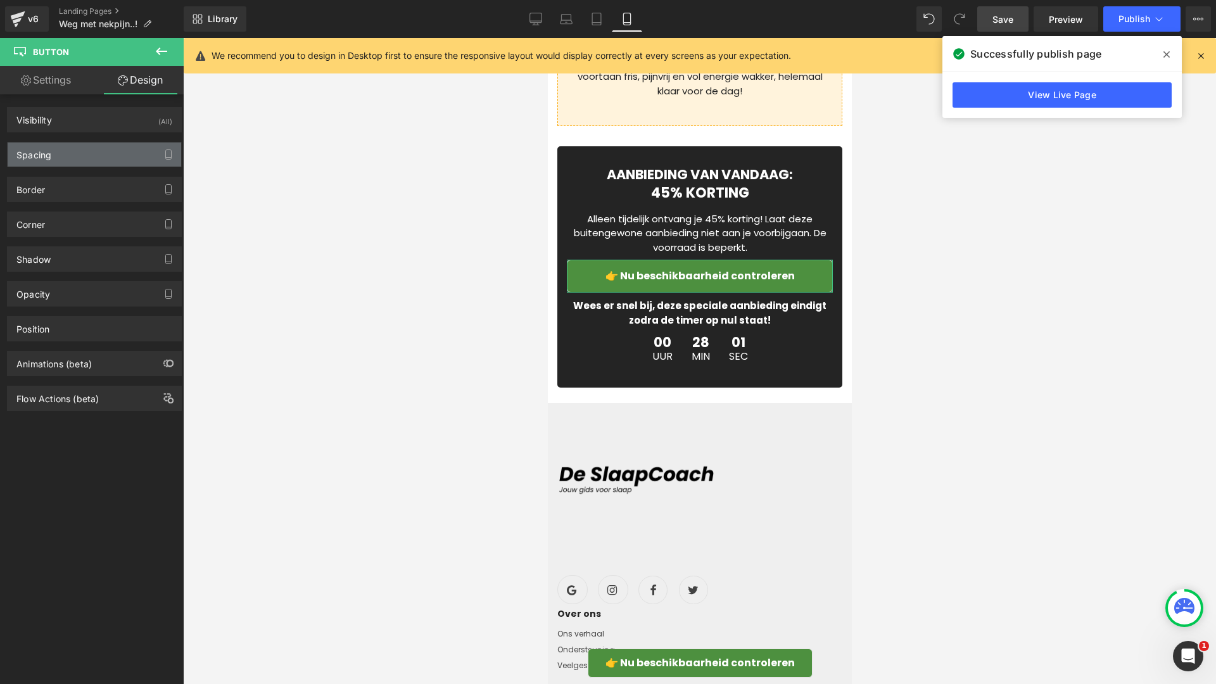
click at [102, 162] on div "Spacing" at bounding box center [95, 155] width 174 height 24
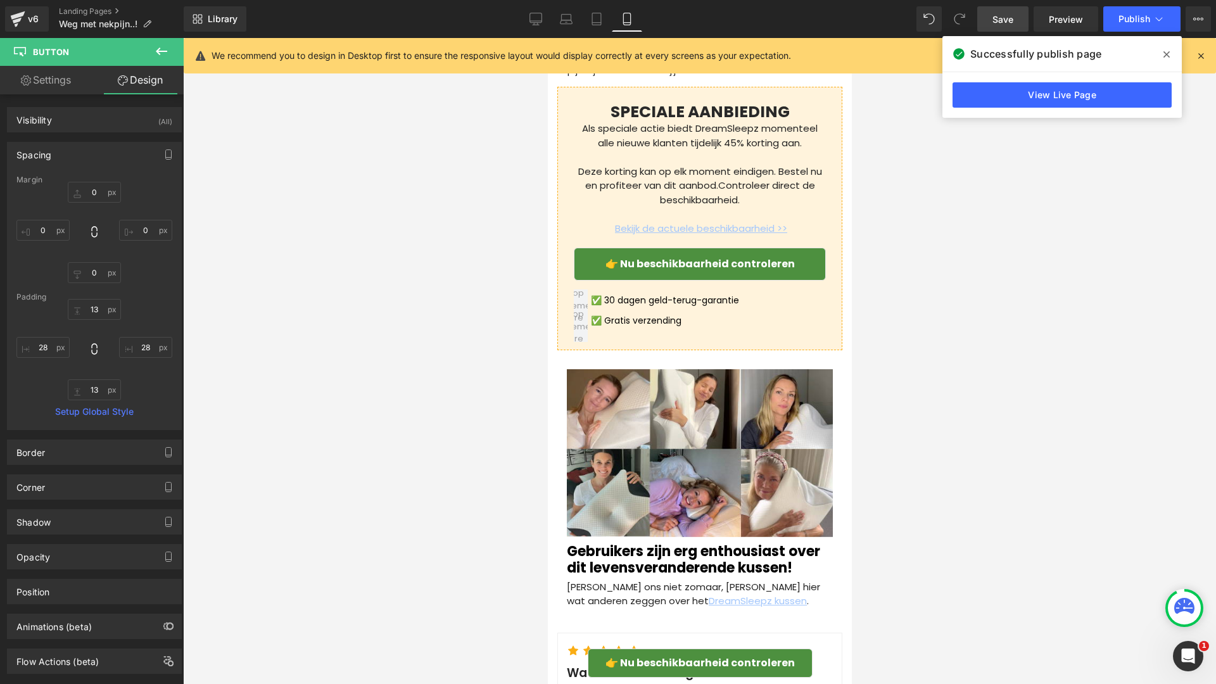
scroll to position [3977, 0]
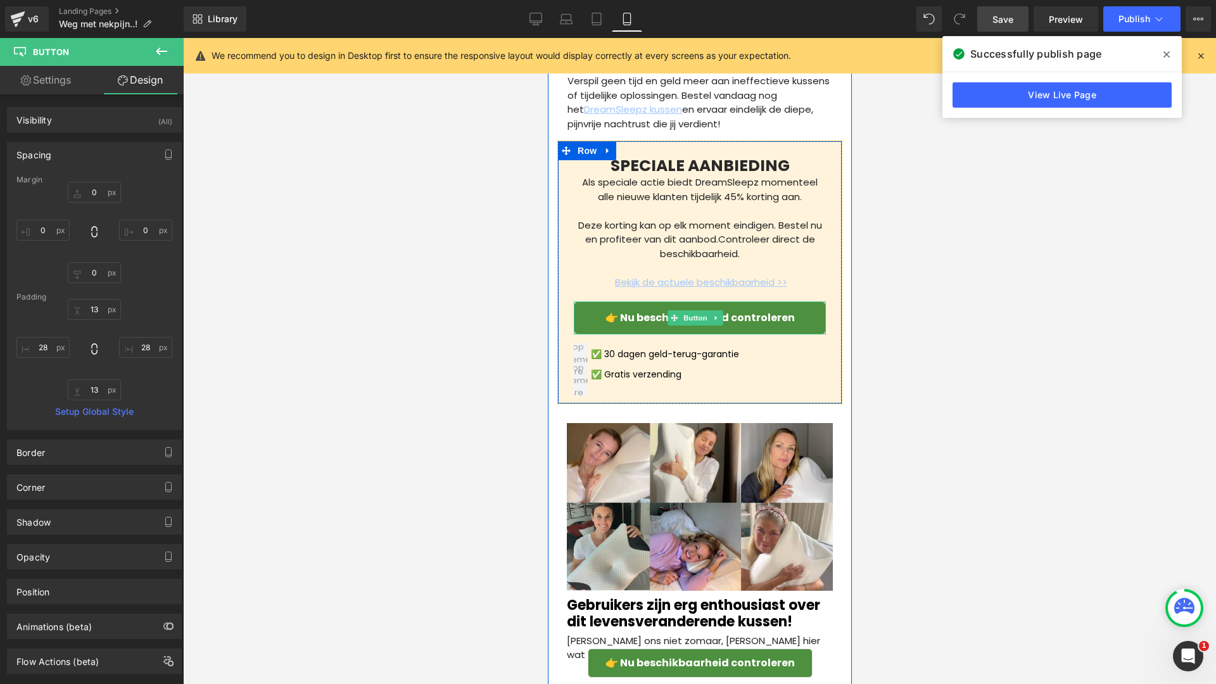
click at [585, 334] on link "👉 Nu beschikbaarheid controleren" at bounding box center [699, 318] width 252 height 33
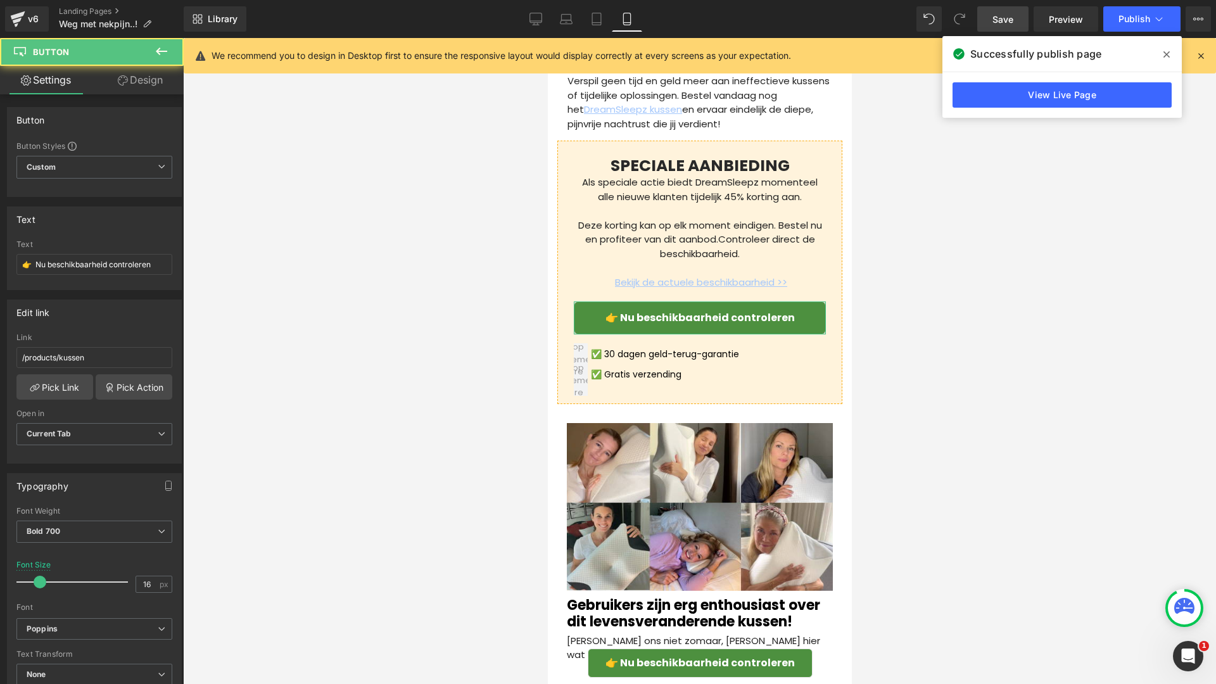
click at [132, 84] on link "Design" at bounding box center [140, 80] width 92 height 29
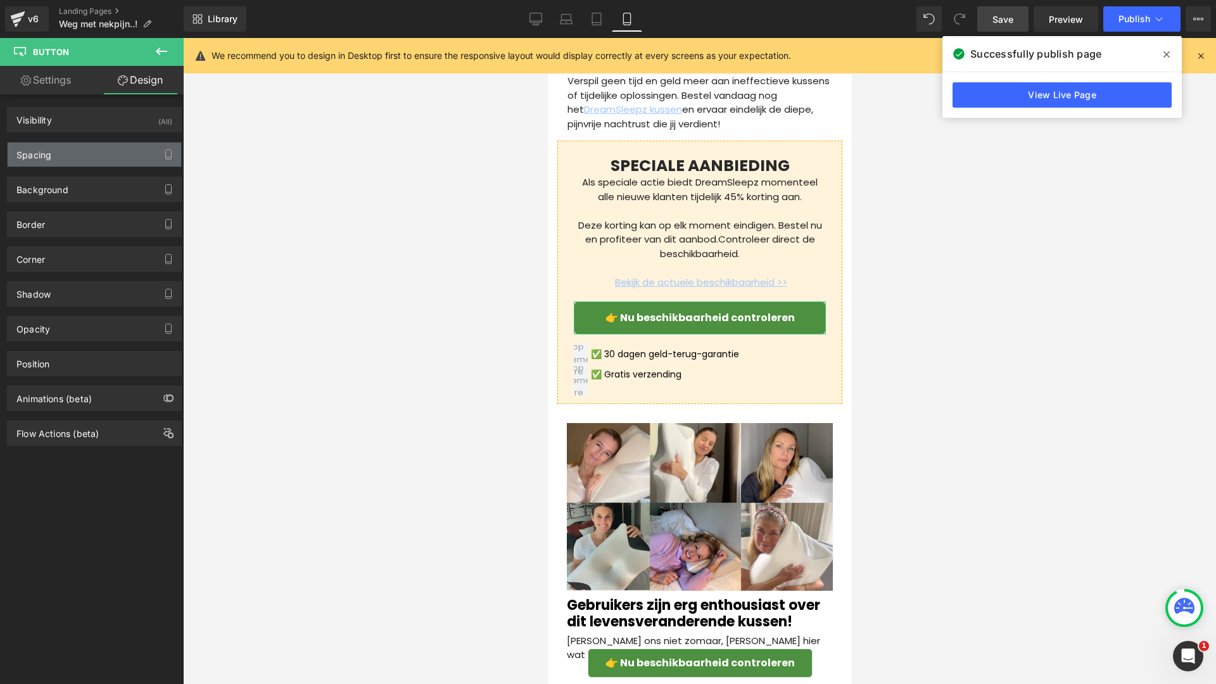
click at [109, 149] on div "Spacing" at bounding box center [95, 155] width 174 height 24
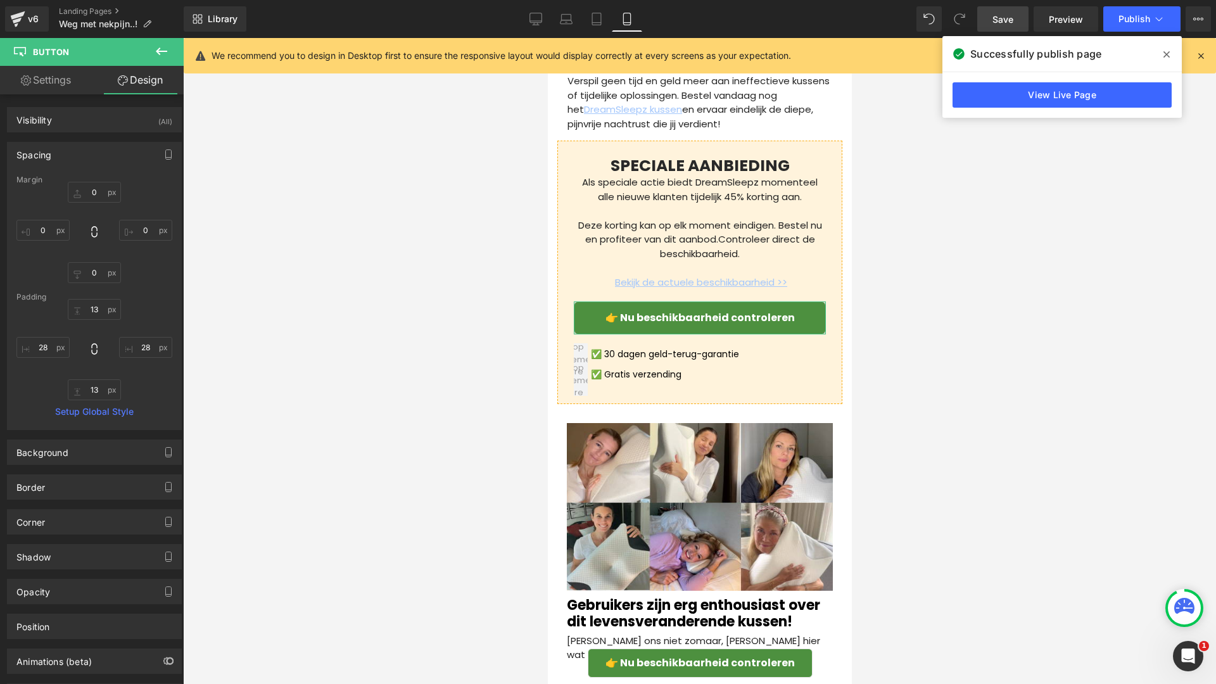
click at [71, 84] on link "Settings" at bounding box center [46, 80] width 92 height 29
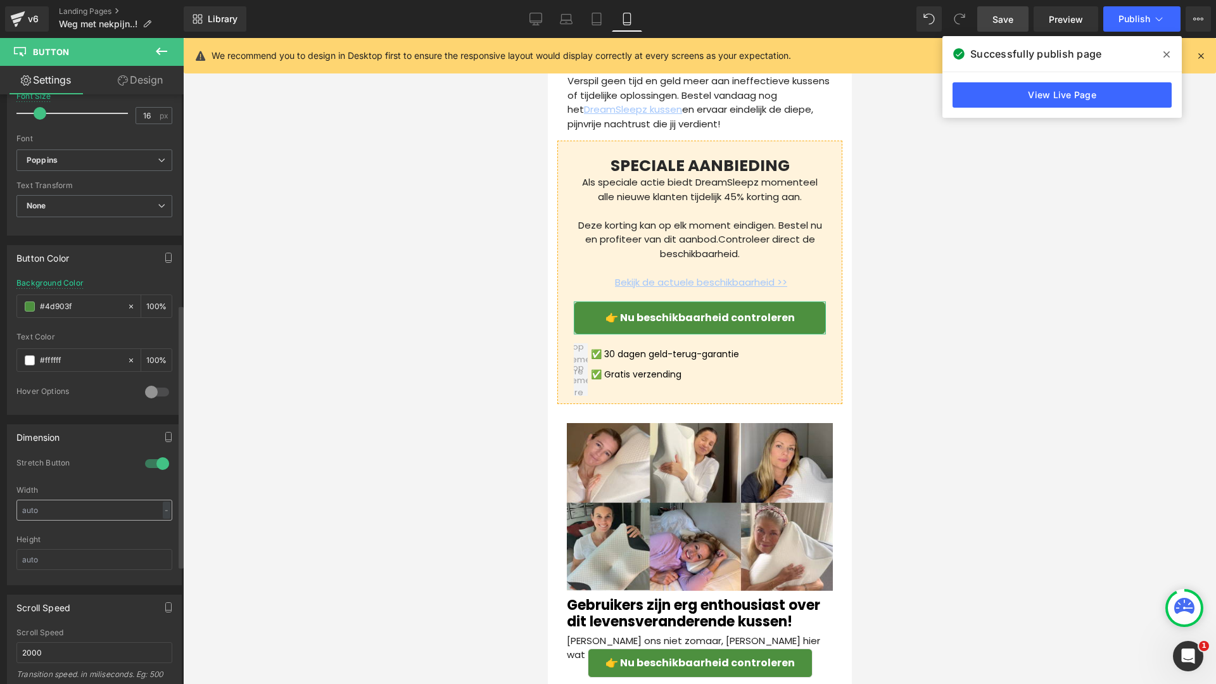
scroll to position [470, 0]
click at [1170, 50] on span at bounding box center [1167, 54] width 20 height 20
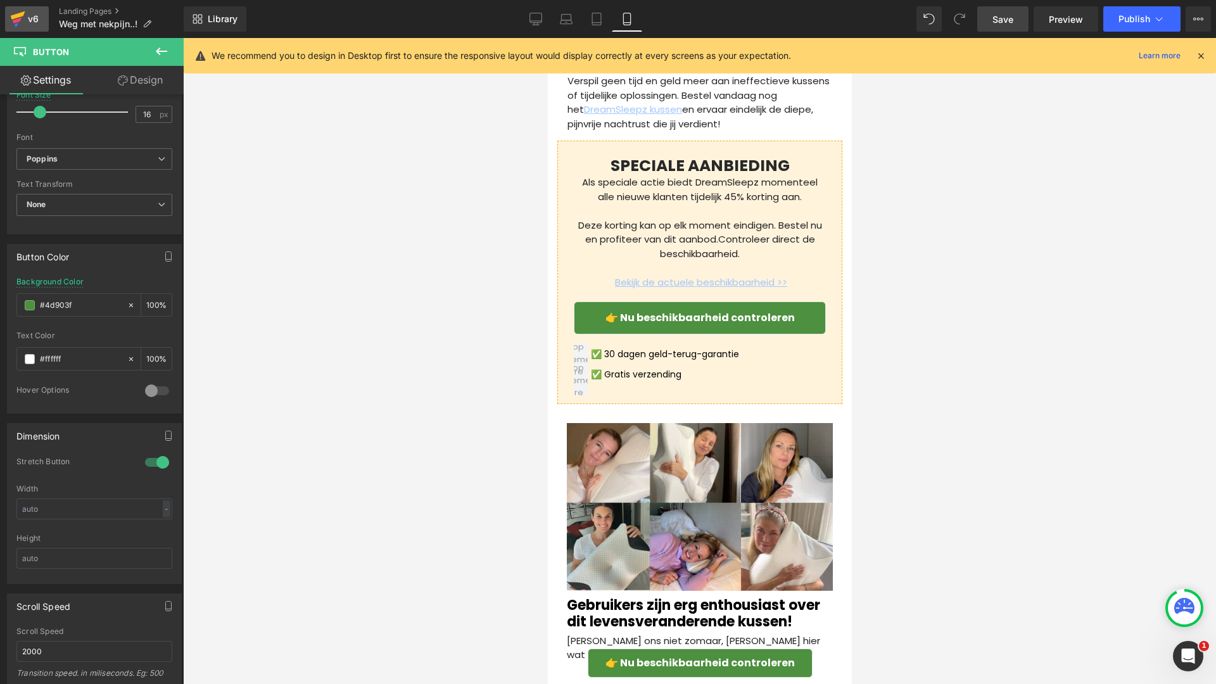
click at [35, 19] on div "v6" at bounding box center [33, 19] width 16 height 16
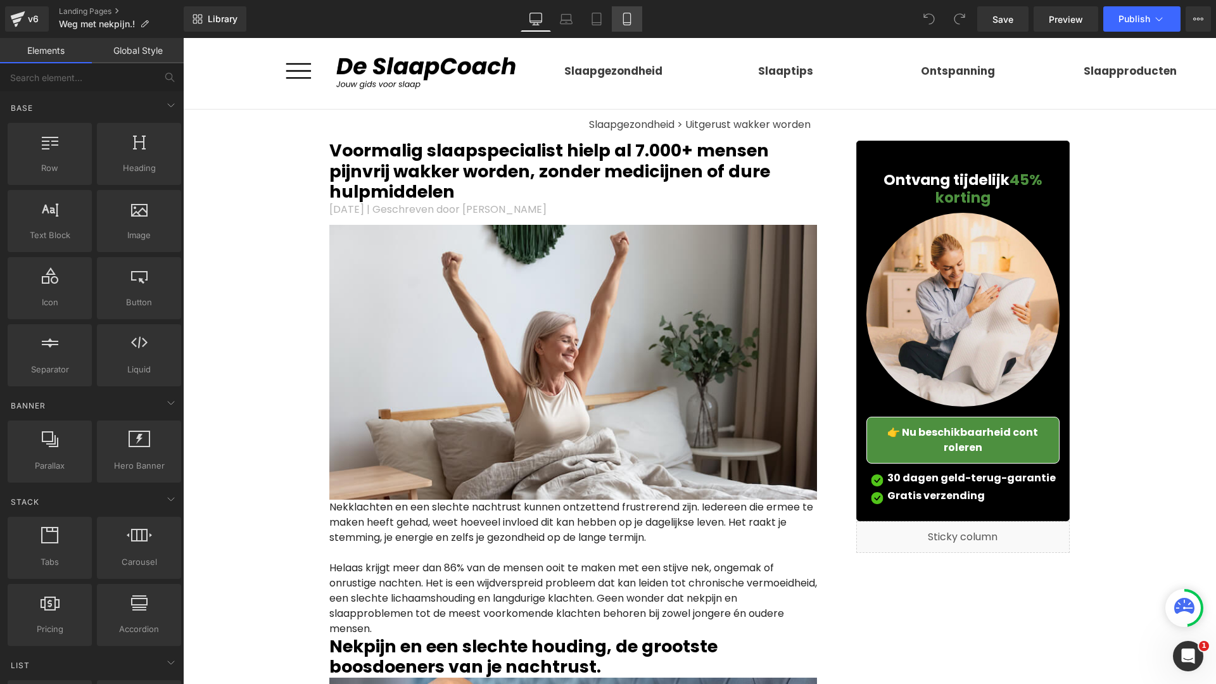
click at [621, 16] on icon at bounding box center [627, 19] width 13 height 13
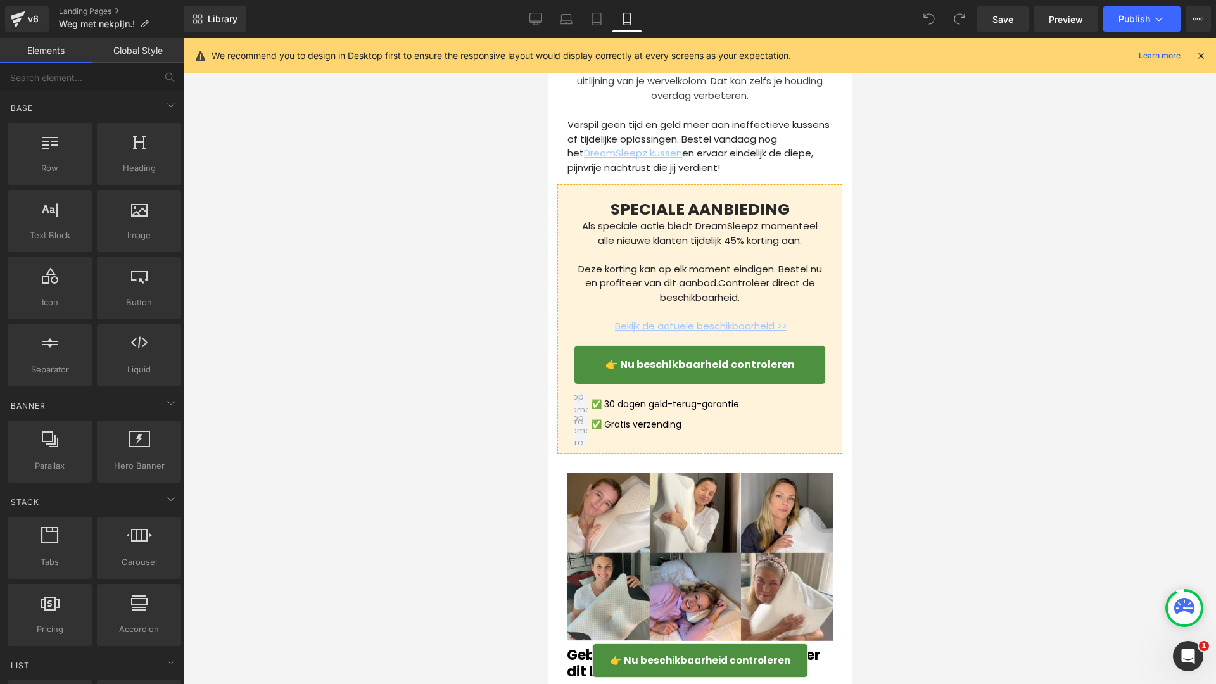
scroll to position [3901, 0]
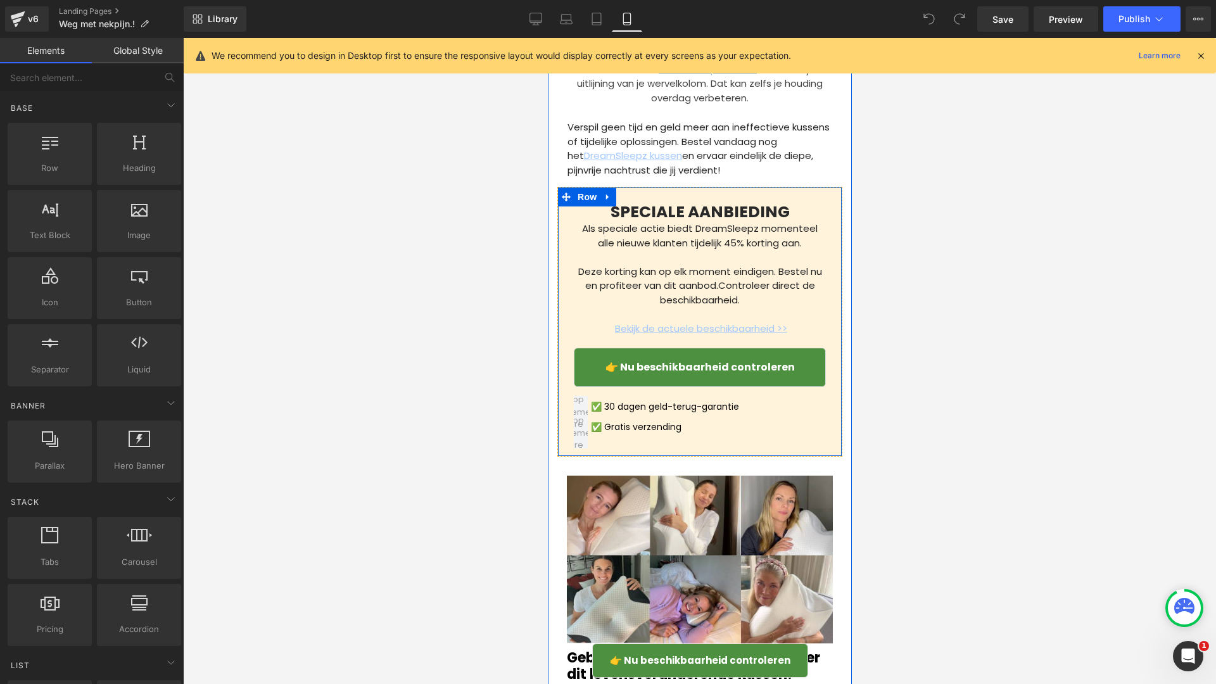
click at [596, 387] on link "👉 Nu beschikbaarheid controleren" at bounding box center [699, 367] width 252 height 39
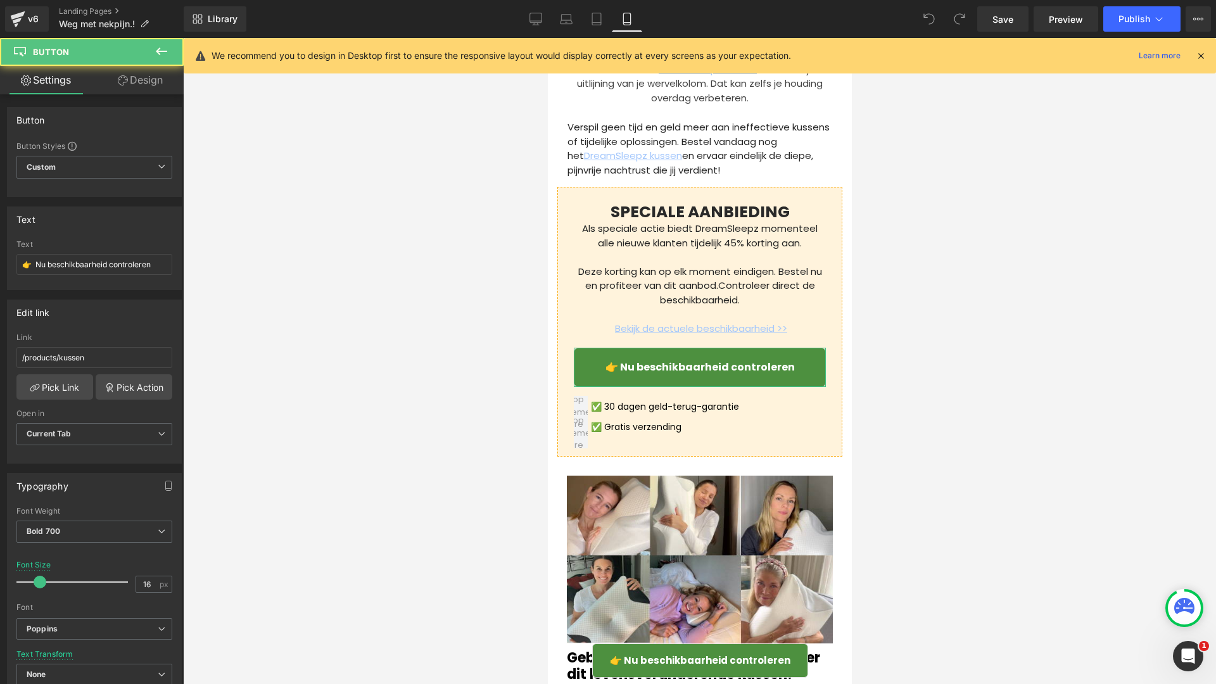
click at [137, 78] on link "Design" at bounding box center [140, 80] width 92 height 29
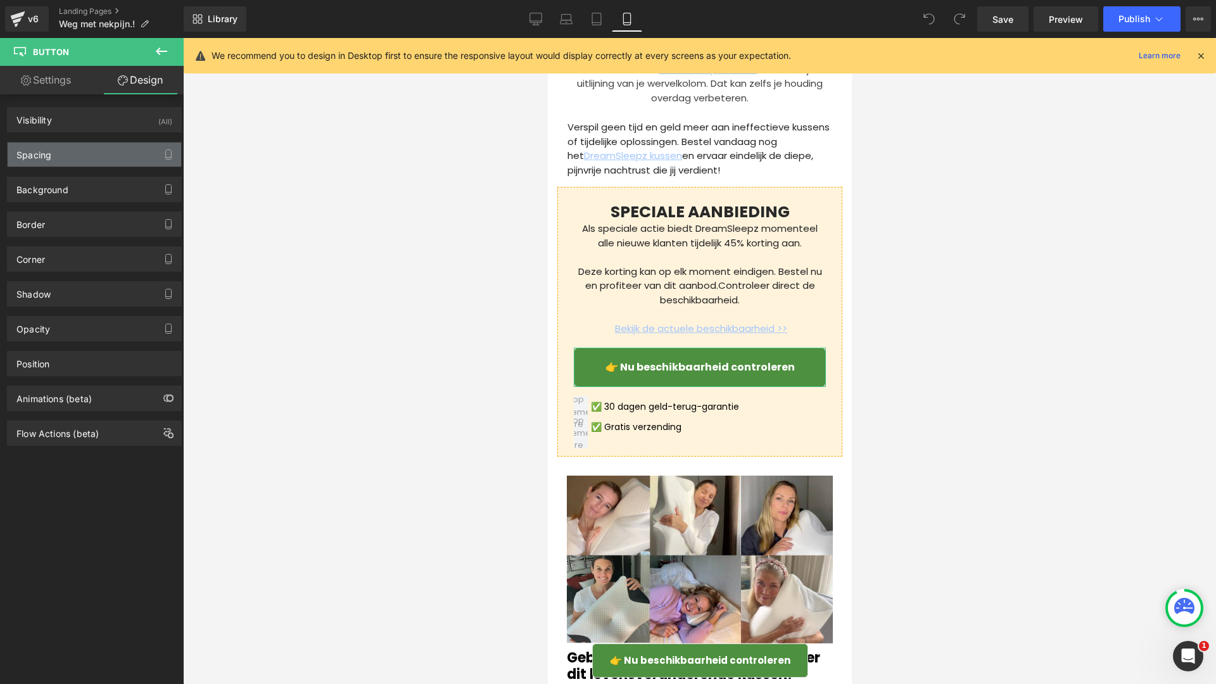
click at [102, 158] on div "Spacing" at bounding box center [95, 155] width 174 height 24
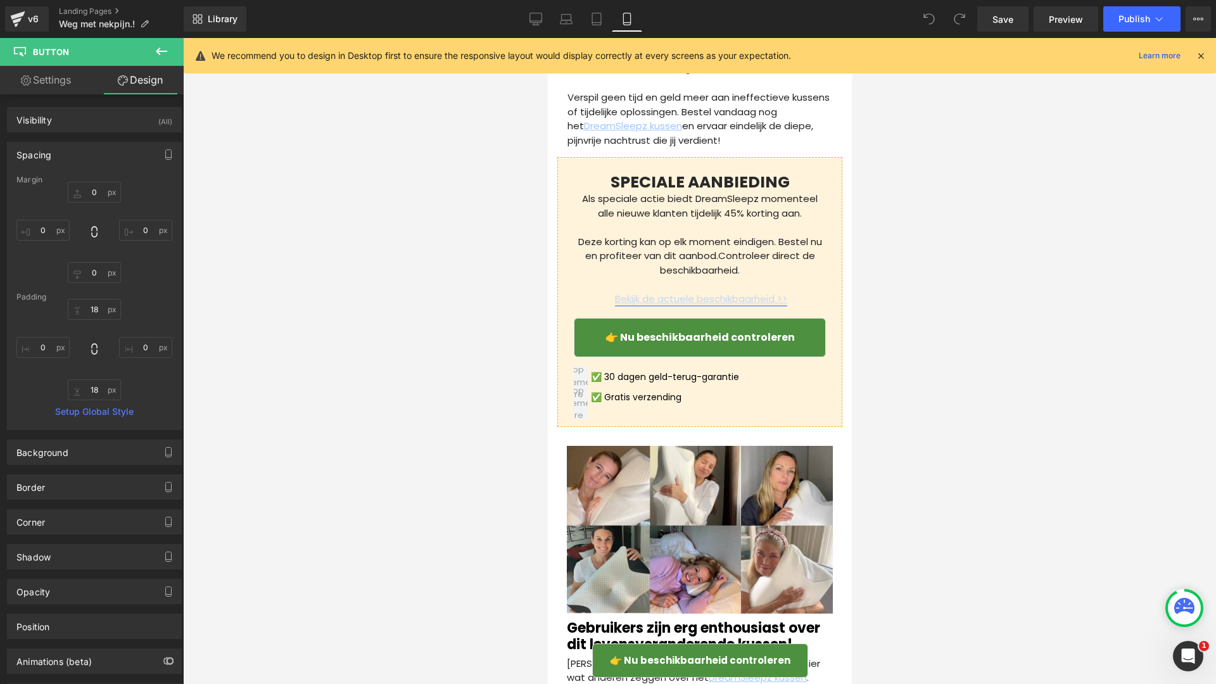
scroll to position [3987, 0]
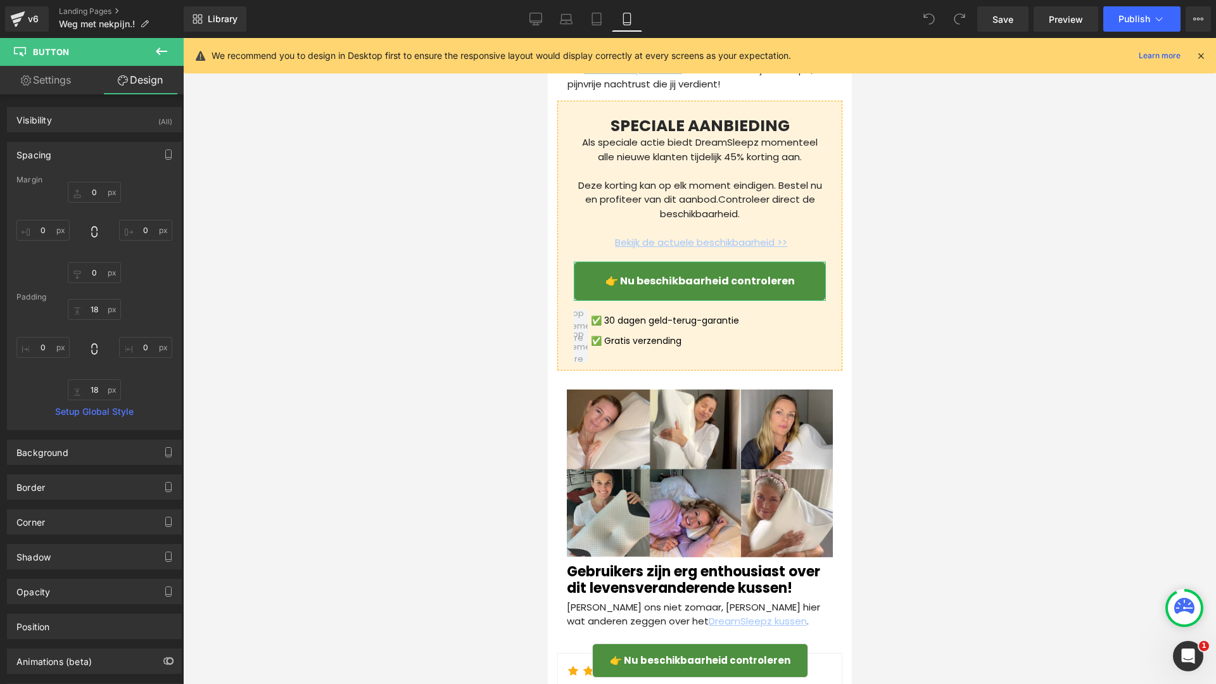
click at [43, 78] on link "Settings" at bounding box center [46, 80] width 92 height 29
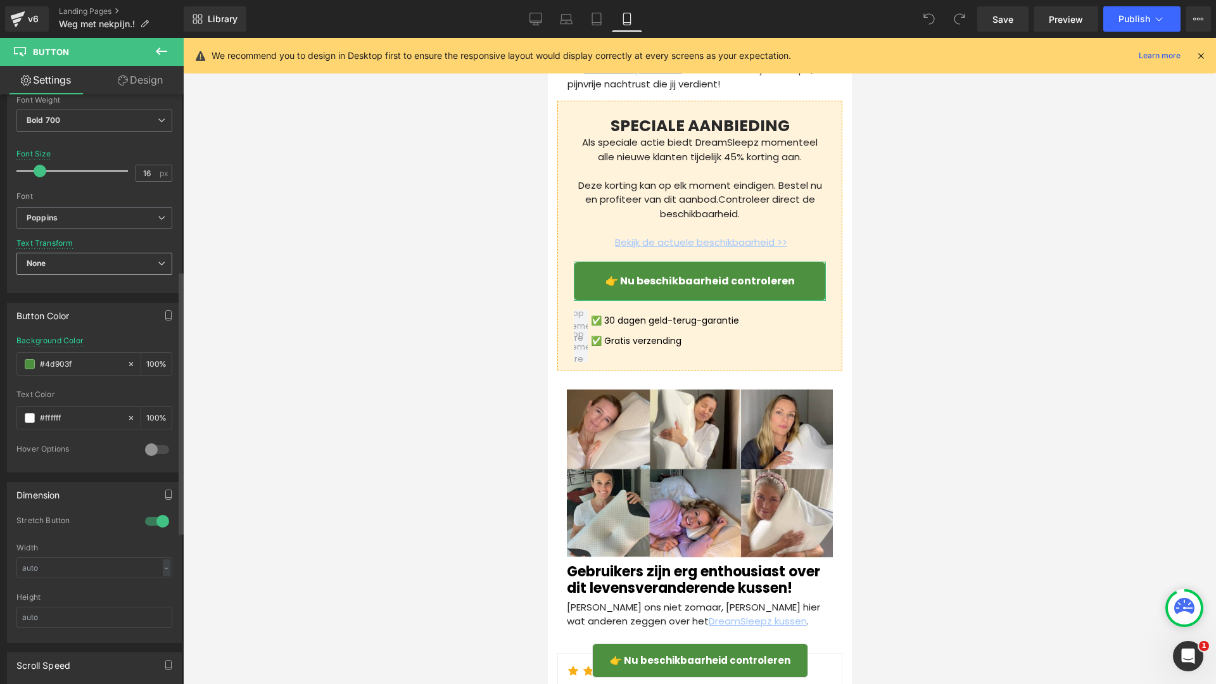
scroll to position [412, 0]
click at [23, 33] on icon at bounding box center [17, 19] width 15 height 32
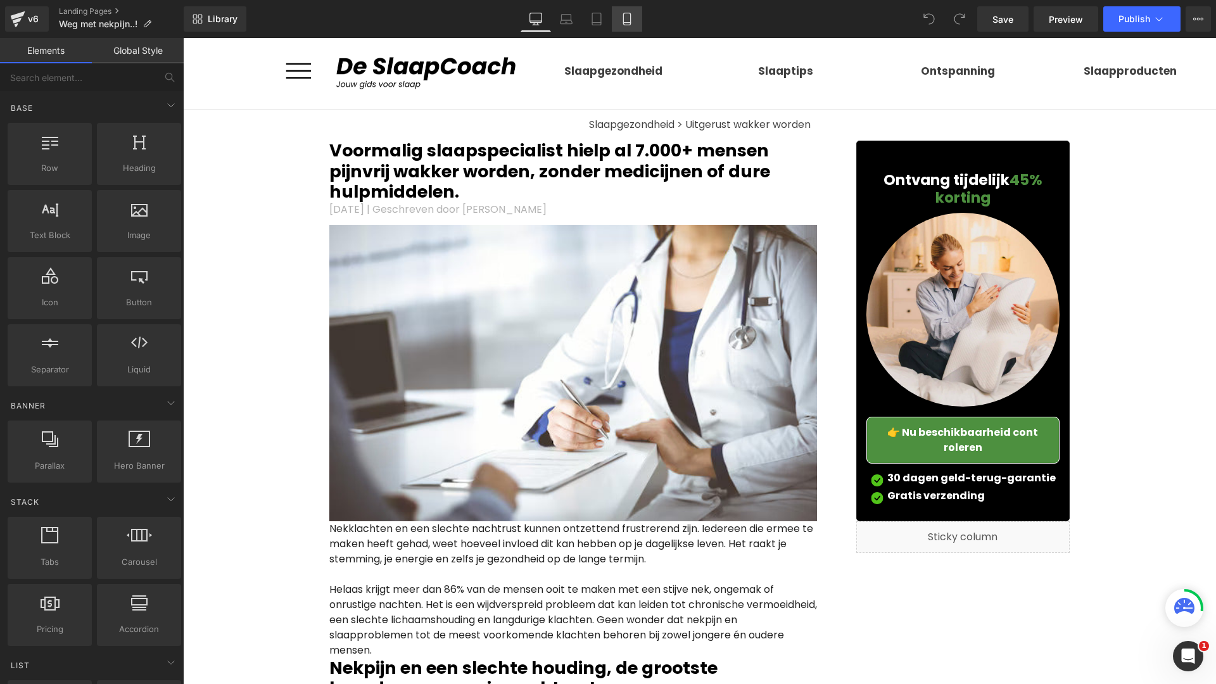
click at [623, 25] on icon at bounding box center [627, 19] width 13 height 13
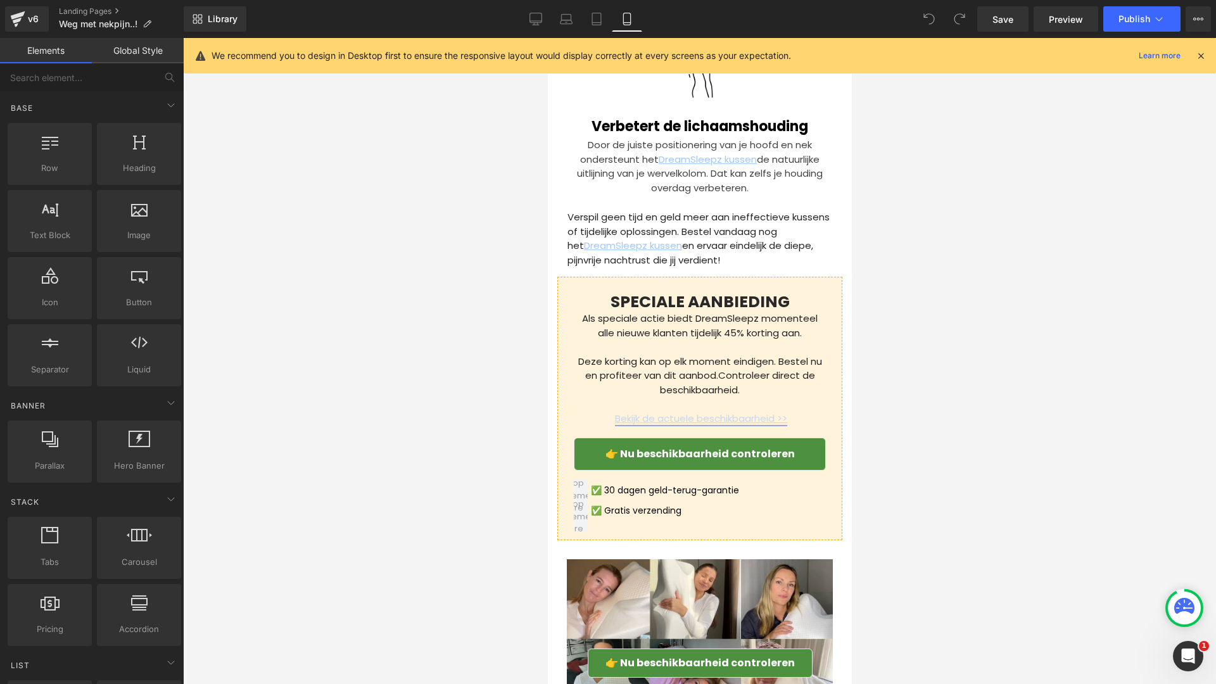
scroll to position [3969, 0]
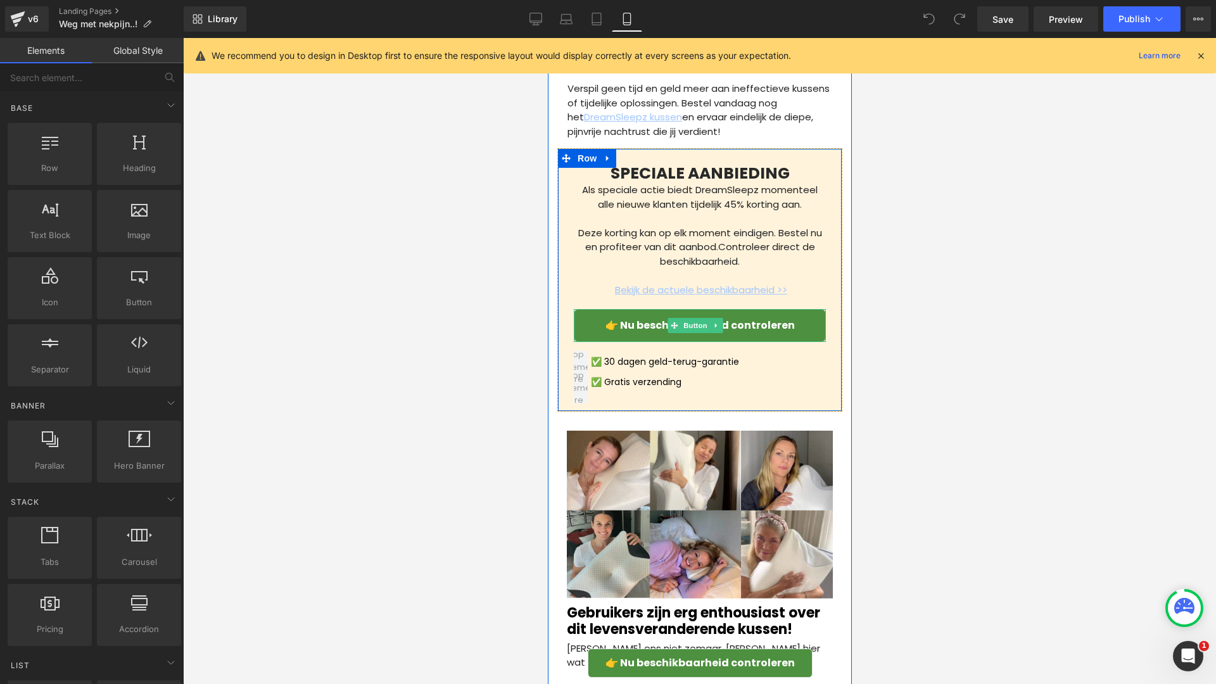
click at [579, 342] on link "👉 Nu beschikbaarheid controleren" at bounding box center [699, 325] width 252 height 33
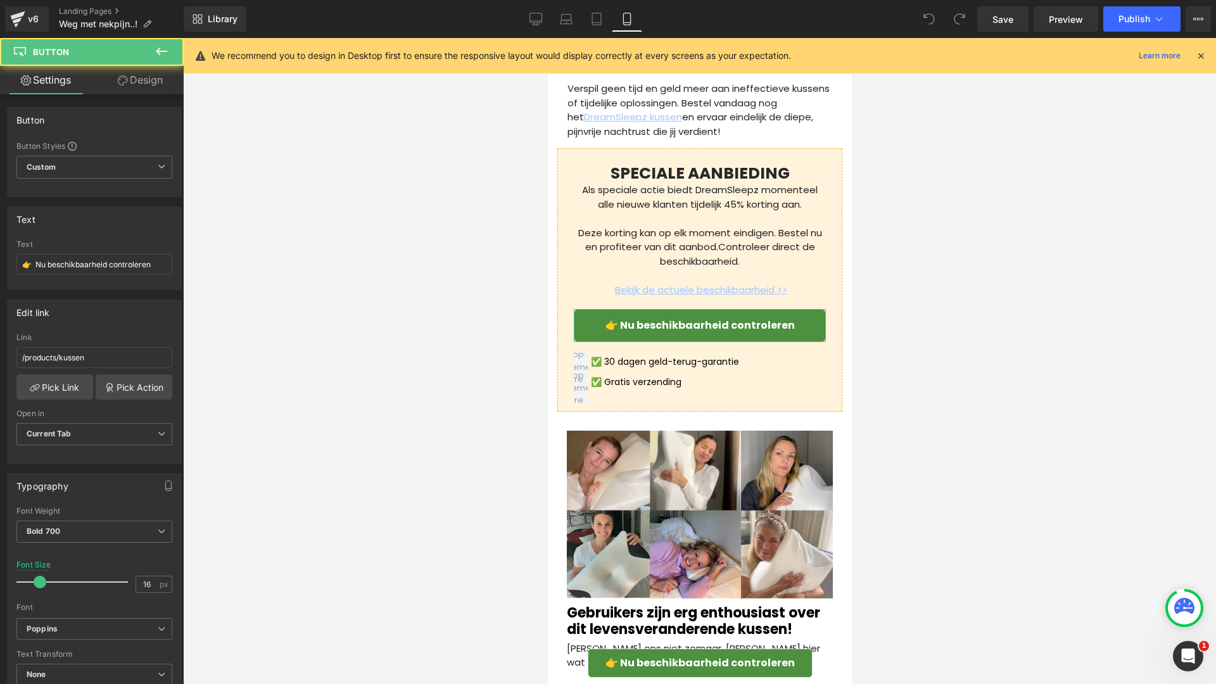
click at [151, 82] on link "Design" at bounding box center [140, 80] width 92 height 29
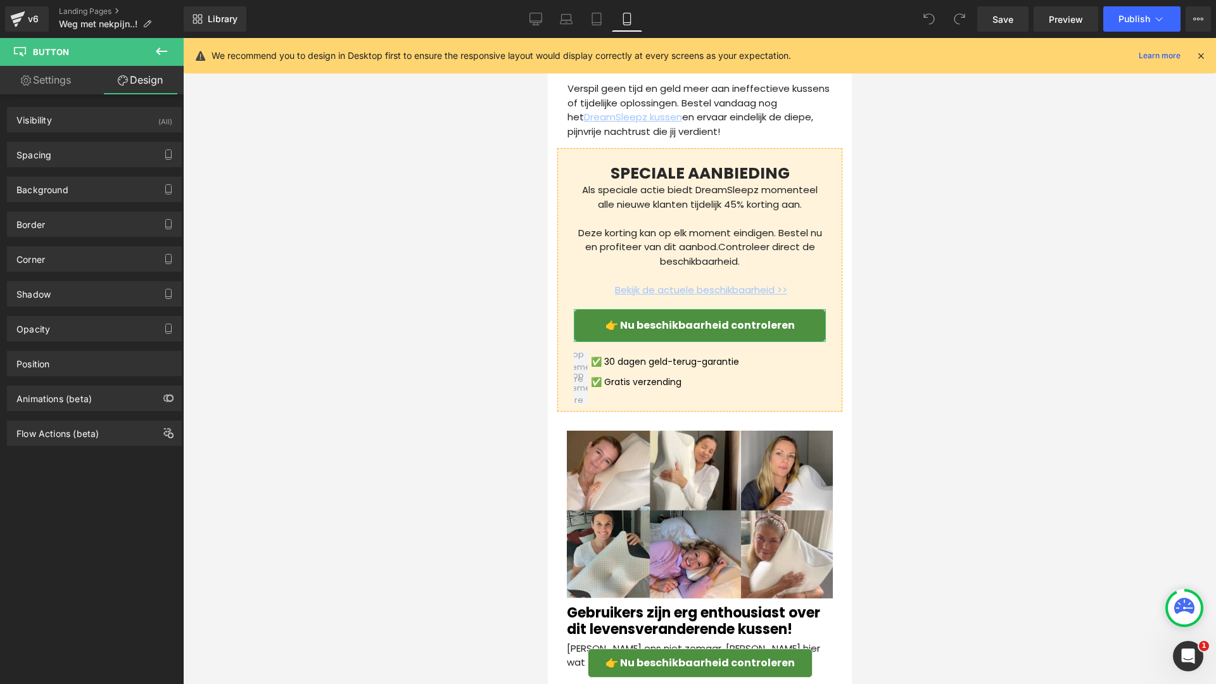
click at [120, 168] on div "Background Color & Image color Color #4d903f 100 % Image Replace Image Upload i…" at bounding box center [94, 184] width 189 height 35
click at [120, 158] on div "Spacing" at bounding box center [95, 155] width 174 height 24
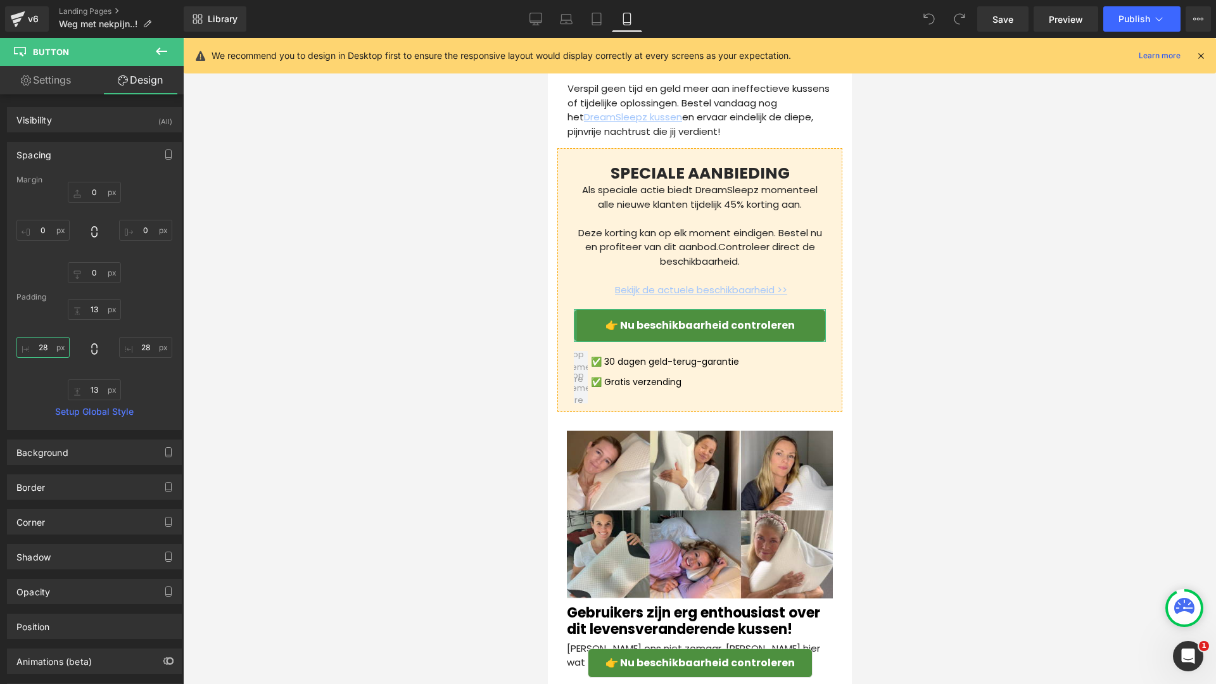
click at [58, 350] on input "28" at bounding box center [42, 347] width 53 height 21
type input "0"
click at [146, 352] on input "28" at bounding box center [145, 347] width 53 height 21
type input "0"
click at [999, 27] on link "Save" at bounding box center [1002, 18] width 51 height 25
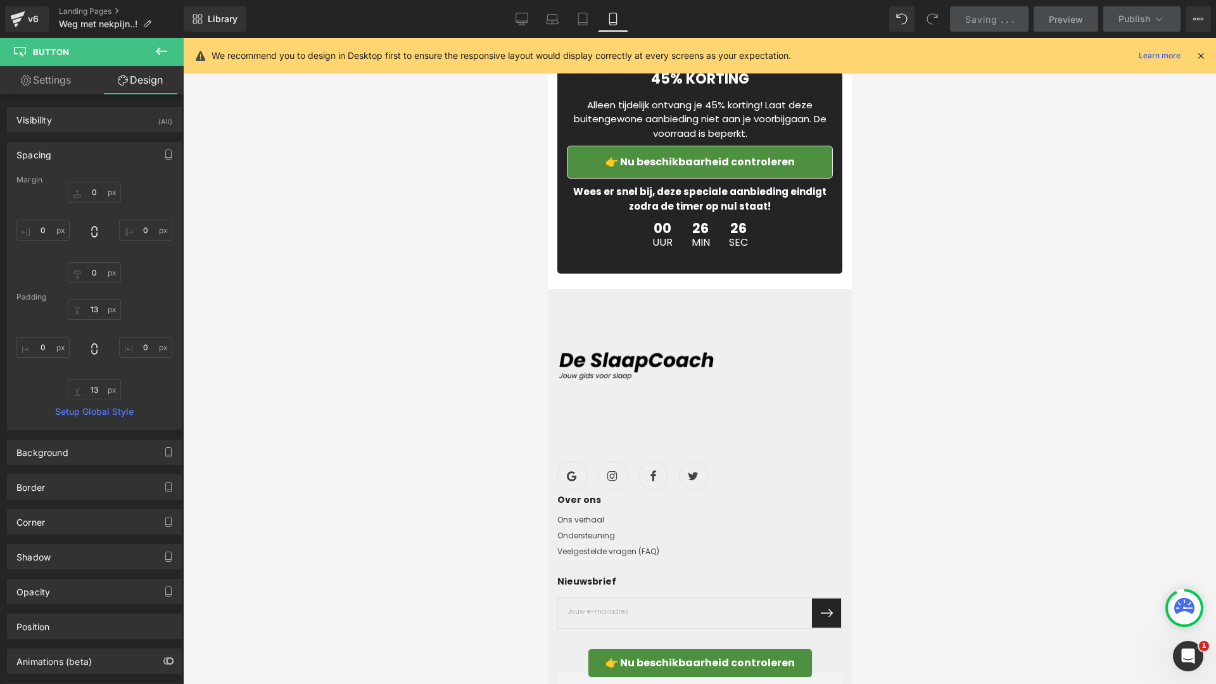
scroll to position [5494, 0]
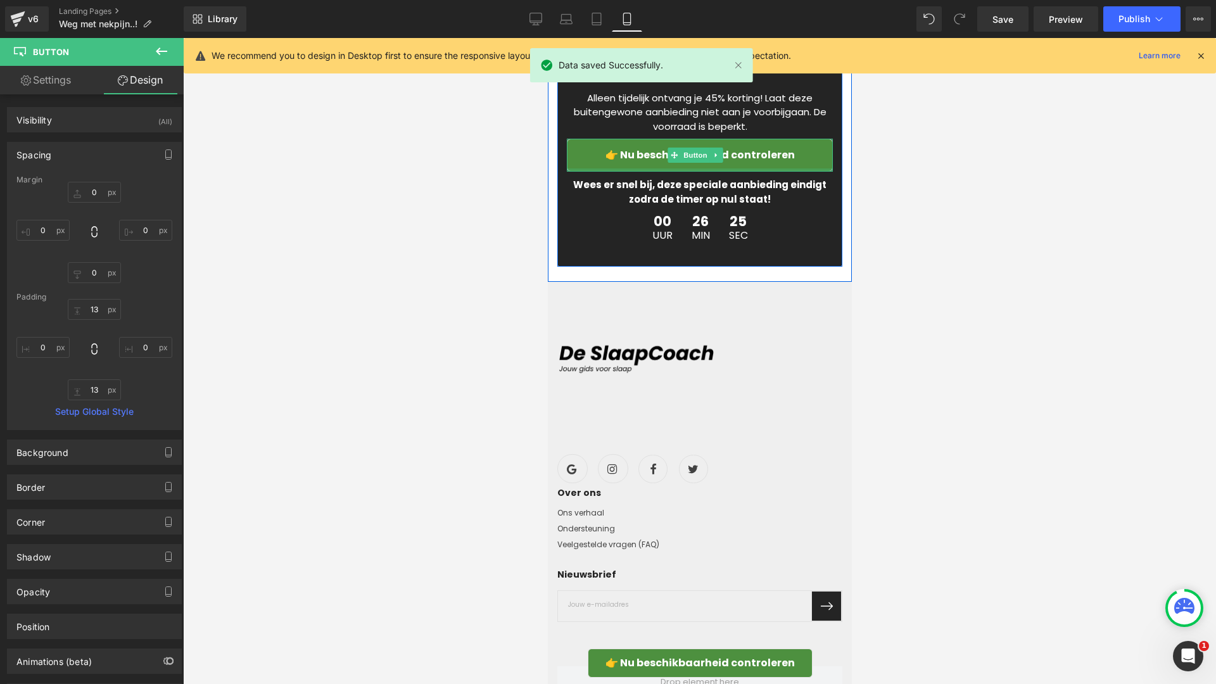
click at [579, 172] on link "👉 Nu beschikbaarheid controleren" at bounding box center [699, 155] width 266 height 33
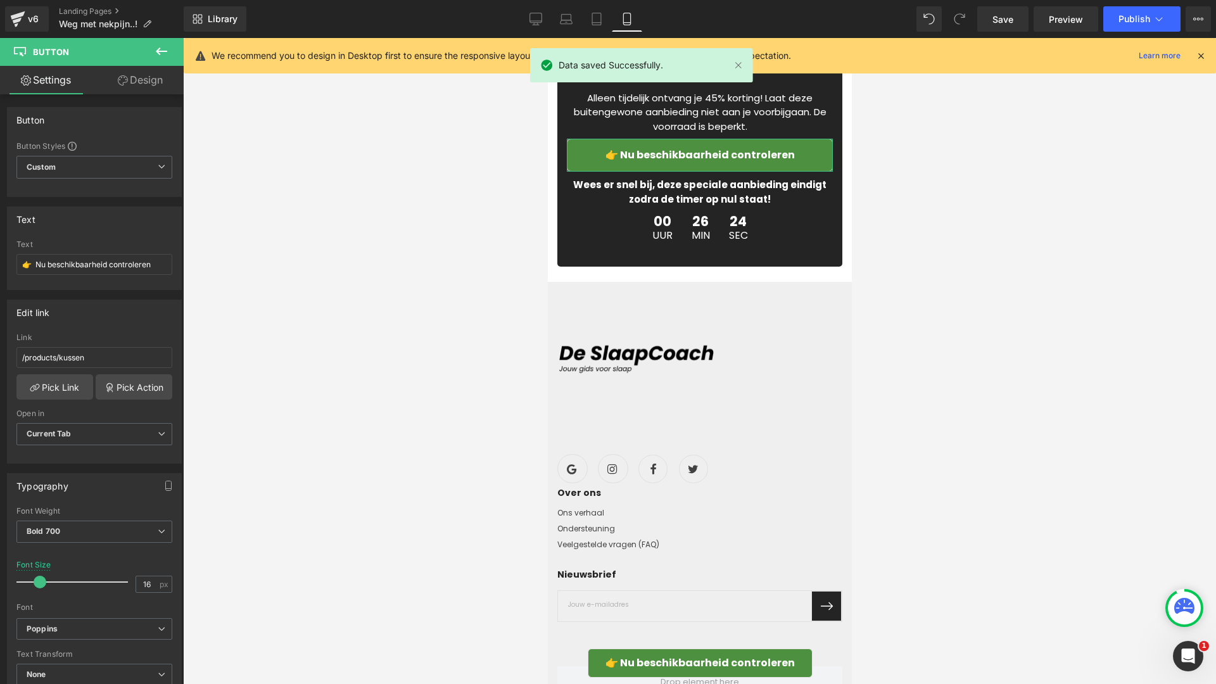
click at [128, 82] on link "Design" at bounding box center [140, 80] width 92 height 29
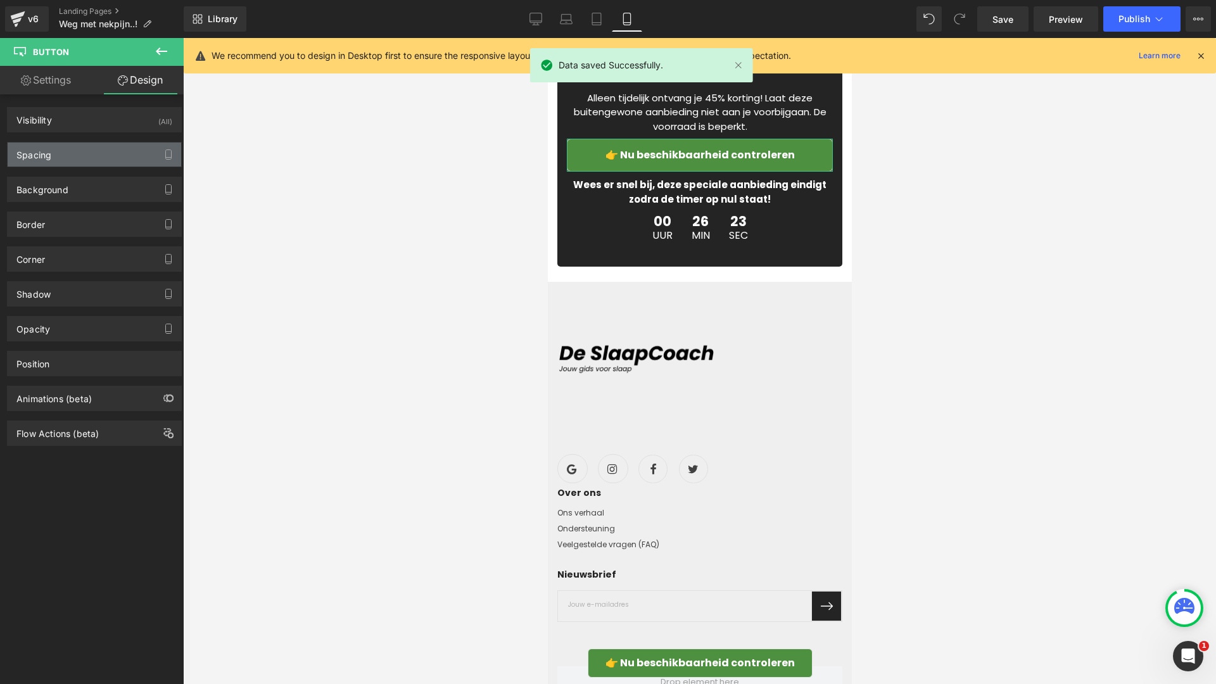
click at [103, 148] on div "Spacing" at bounding box center [95, 155] width 174 height 24
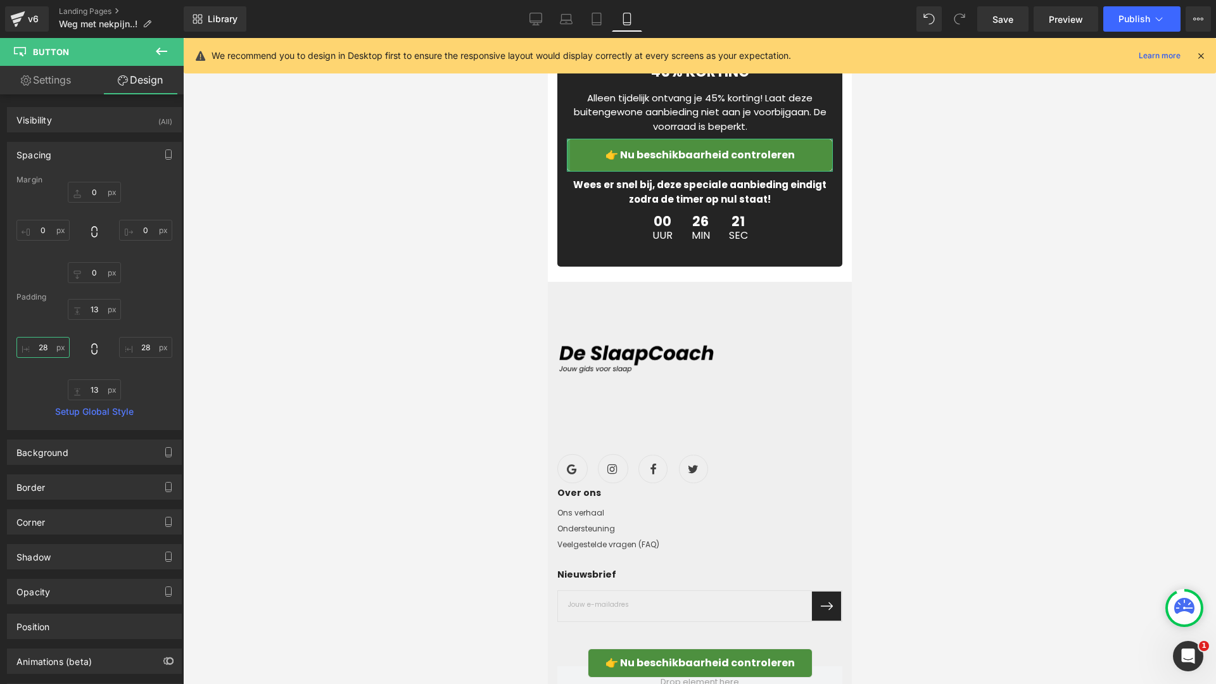
click at [45, 350] on input "28" at bounding box center [42, 347] width 53 height 21
type input "0"
click at [147, 355] on input "28" at bounding box center [145, 347] width 53 height 21
type input "0"
click at [1008, 27] on link "Save" at bounding box center [1002, 18] width 51 height 25
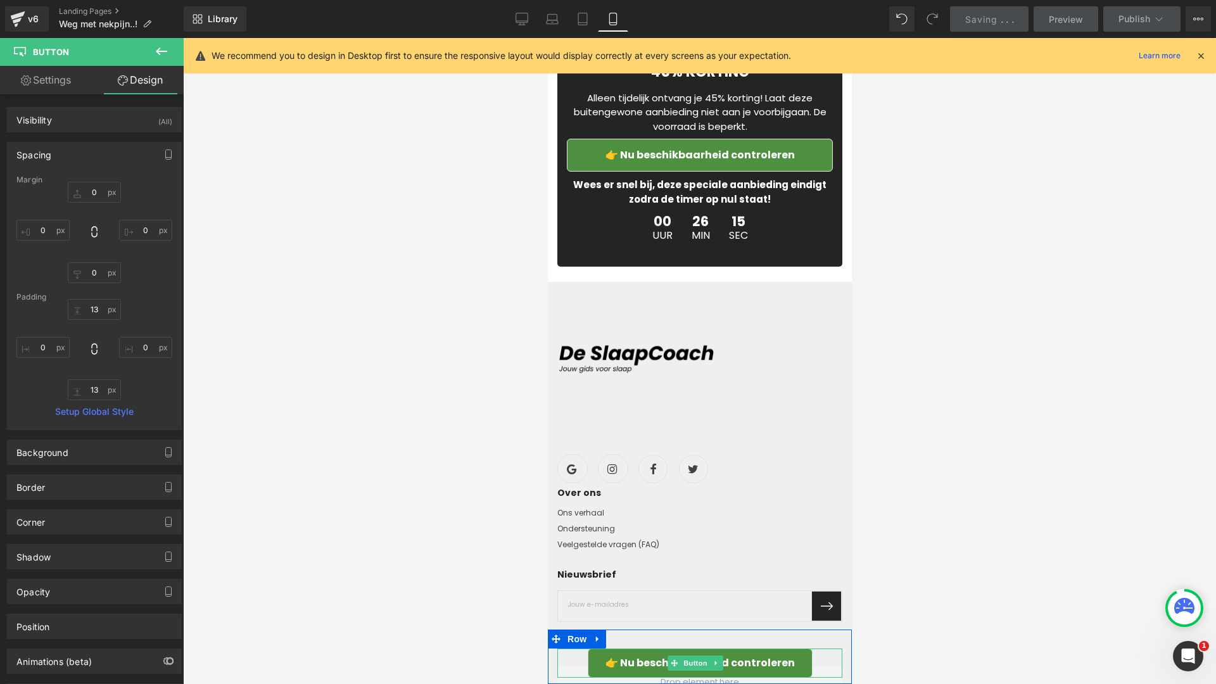
click at [593, 660] on link "👉 Nu beschikbaarheid controleren" at bounding box center [699, 663] width 225 height 29
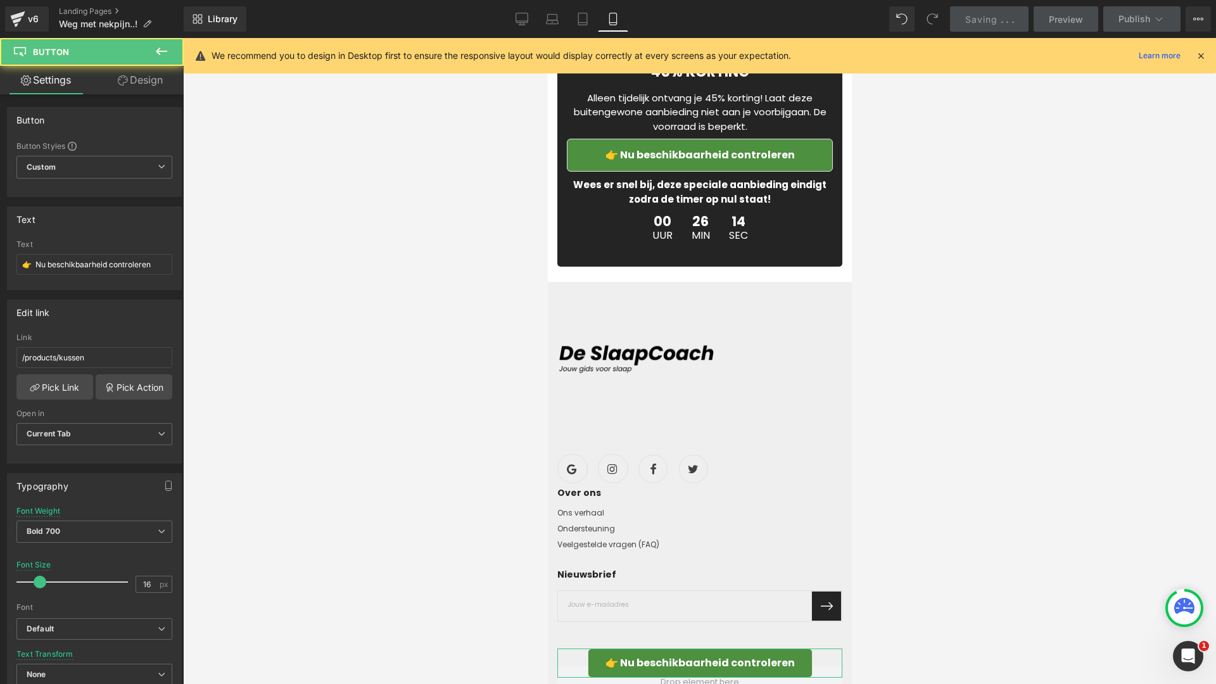
click at [155, 80] on link "Design" at bounding box center [140, 80] width 92 height 29
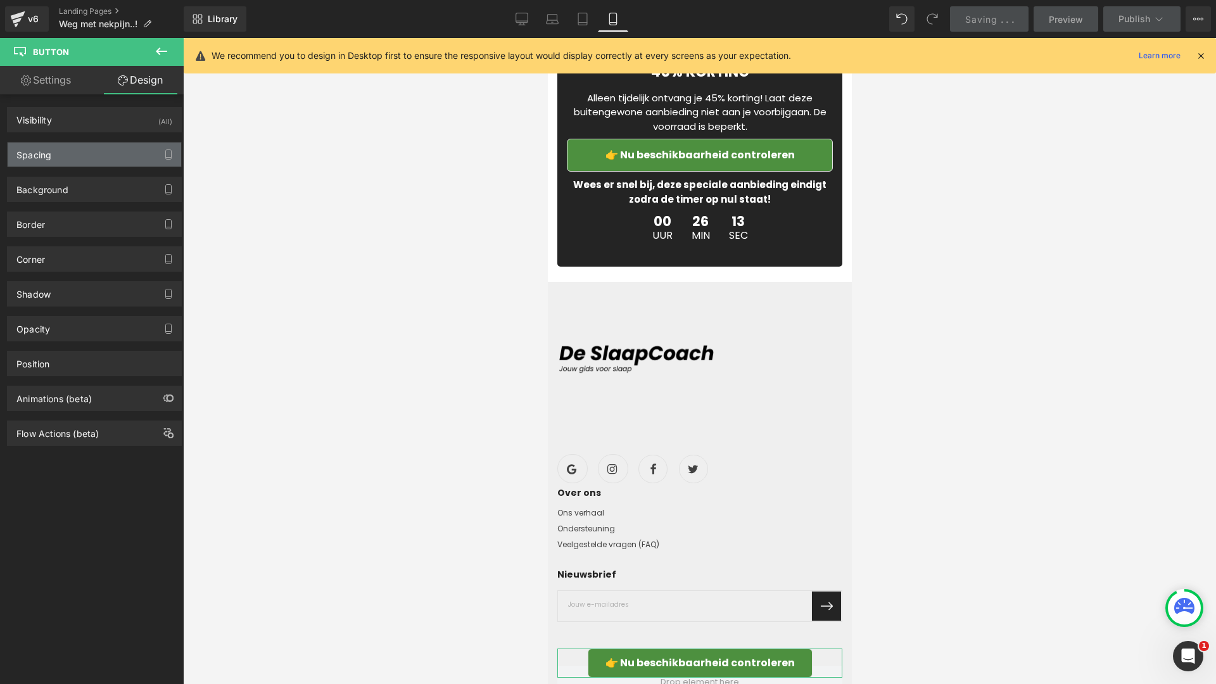
click at [98, 158] on div "Spacing" at bounding box center [95, 155] width 174 height 24
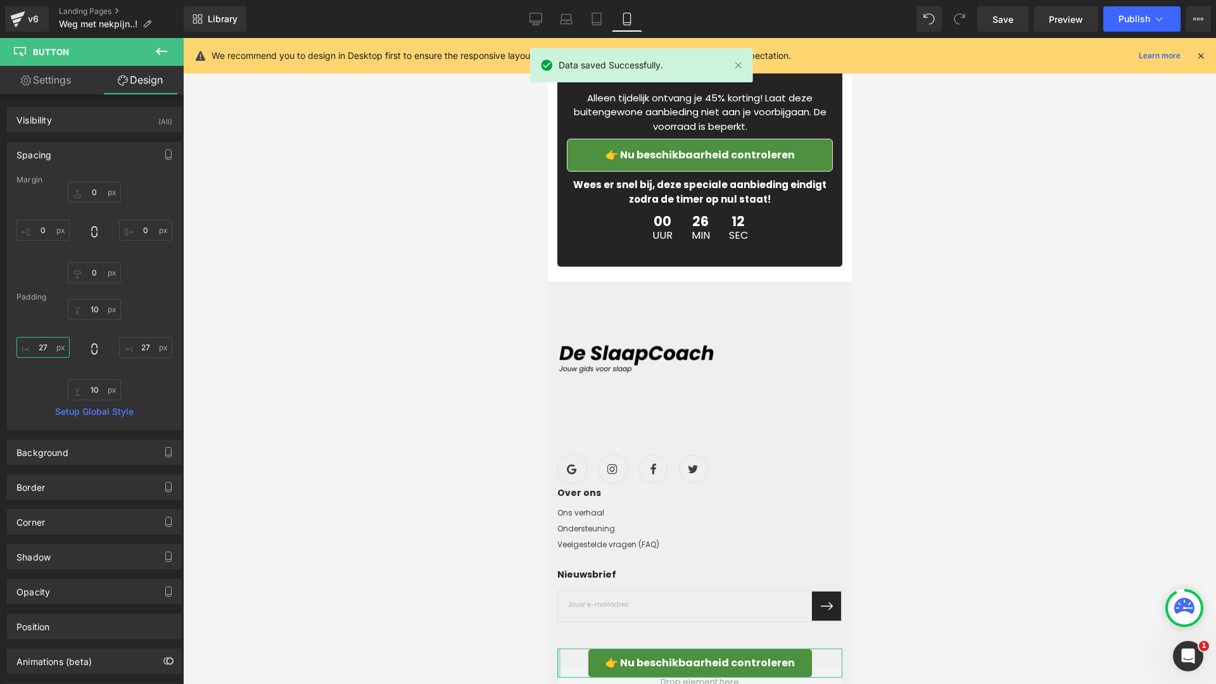
click at [50, 344] on input "text" at bounding box center [42, 347] width 53 height 21
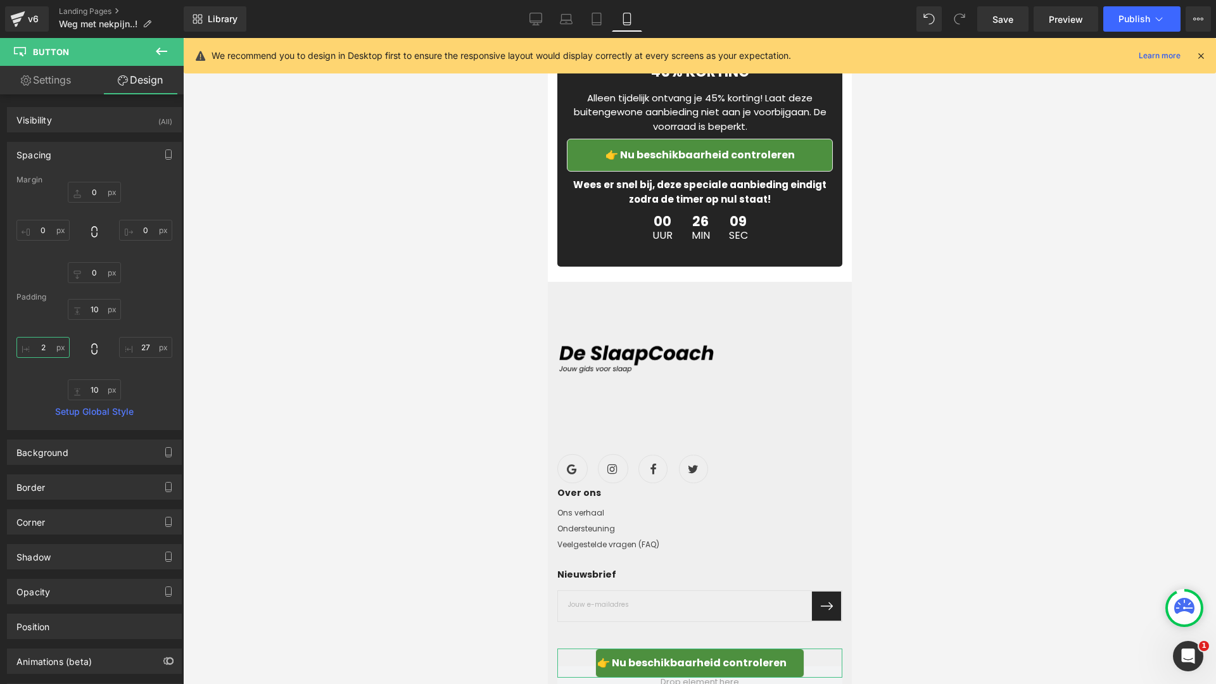
type input "27"
click at [400, 402] on div at bounding box center [699, 361] width 1033 height 646
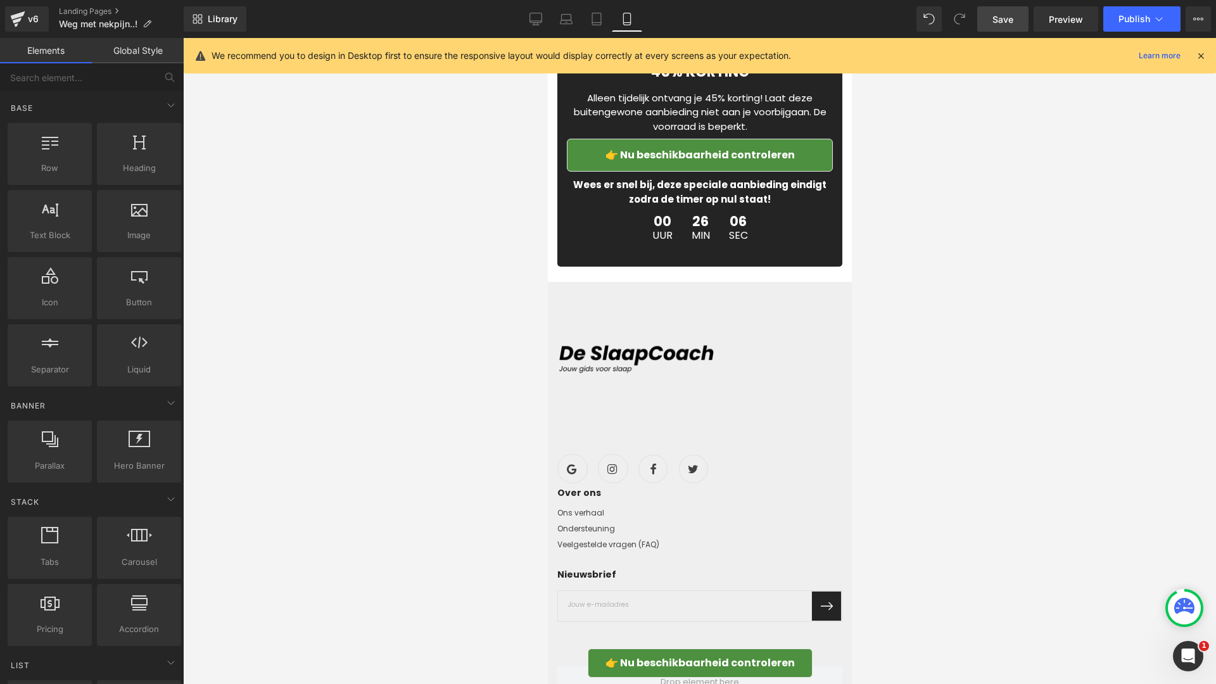
click at [1021, 18] on link "Save" at bounding box center [1002, 18] width 51 height 25
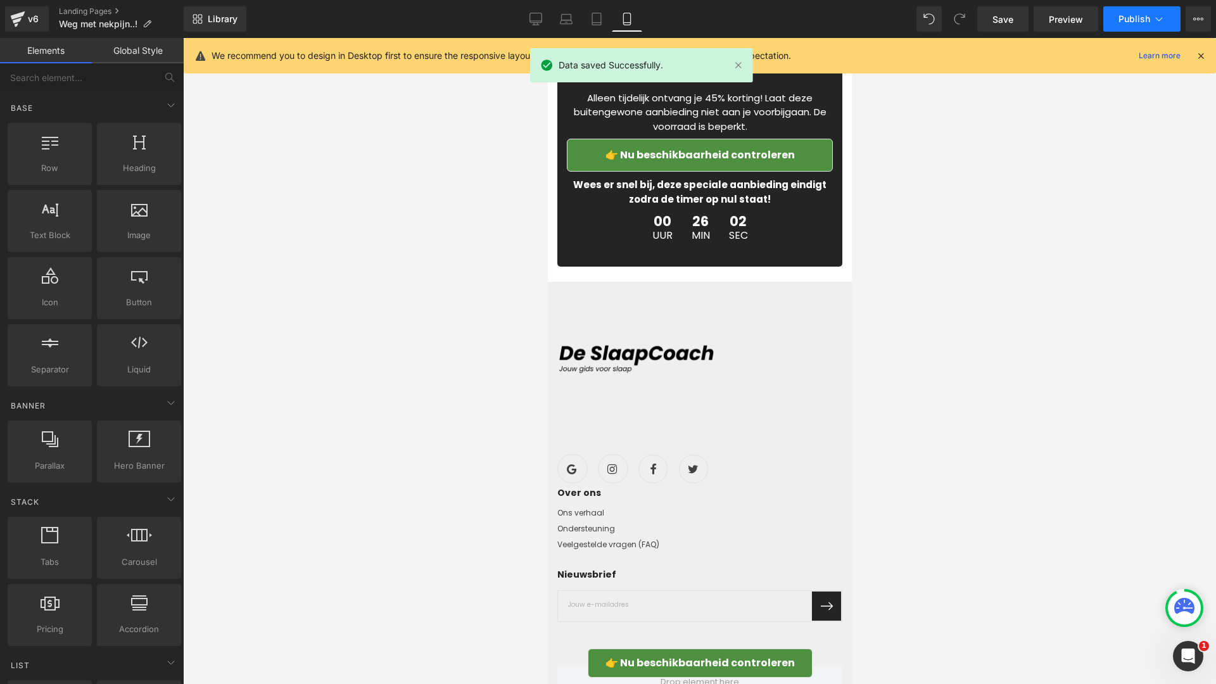
click at [1130, 22] on span "Publish" at bounding box center [1135, 19] width 32 height 10
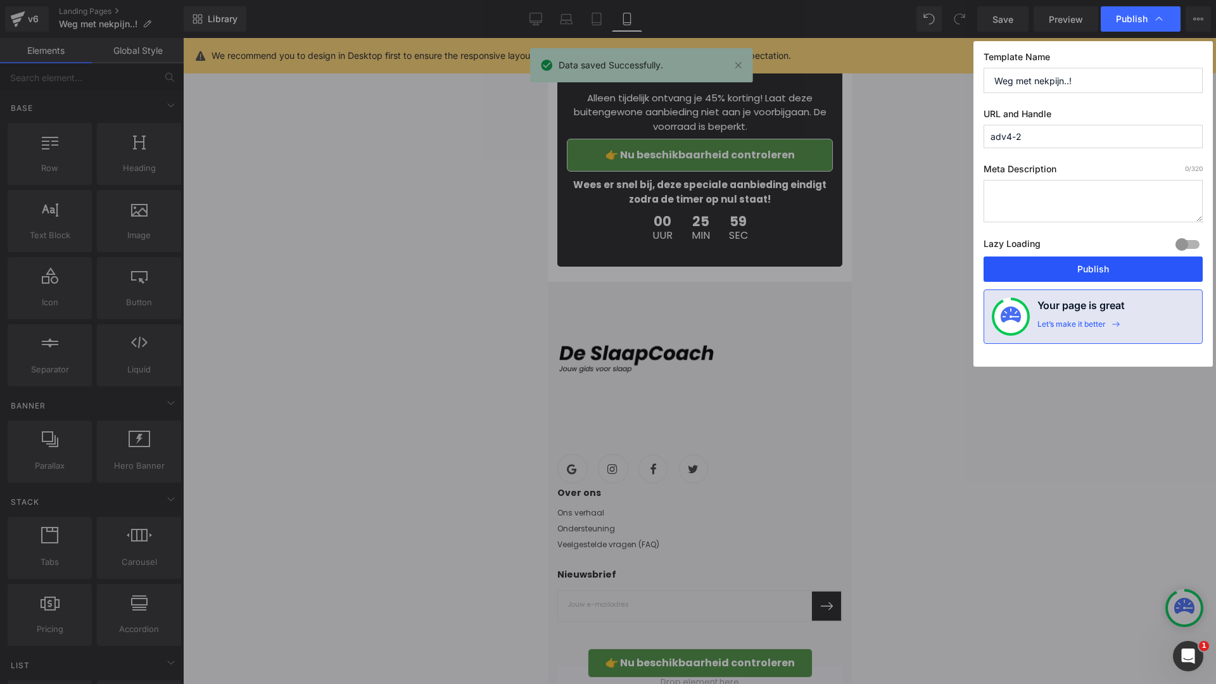
click at [1073, 267] on button "Publish" at bounding box center [1093, 269] width 219 height 25
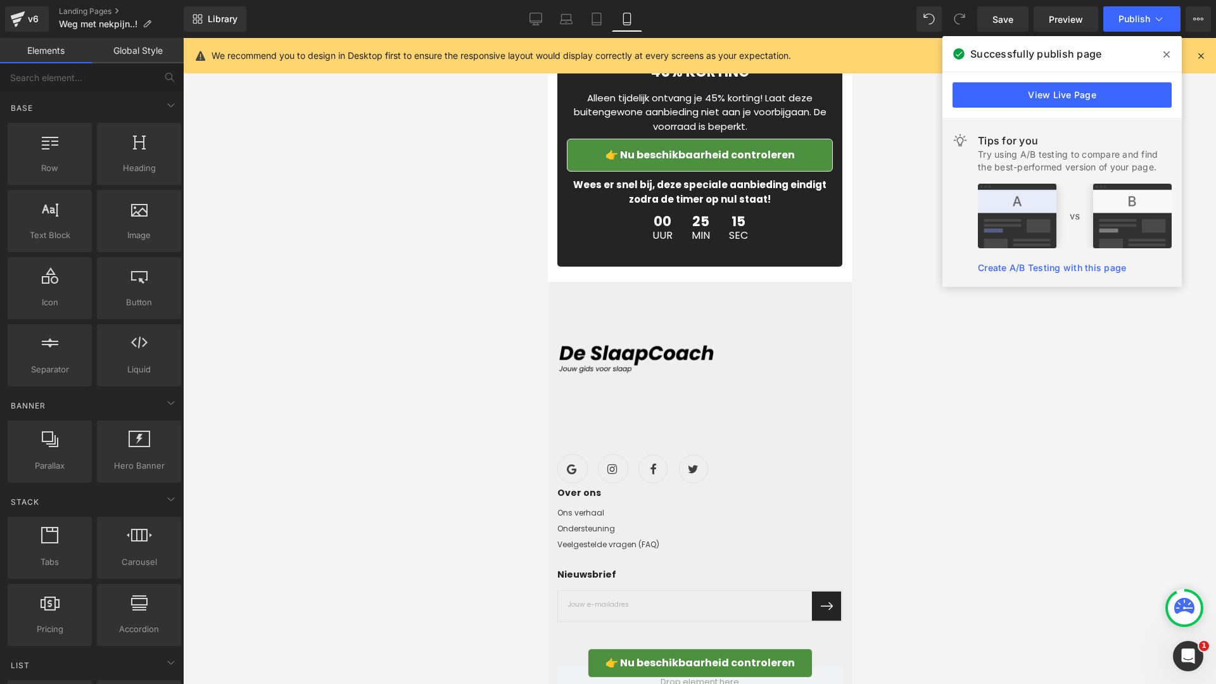
click at [1164, 57] on icon at bounding box center [1167, 54] width 6 height 6
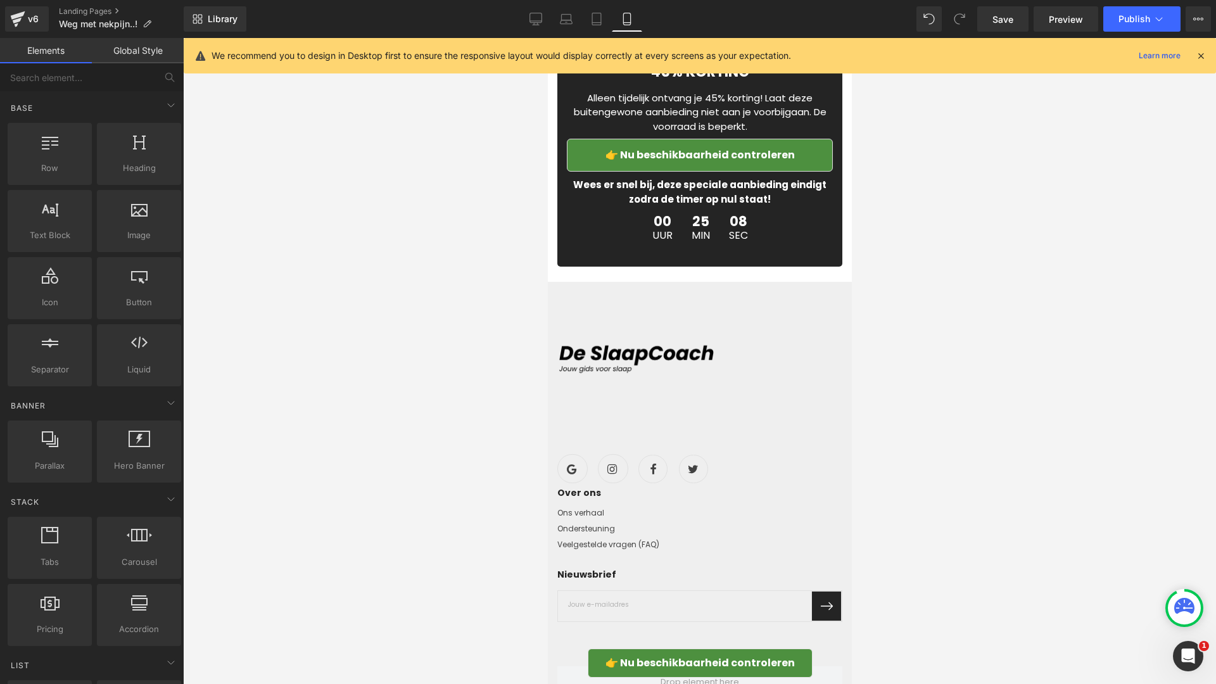
click at [606, 162] on span "👉 Nu beschikbaarheid controleren" at bounding box center [699, 155] width 189 height 15
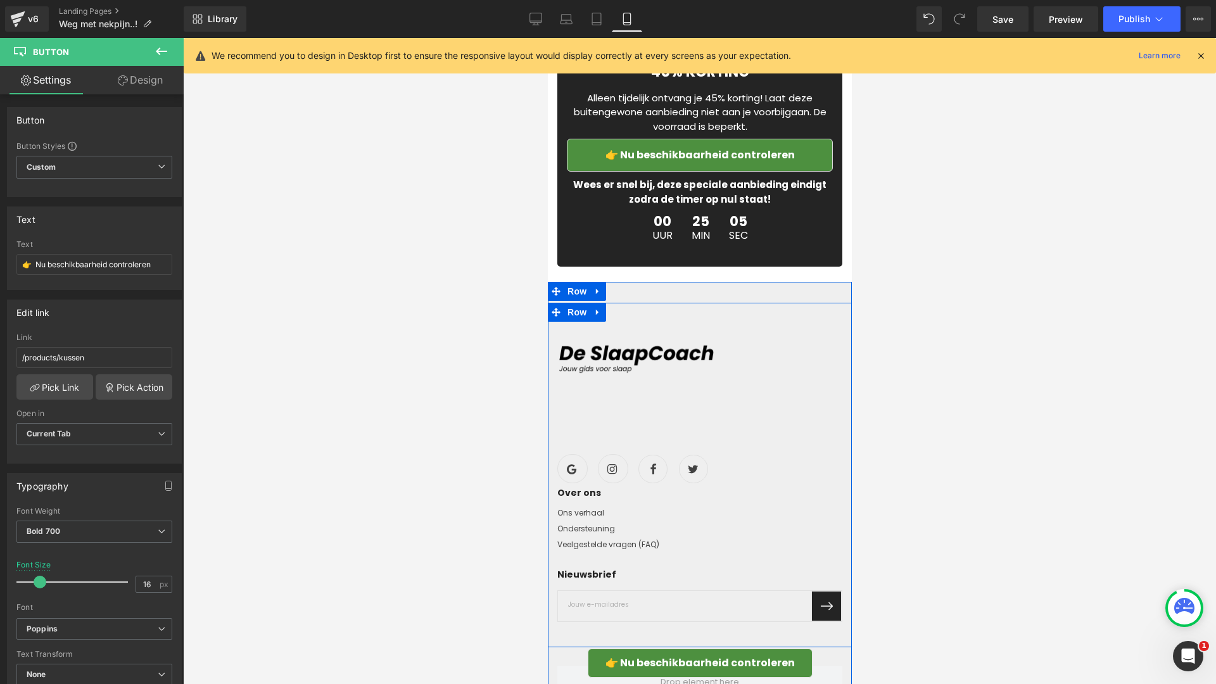
scroll to position [5492, 0]
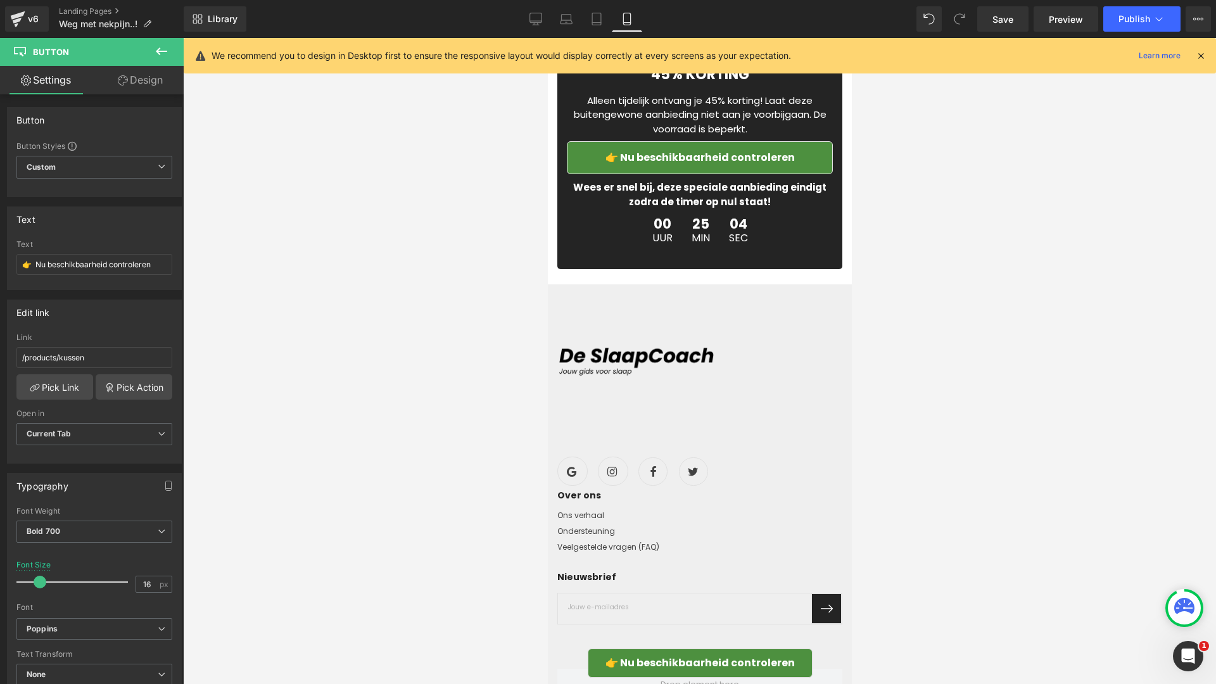
click at [602, 667] on link "👉 Nu beschikbaarheid controleren" at bounding box center [699, 663] width 225 height 29
click at [1012, 23] on span "Save" at bounding box center [1003, 19] width 21 height 13
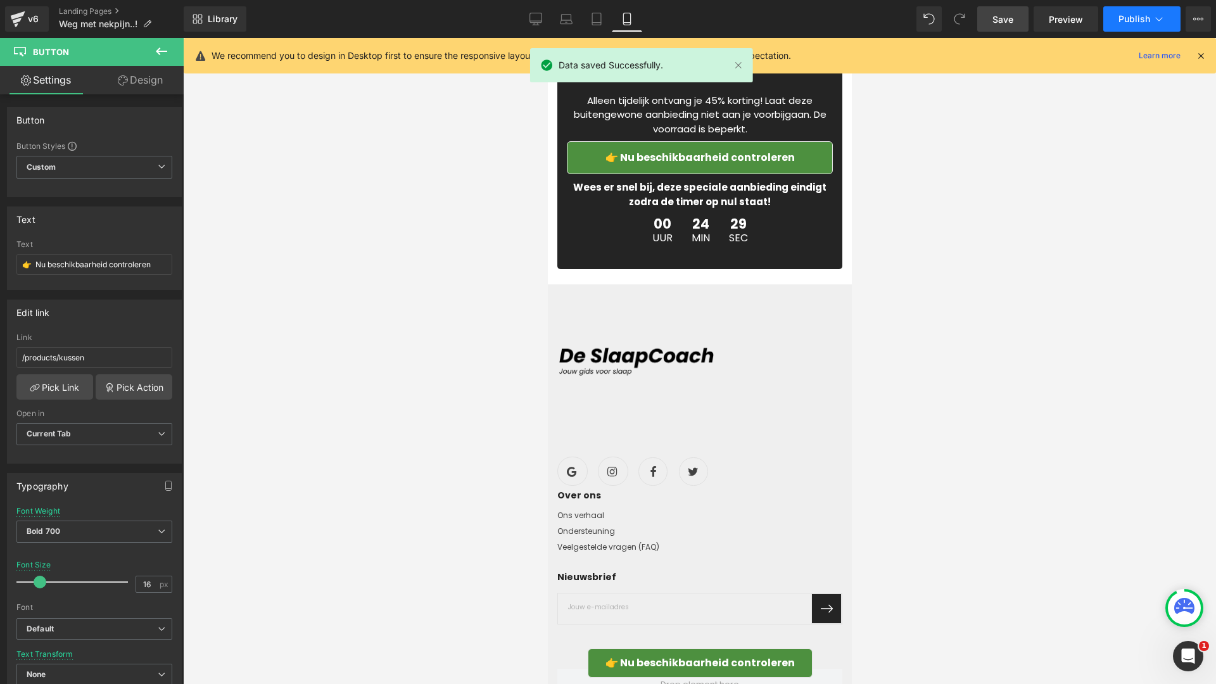
click at [1124, 22] on span "Publish" at bounding box center [1135, 19] width 32 height 10
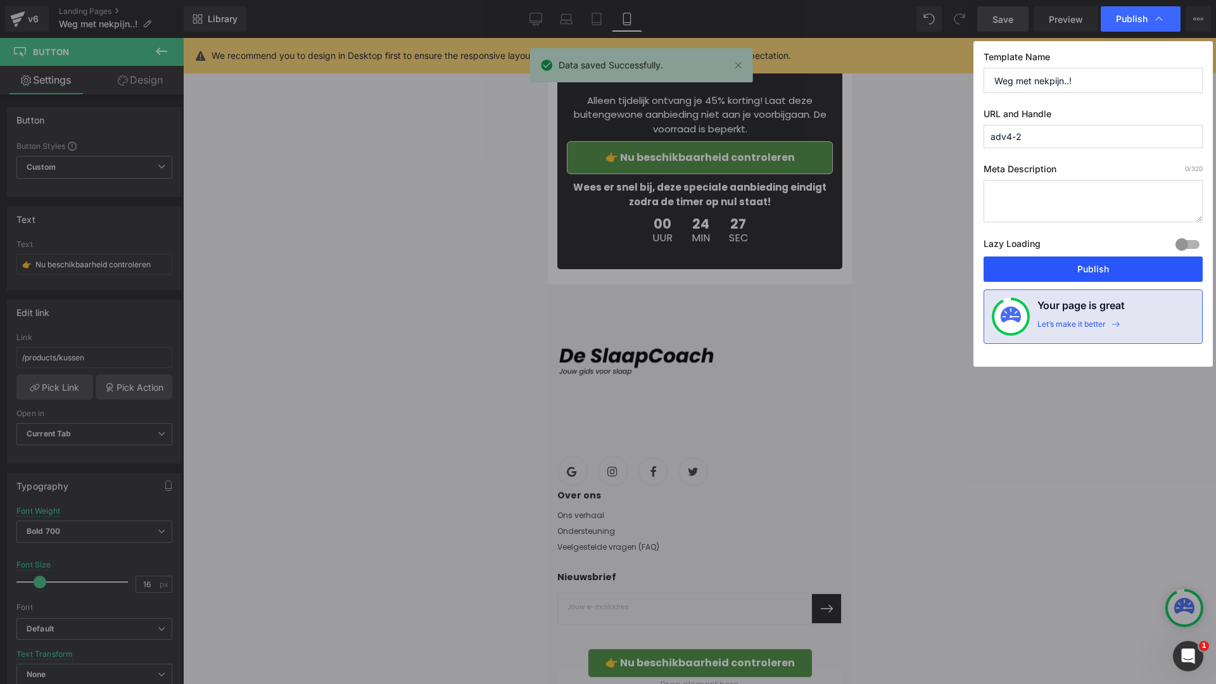
click at [1074, 266] on button "Publish" at bounding box center [1093, 269] width 219 height 25
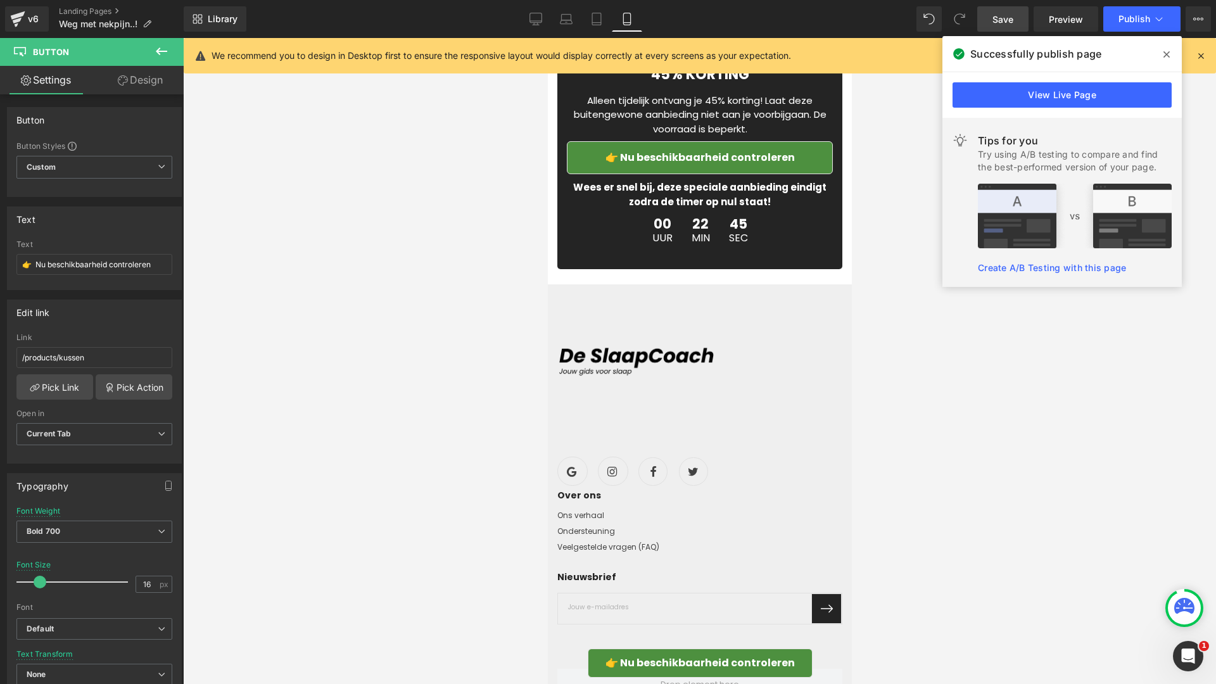
click at [1170, 51] on span at bounding box center [1167, 54] width 20 height 20
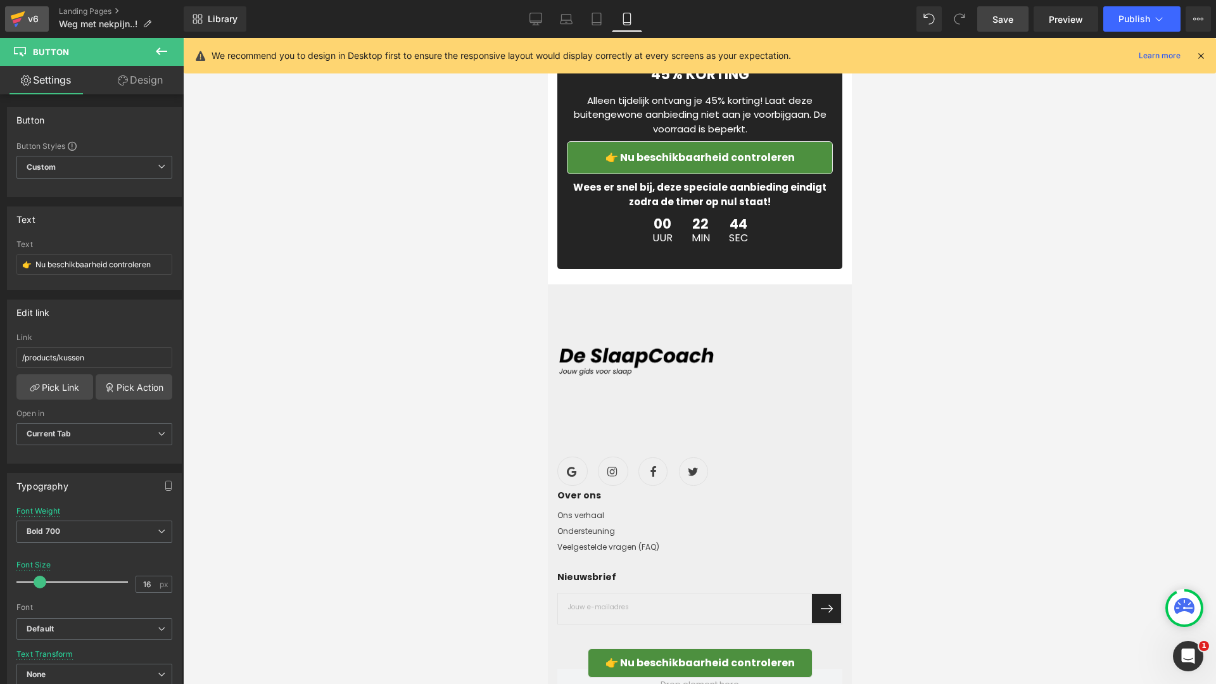
click at [28, 21] on div "v6" at bounding box center [33, 19] width 16 height 16
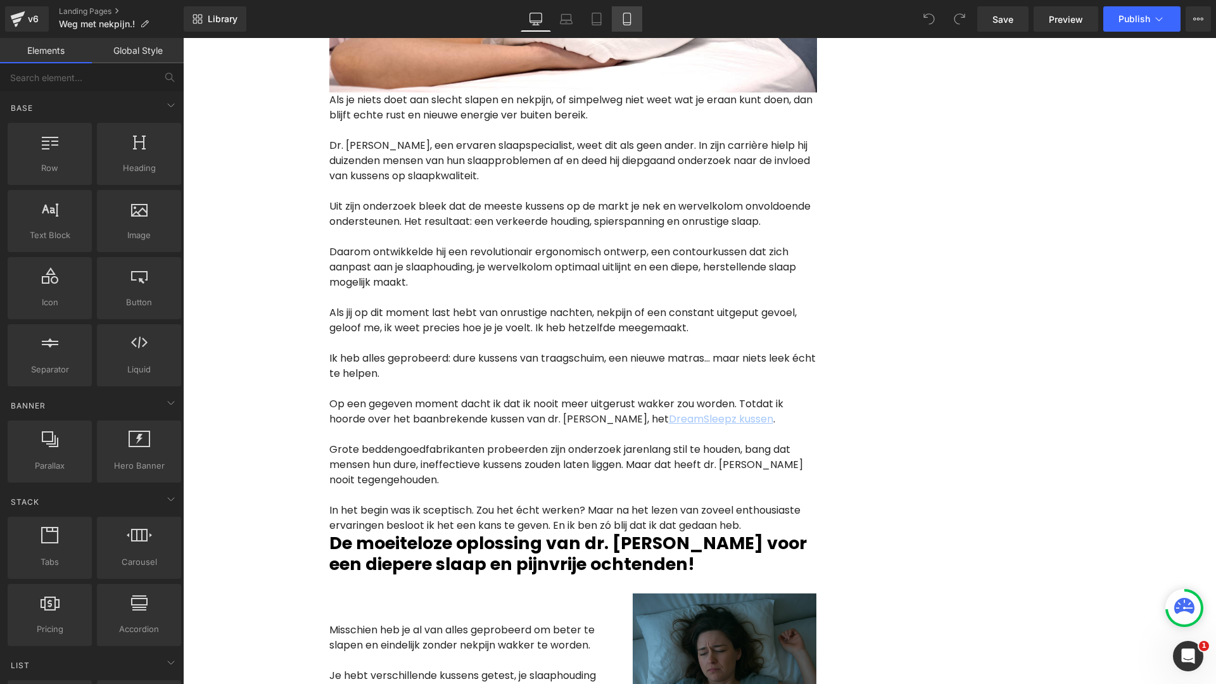
click at [625, 10] on link "Mobile" at bounding box center [627, 18] width 30 height 25
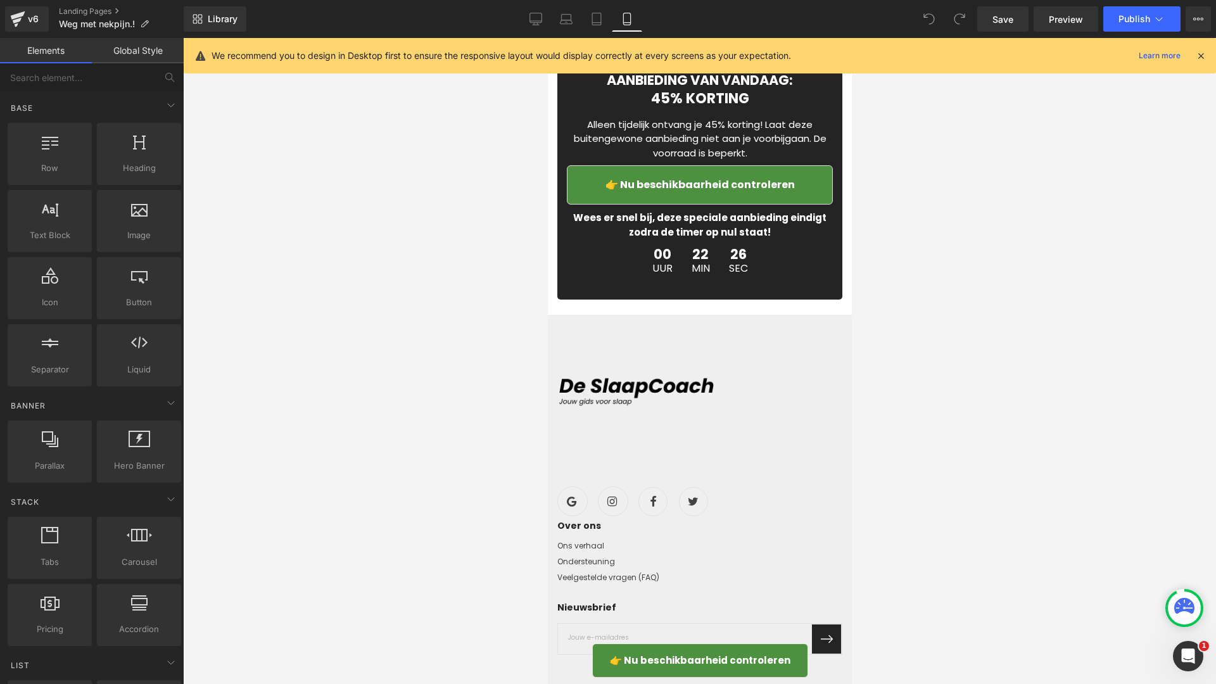
scroll to position [5439, 0]
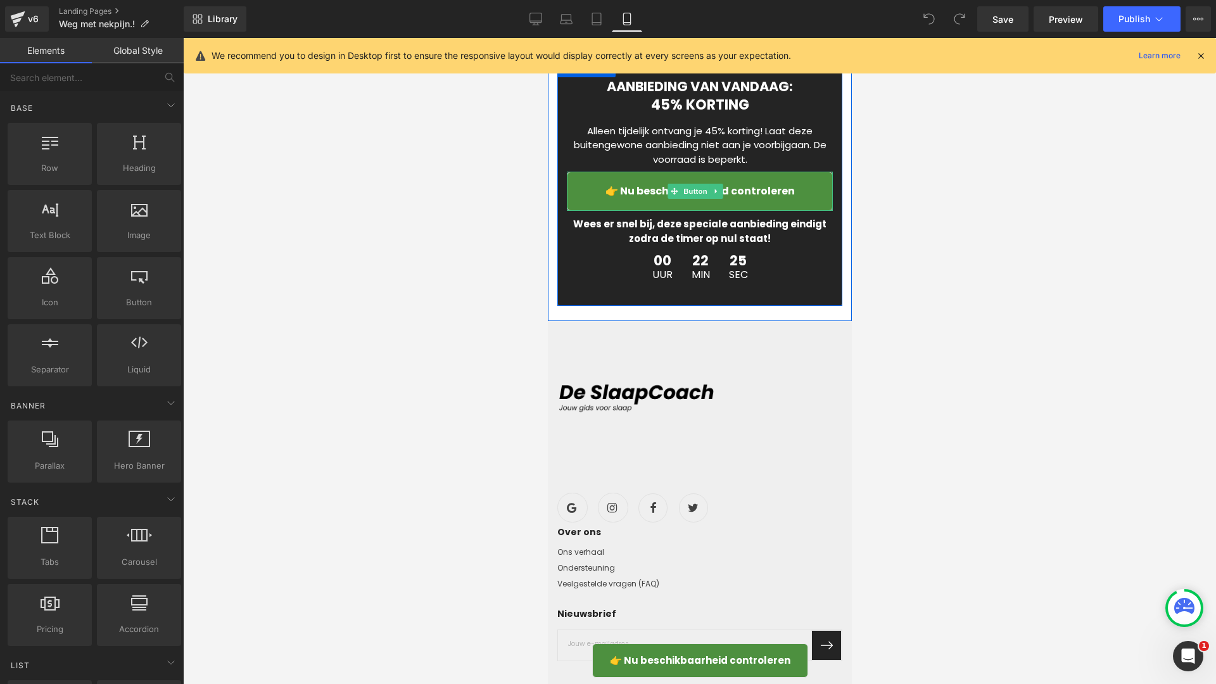
click at [592, 211] on link "👉 Nu beschikbaarheid controleren" at bounding box center [699, 191] width 266 height 39
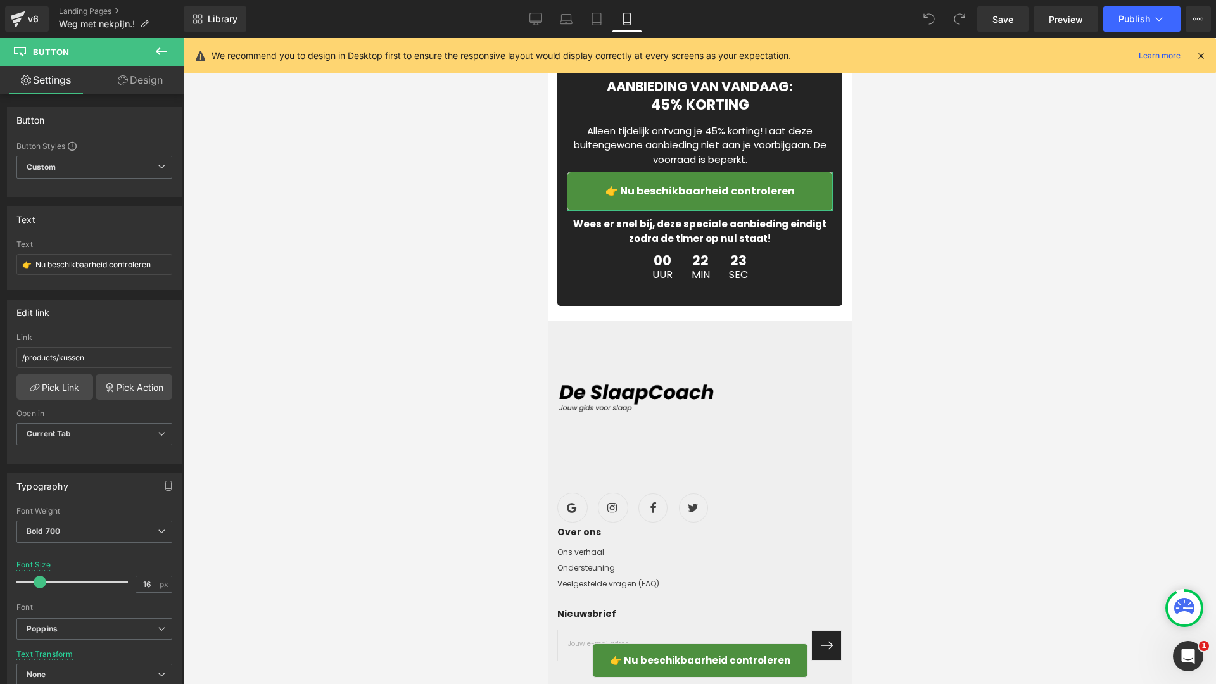
click at [129, 86] on link "Design" at bounding box center [140, 80] width 92 height 29
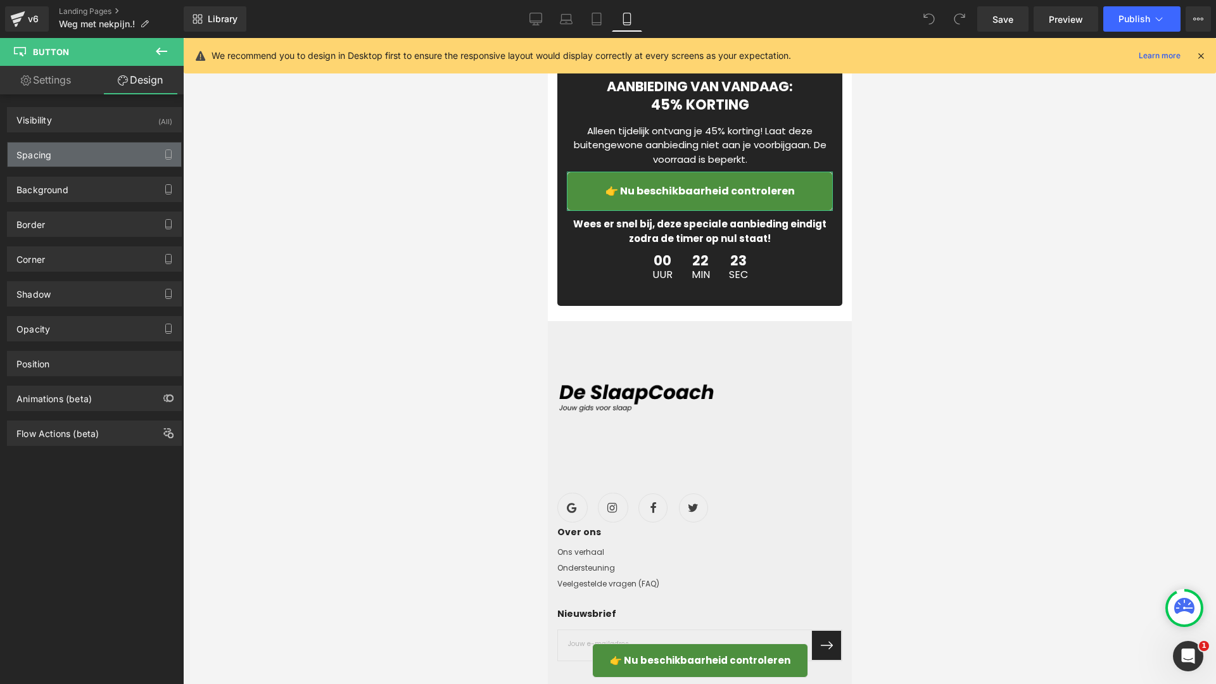
click at [101, 153] on div "Spacing" at bounding box center [95, 155] width 174 height 24
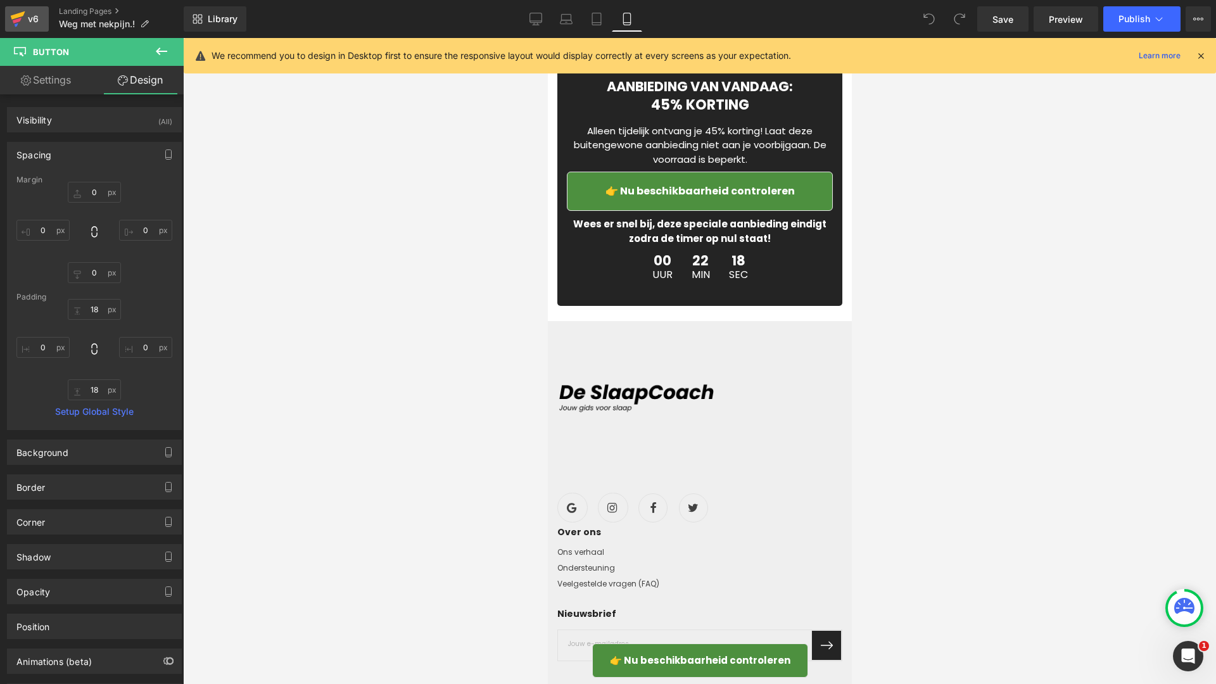
click at [32, 23] on div "v6" at bounding box center [33, 19] width 16 height 16
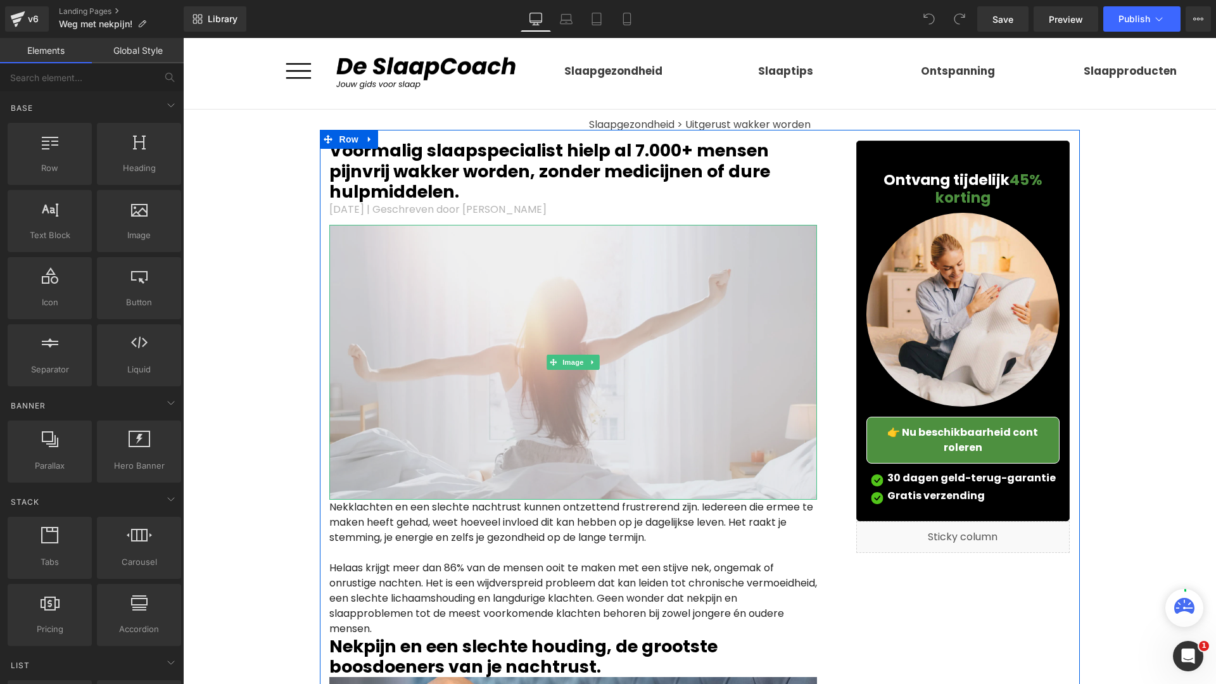
scroll to position [464, 0]
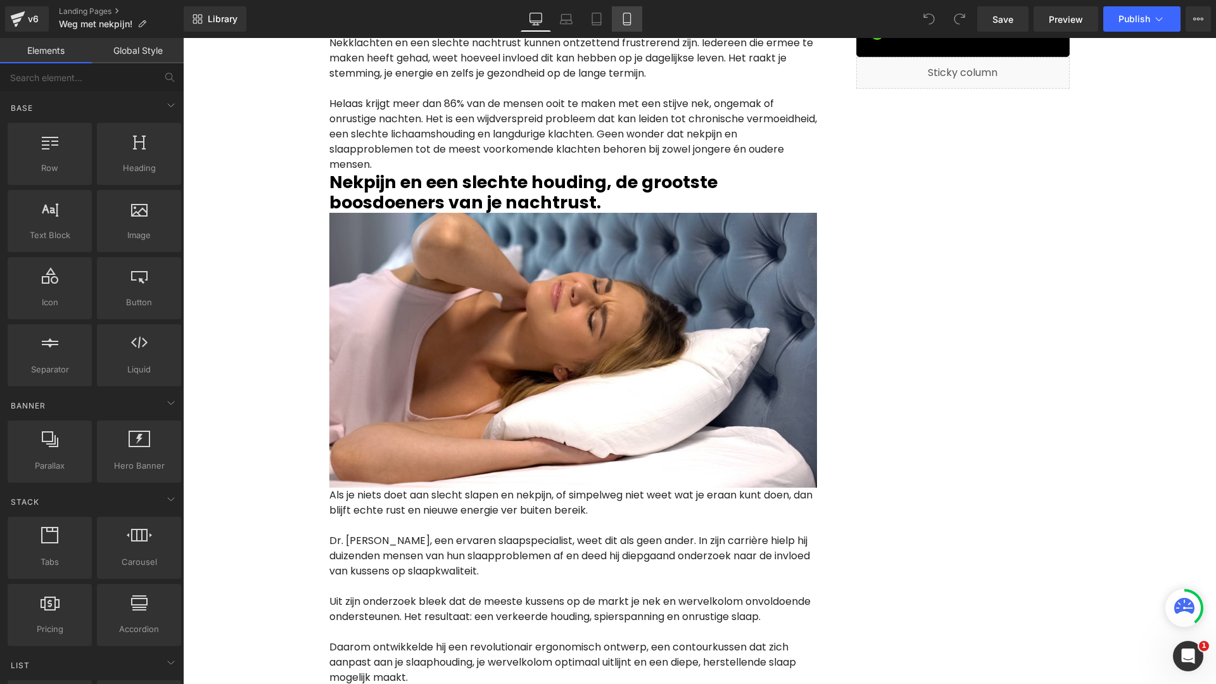
click at [635, 21] on link "Mobile" at bounding box center [627, 18] width 30 height 25
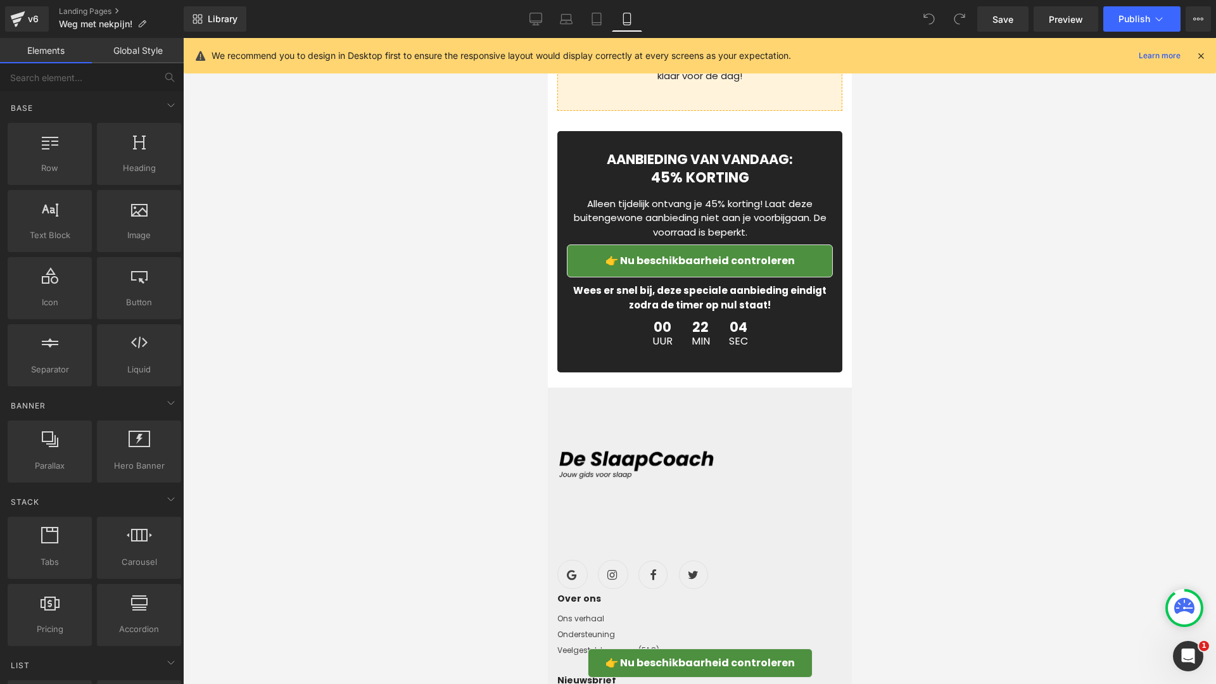
scroll to position [5508, 0]
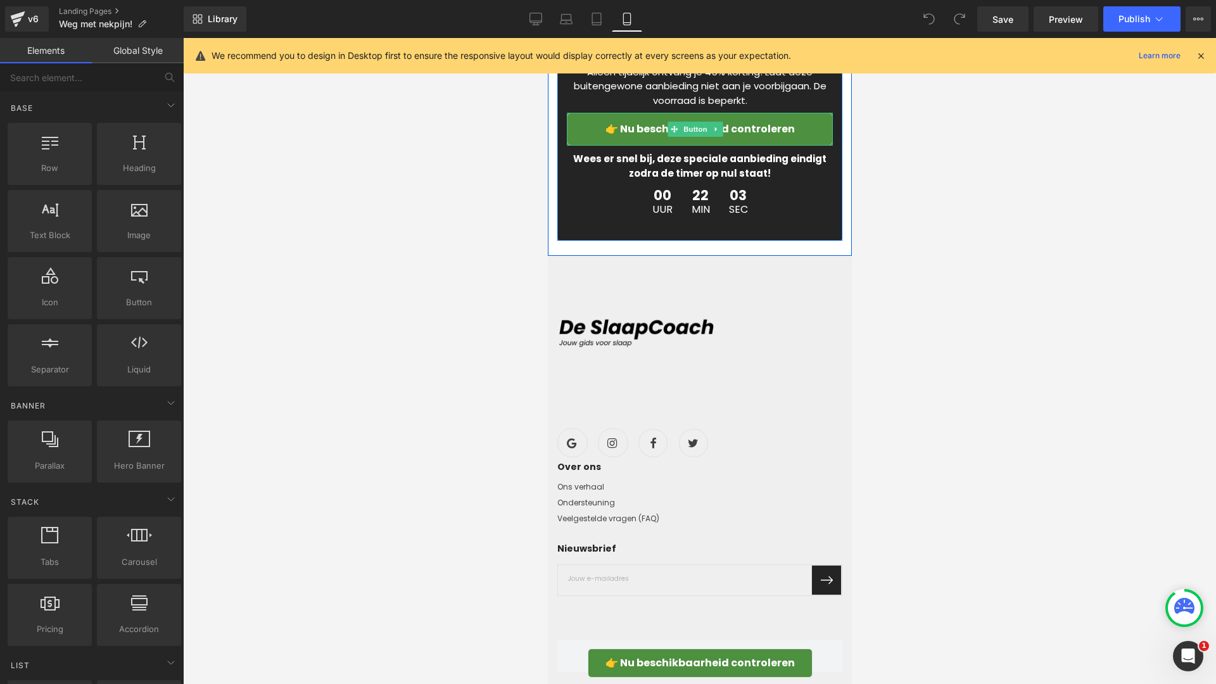
click at [574, 146] on link "👉 Nu beschikbaarheid controleren" at bounding box center [699, 129] width 266 height 33
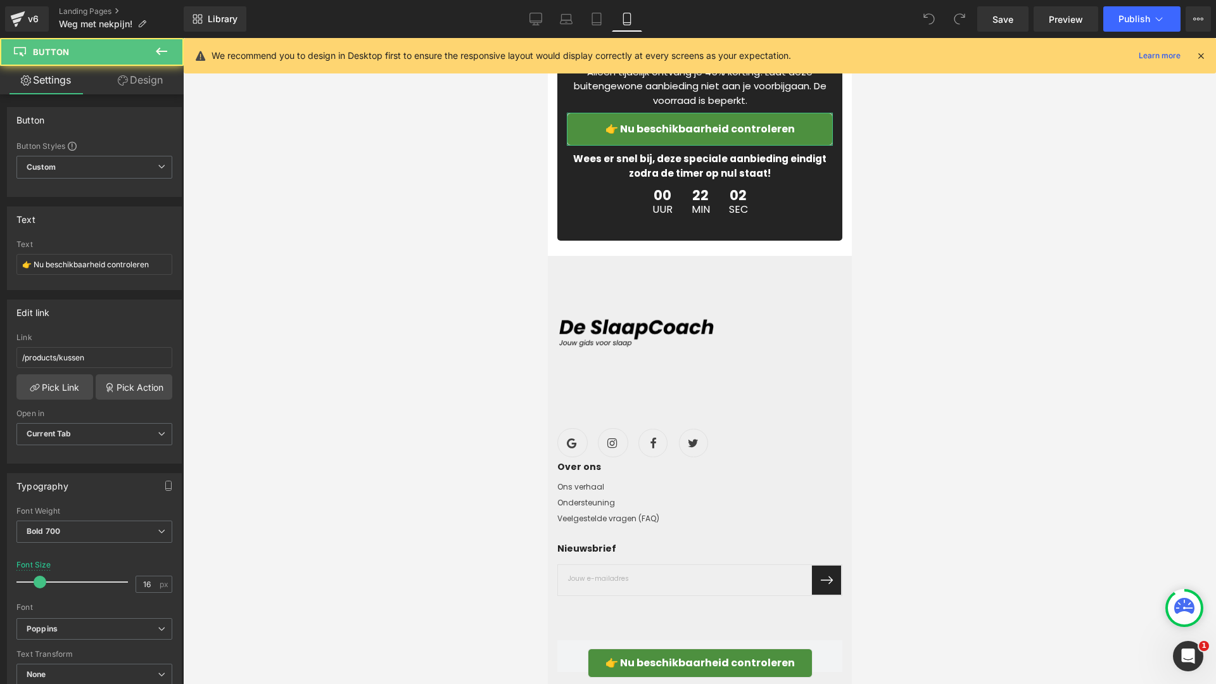
click at [118, 72] on link "Design" at bounding box center [140, 80] width 92 height 29
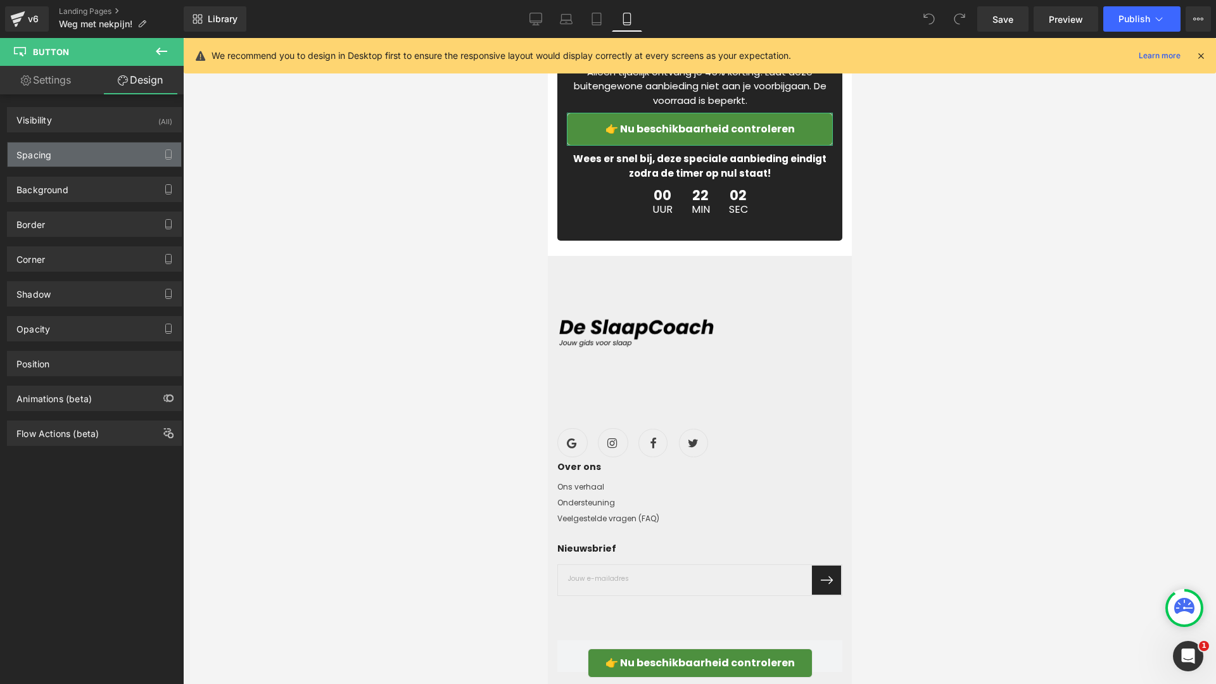
click at [79, 164] on div "Spacing" at bounding box center [95, 155] width 174 height 24
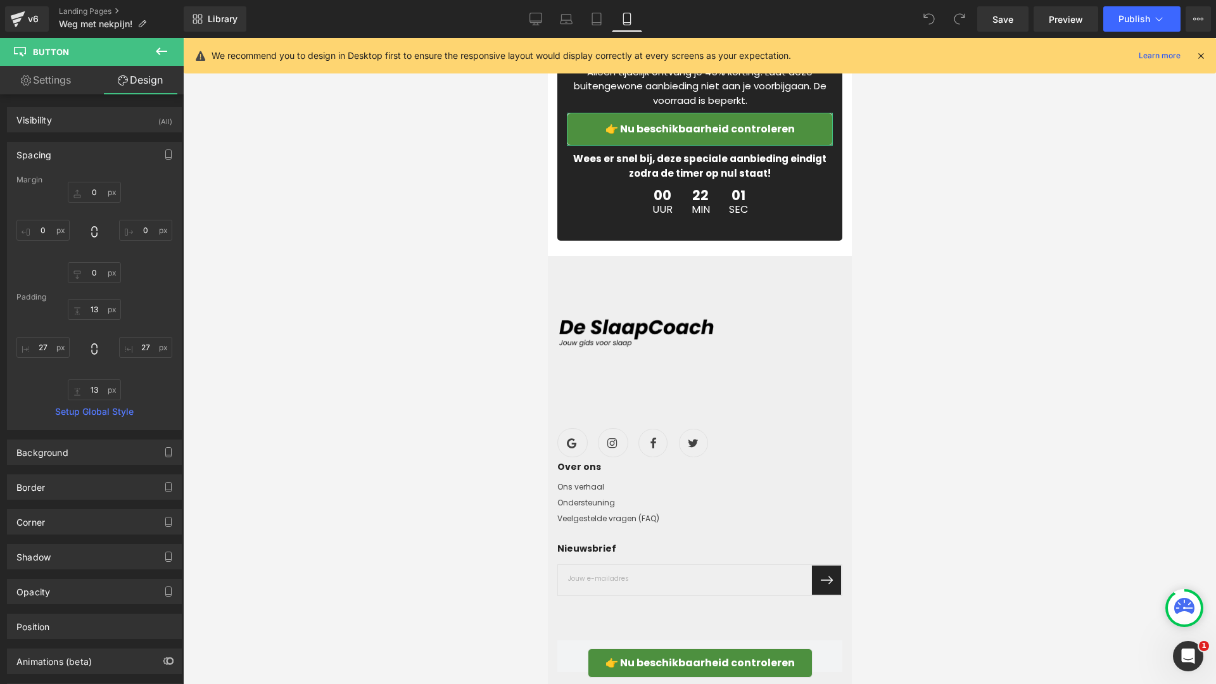
click at [153, 359] on div "13 27 13 27" at bounding box center [94, 349] width 156 height 101
click at [151, 357] on input "27" at bounding box center [145, 347] width 53 height 21
type input "0"
click at [50, 350] on input "27" at bounding box center [42, 347] width 53 height 21
type input "0"
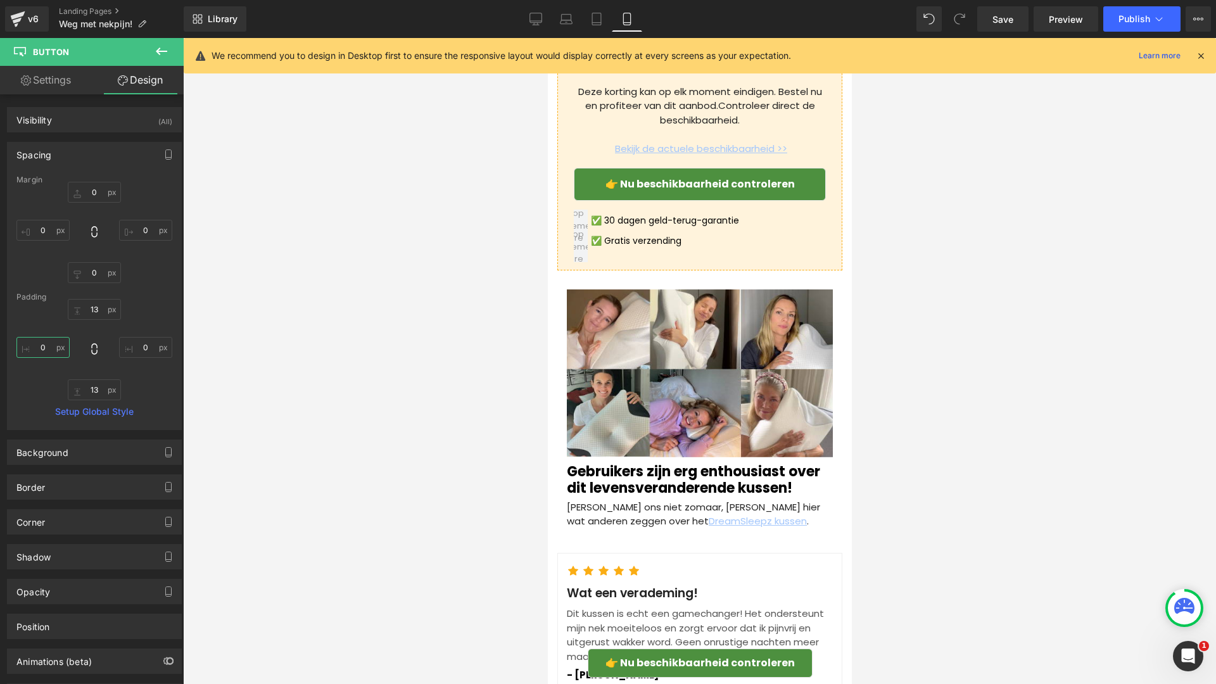
scroll to position [3974, 0]
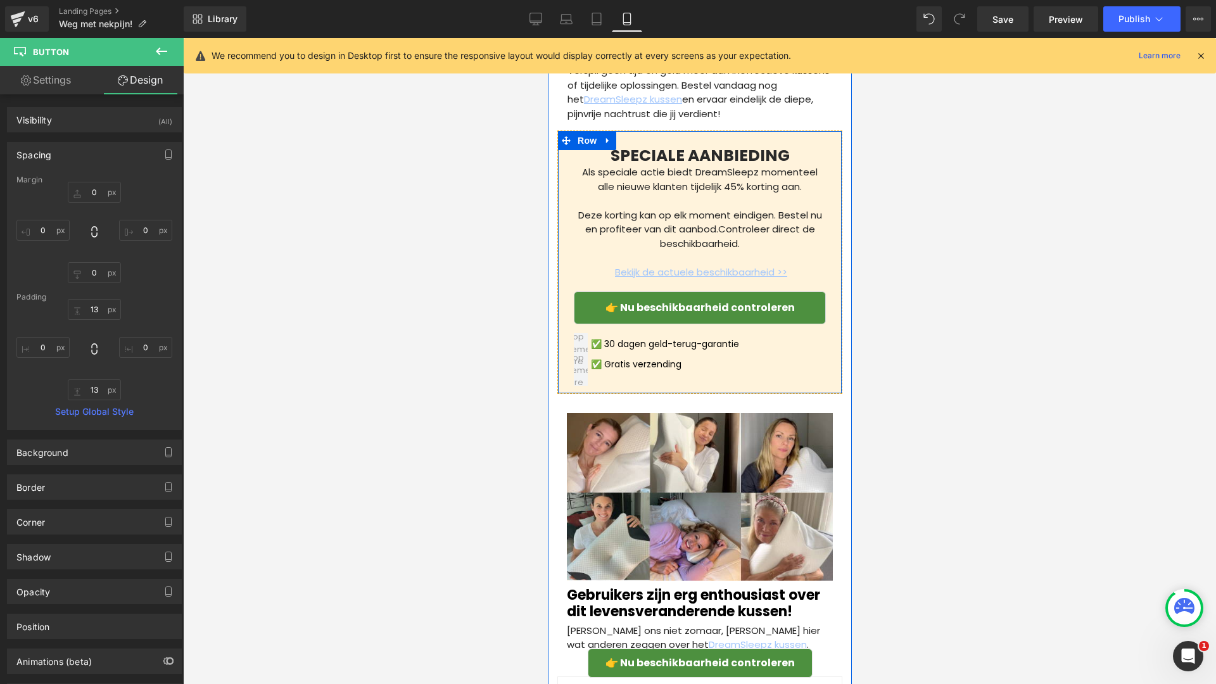
click at [590, 324] on link "👉 Nu beschikbaarheid controleren" at bounding box center [699, 307] width 252 height 33
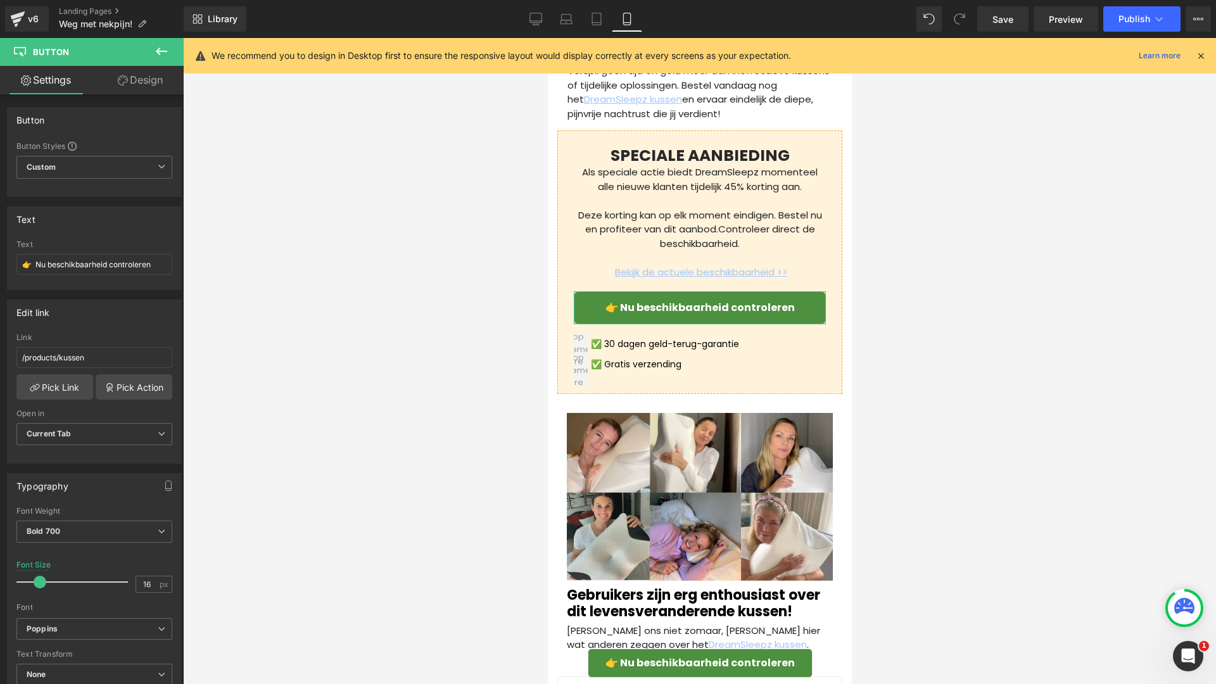
click at [123, 80] on icon at bounding box center [123, 80] width 10 height 10
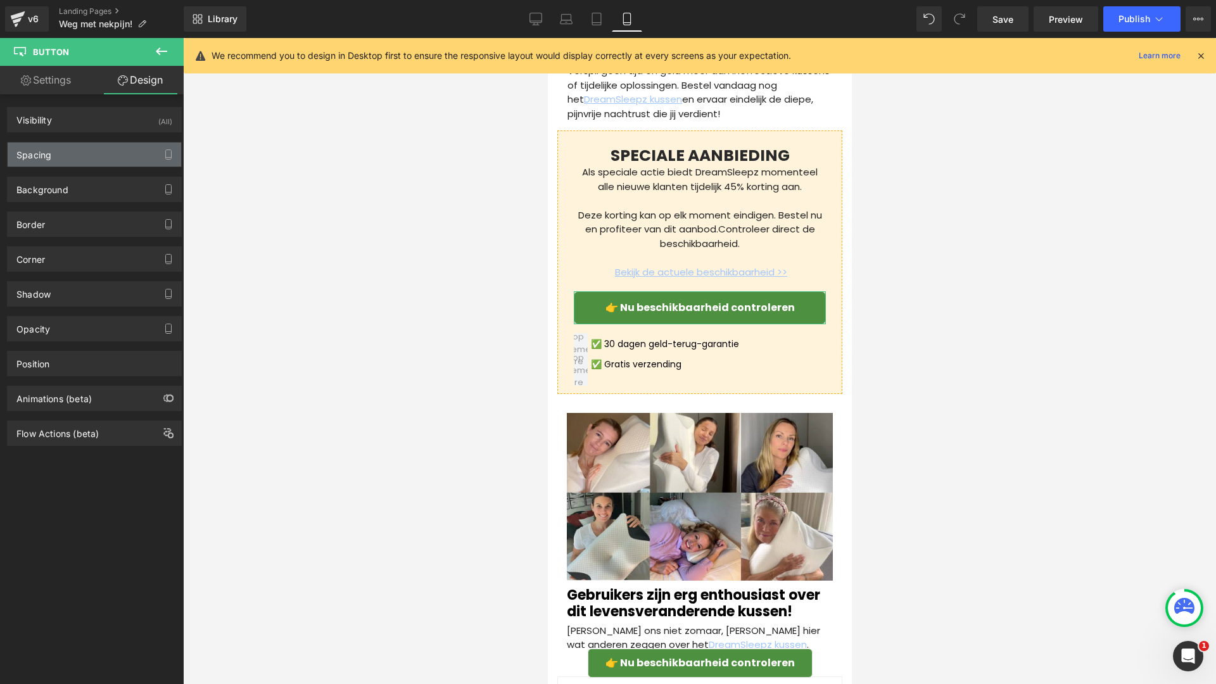
click at [98, 162] on div "Spacing" at bounding box center [95, 155] width 174 height 24
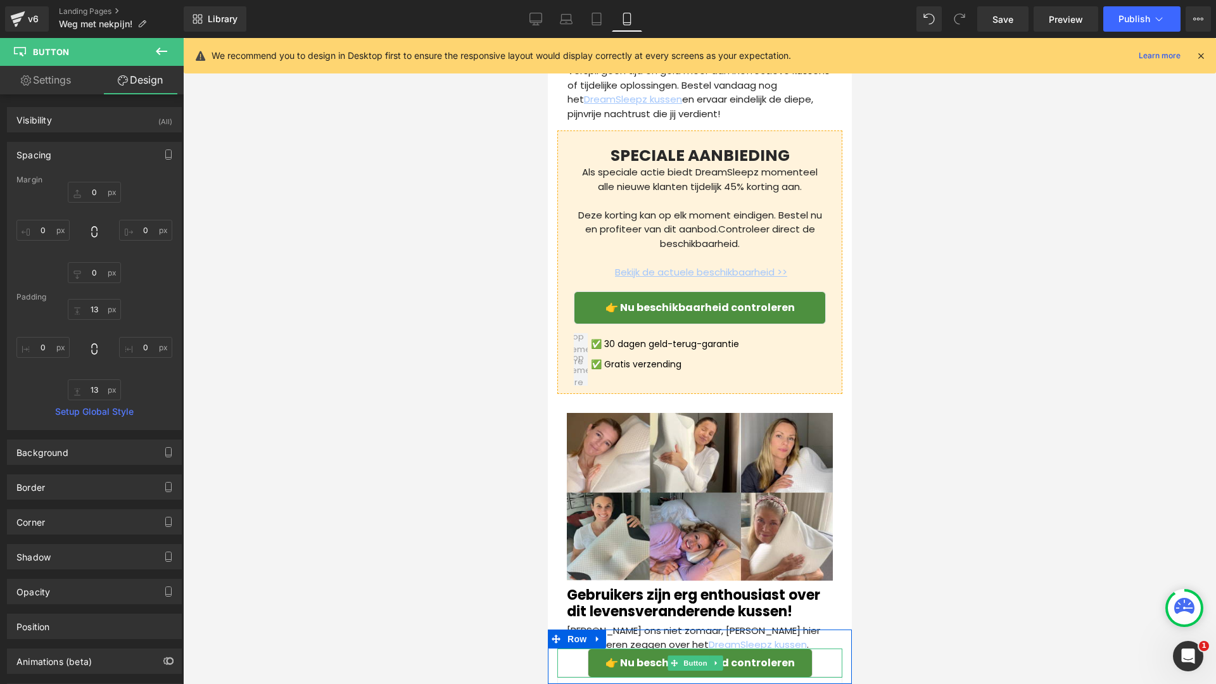
click at [602, 656] on link "👉 Nu beschikbaarheid controleren" at bounding box center [699, 663] width 225 height 29
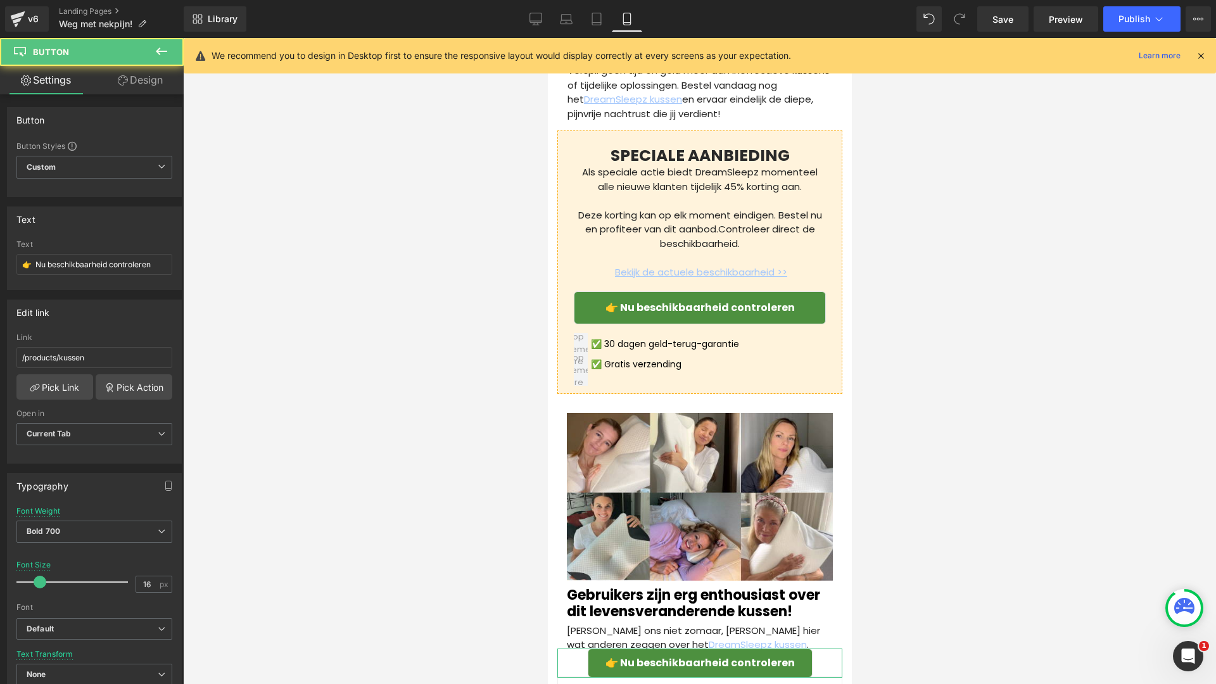
click at [138, 80] on link "Design" at bounding box center [140, 80] width 92 height 29
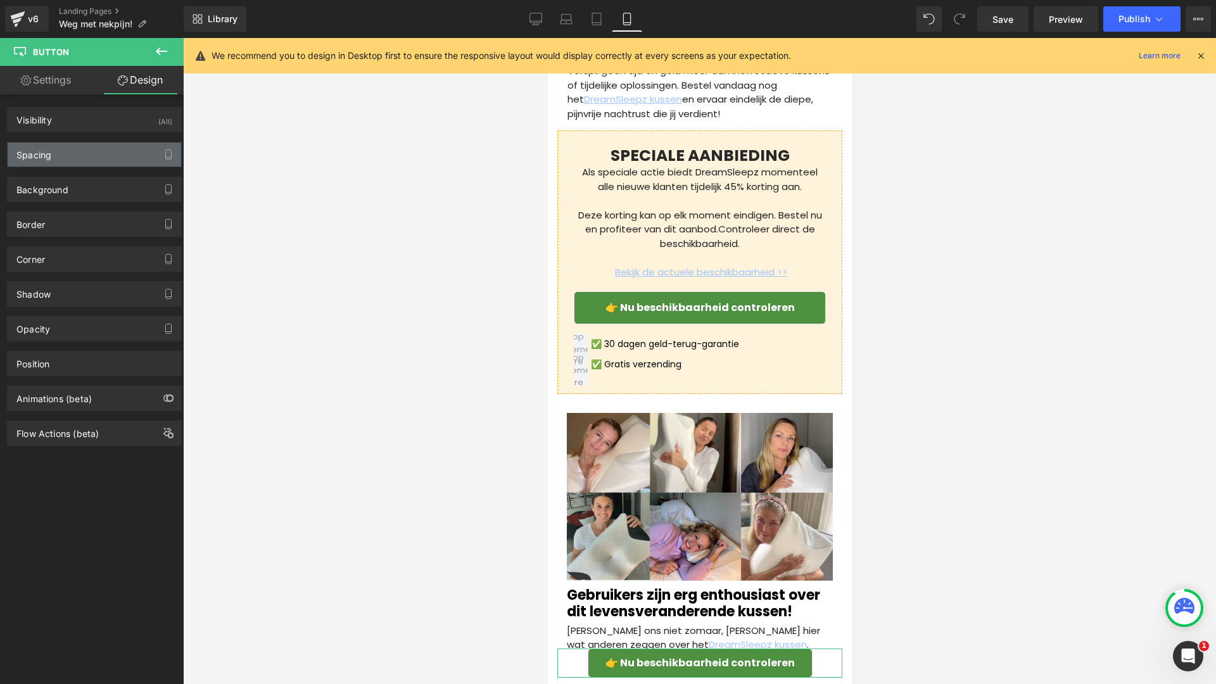
click at [130, 148] on div "Spacing" at bounding box center [95, 155] width 174 height 24
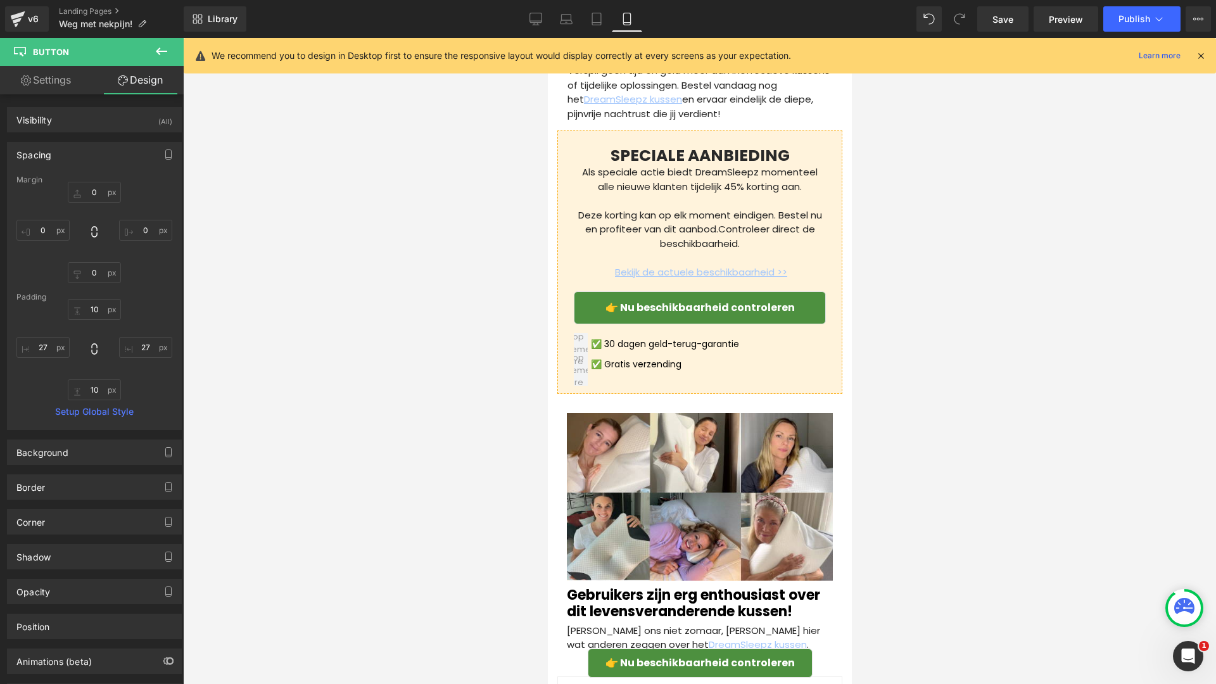
click at [370, 377] on div at bounding box center [699, 361] width 1033 height 646
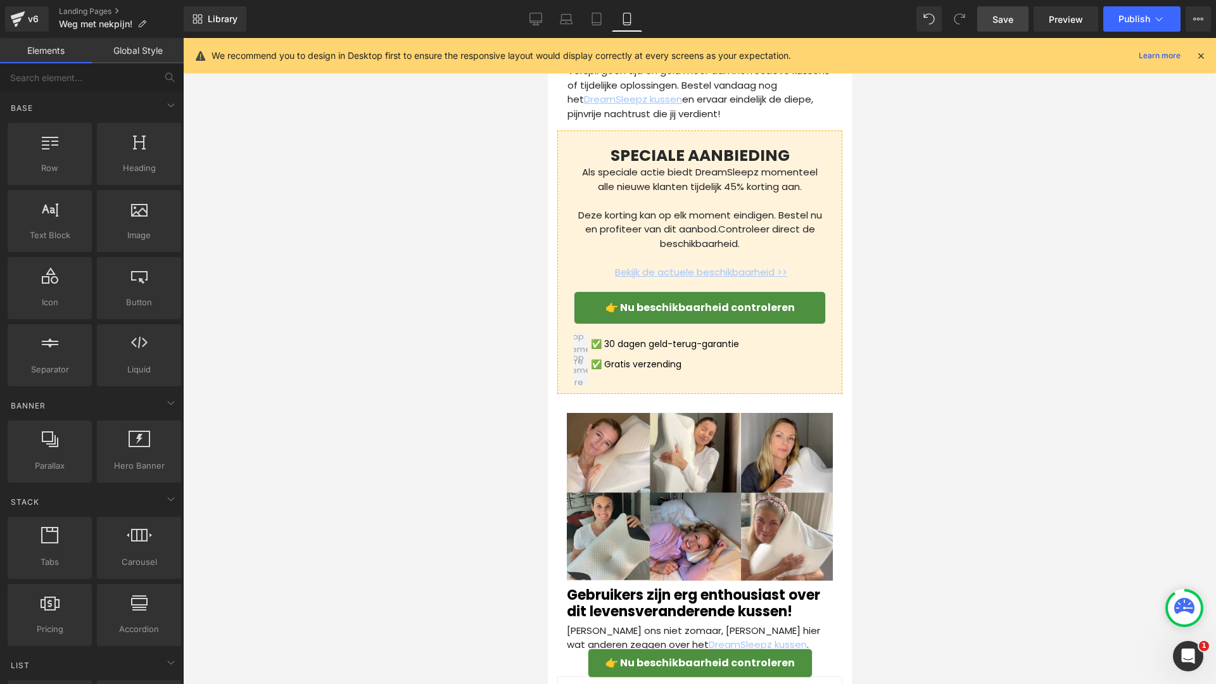
click at [1008, 16] on span "Save" at bounding box center [1003, 19] width 21 height 13
click at [130, 61] on link "Global Style" at bounding box center [138, 50] width 92 height 25
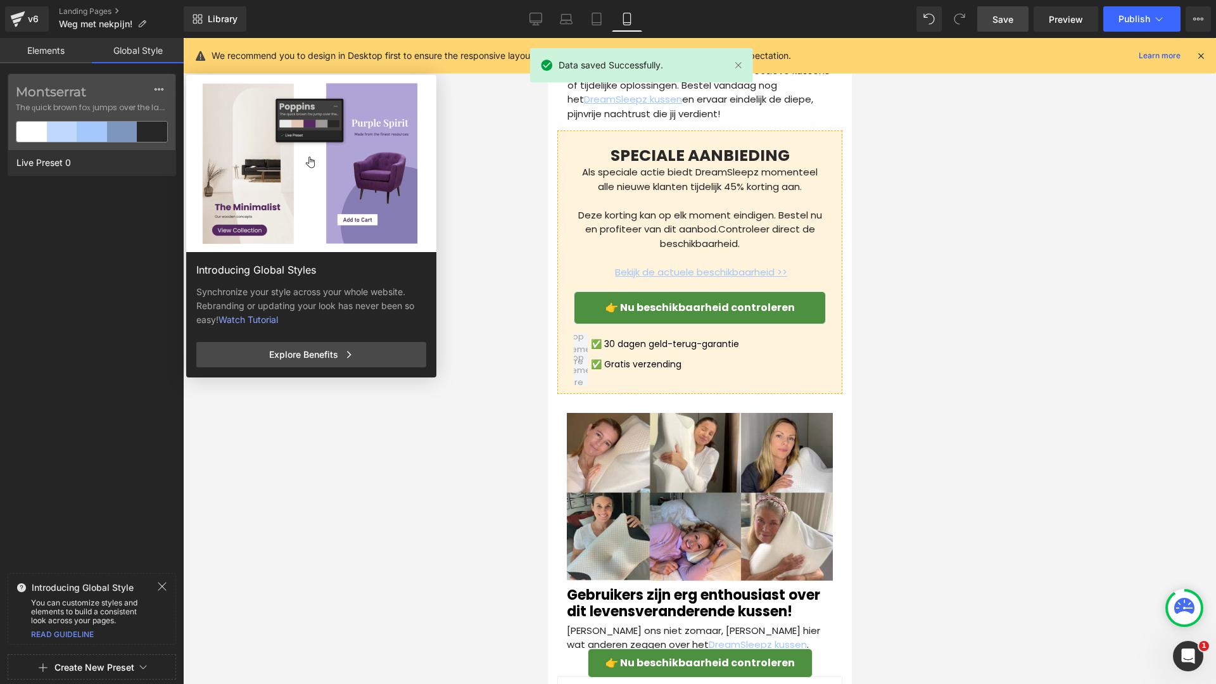
click at [595, 665] on div "Introducing Global Styles Synchronize your style across your whole website. Reb…" at bounding box center [420, 417] width 469 height 684
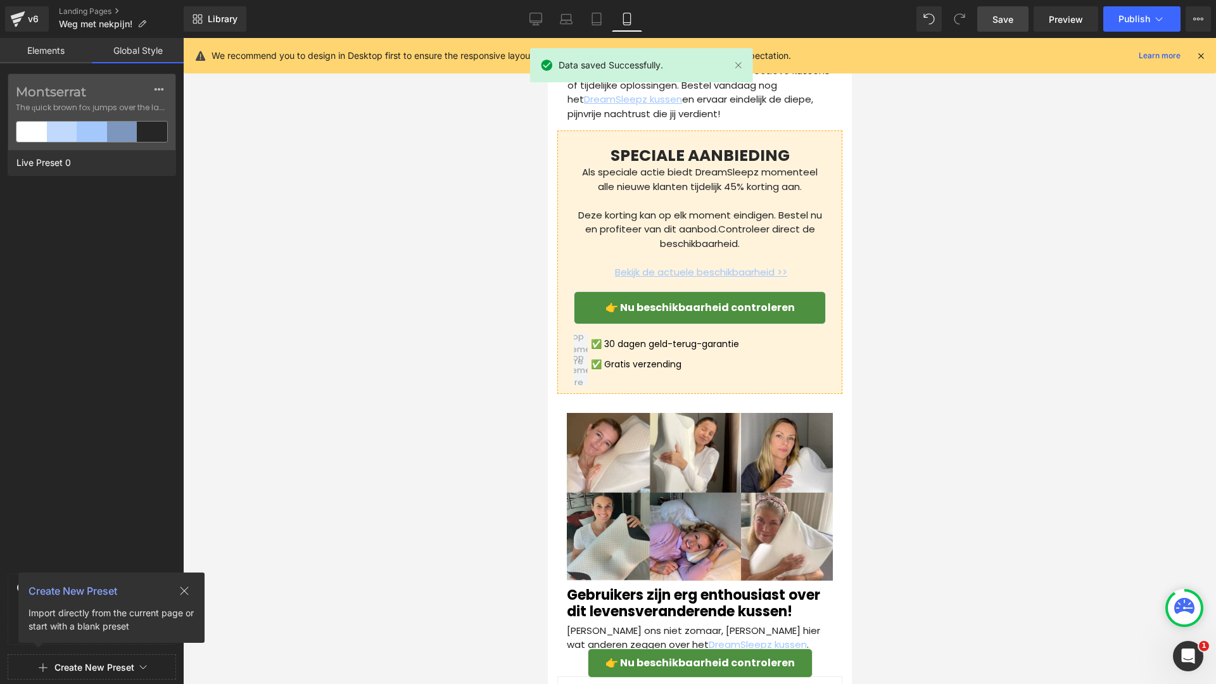
click at [46, 50] on link "Elements" at bounding box center [46, 50] width 92 height 25
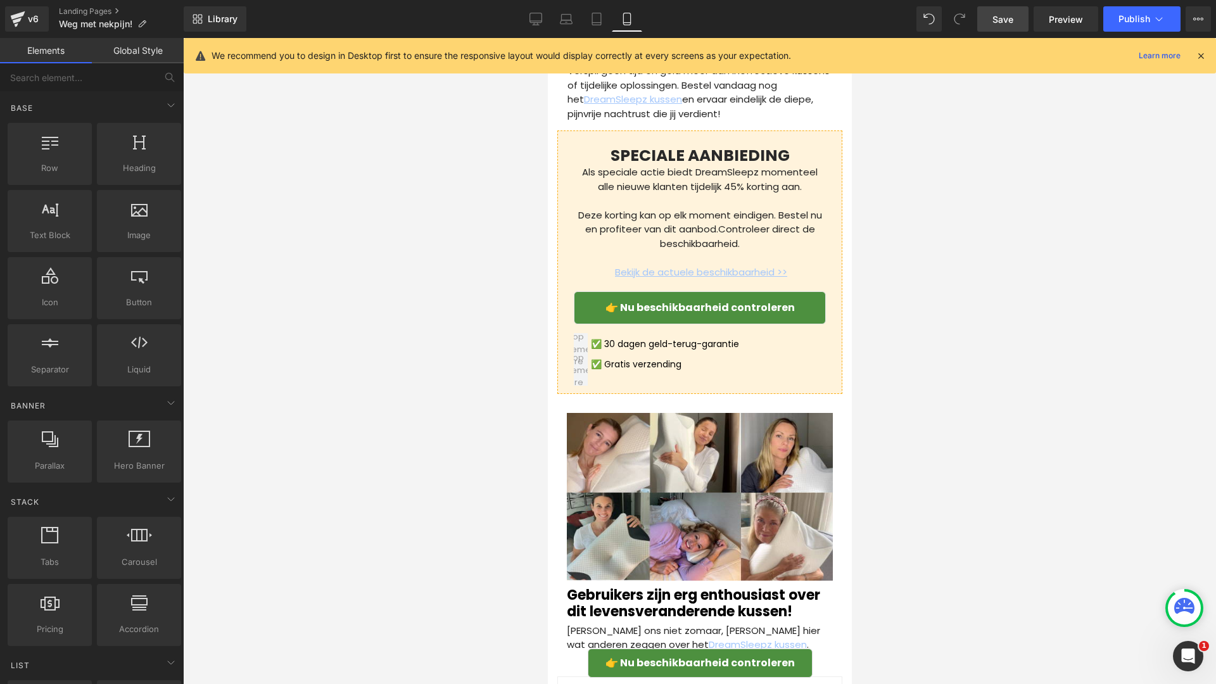
click at [605, 660] on span "👉 Nu beschikbaarheid controleren" at bounding box center [699, 663] width 189 height 15
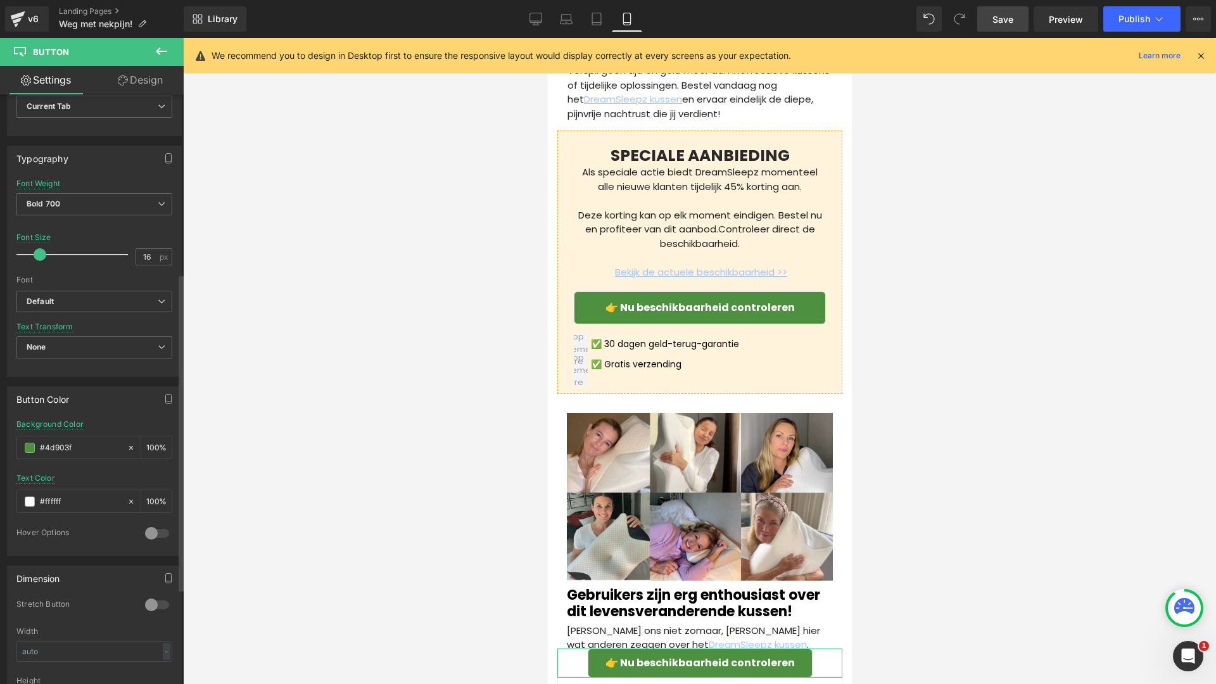
scroll to position [333, 0]
click at [146, 595] on div at bounding box center [157, 599] width 30 height 20
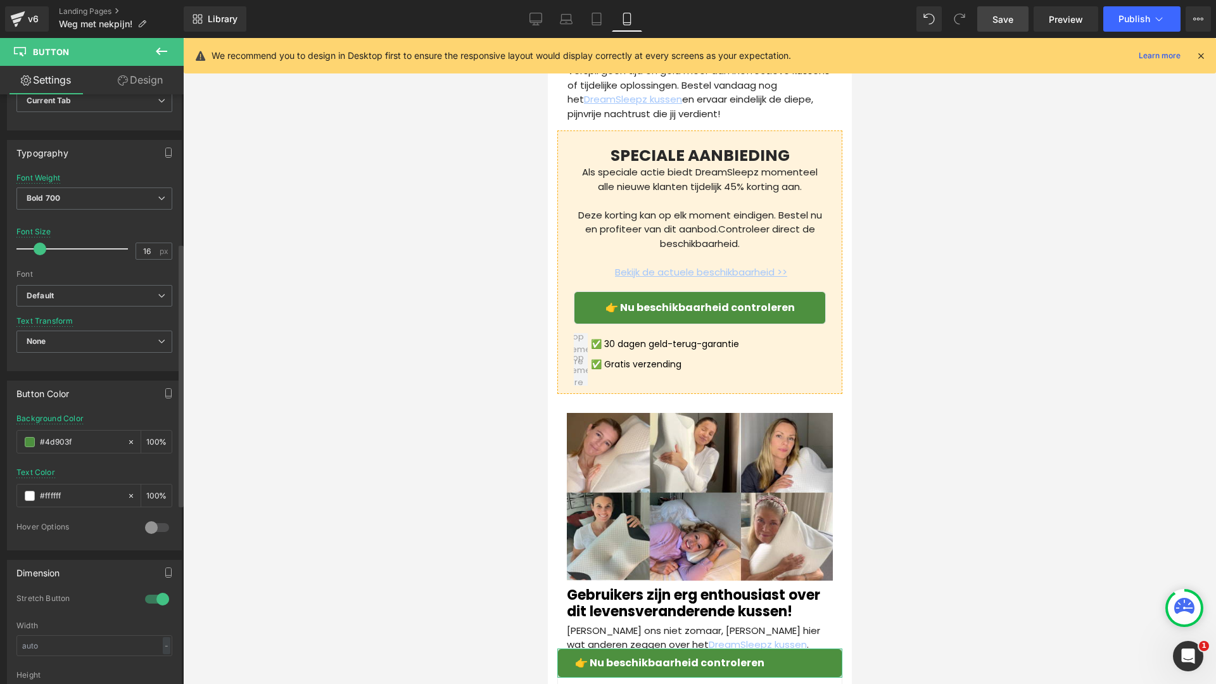
click at [146, 595] on div at bounding box center [157, 599] width 30 height 20
click at [1134, 20] on span "Publish" at bounding box center [1135, 19] width 32 height 10
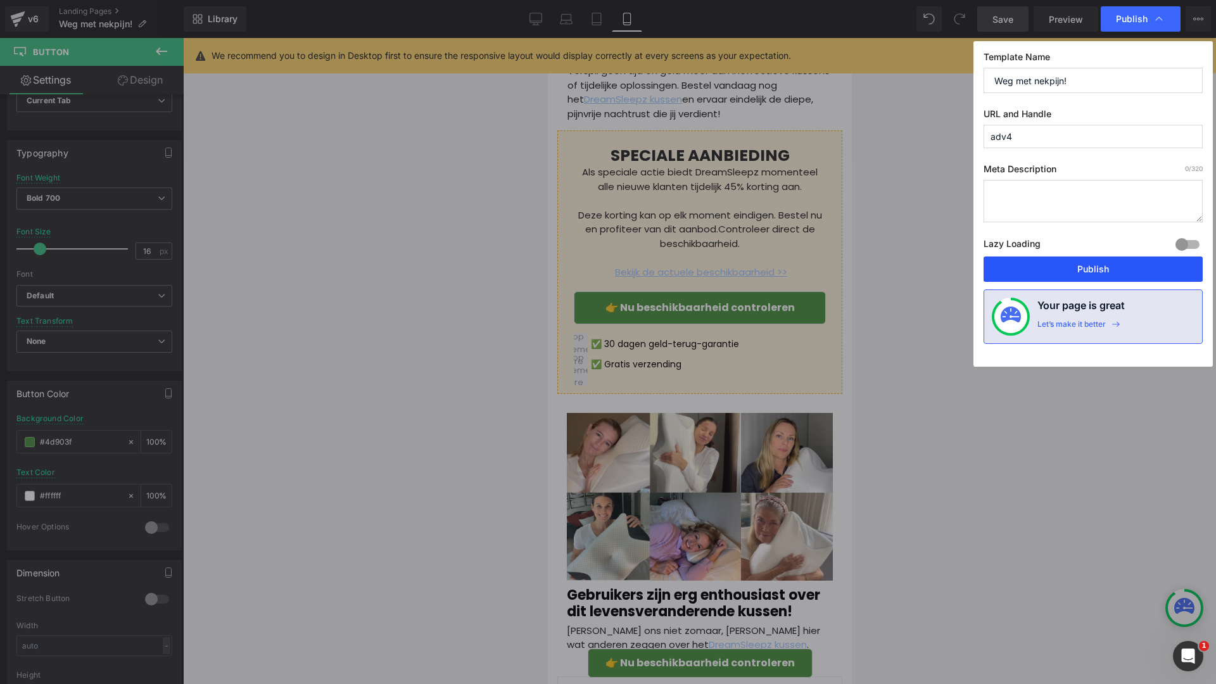
click at [1050, 264] on button "Publish" at bounding box center [1093, 269] width 219 height 25
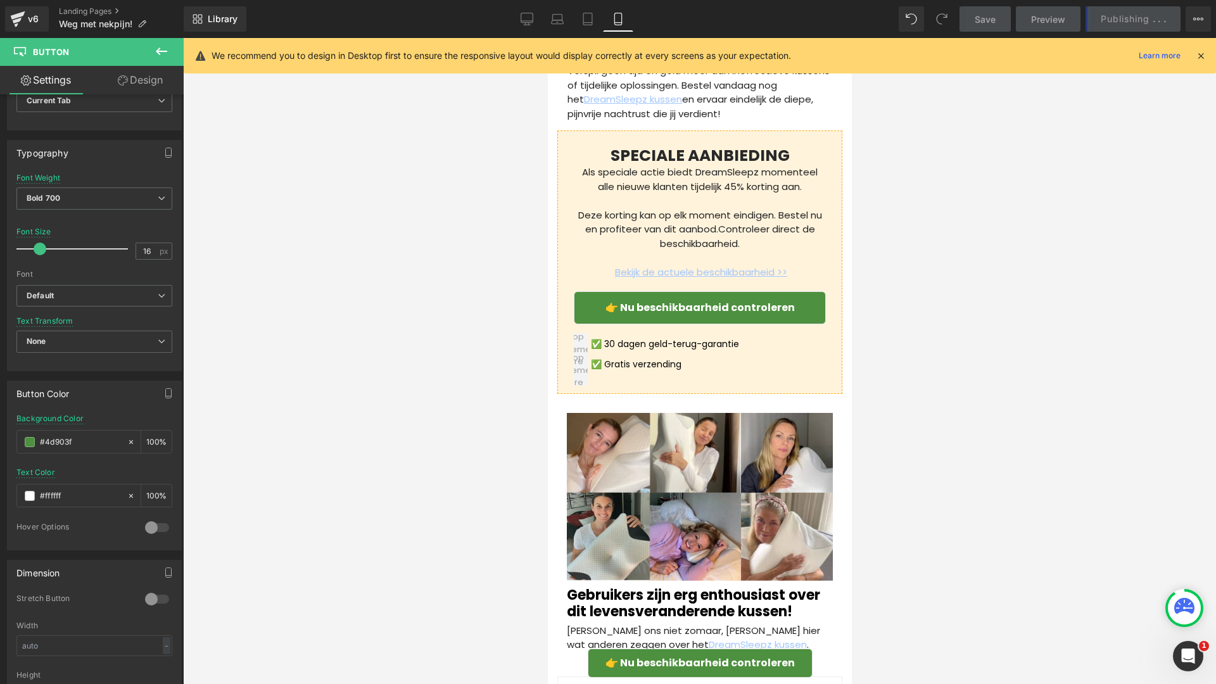
click at [1200, 54] on icon at bounding box center [1200, 55] width 11 height 11
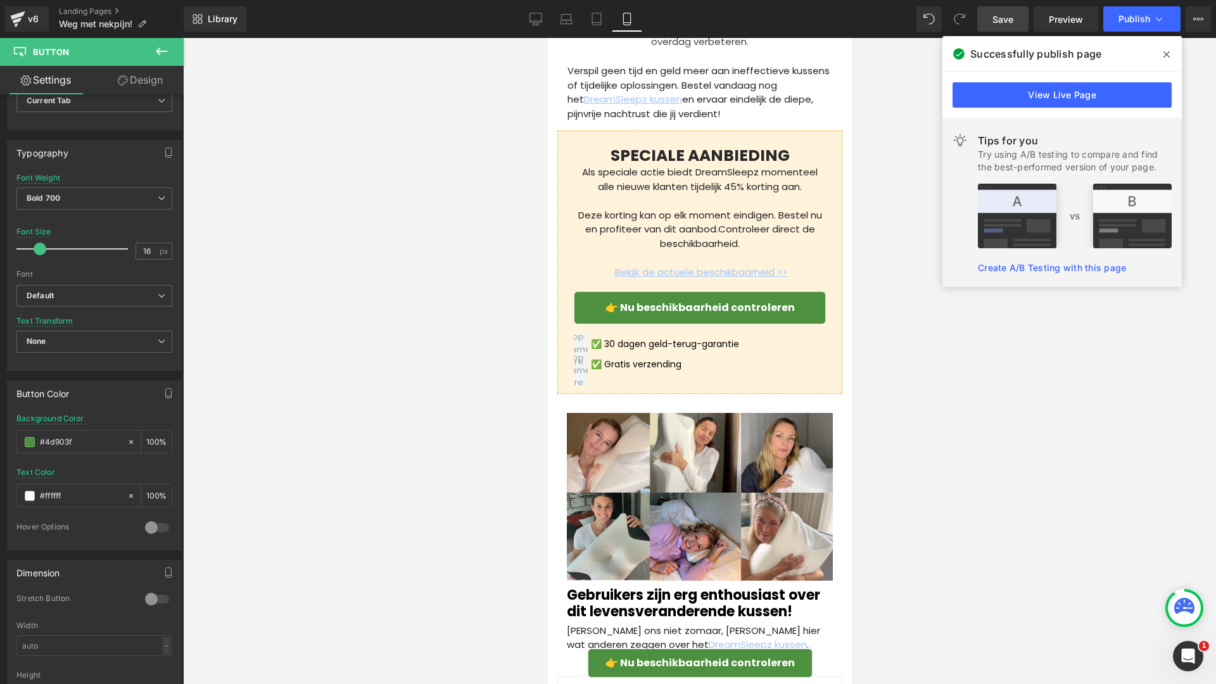
click at [1169, 48] on span at bounding box center [1167, 54] width 20 height 20
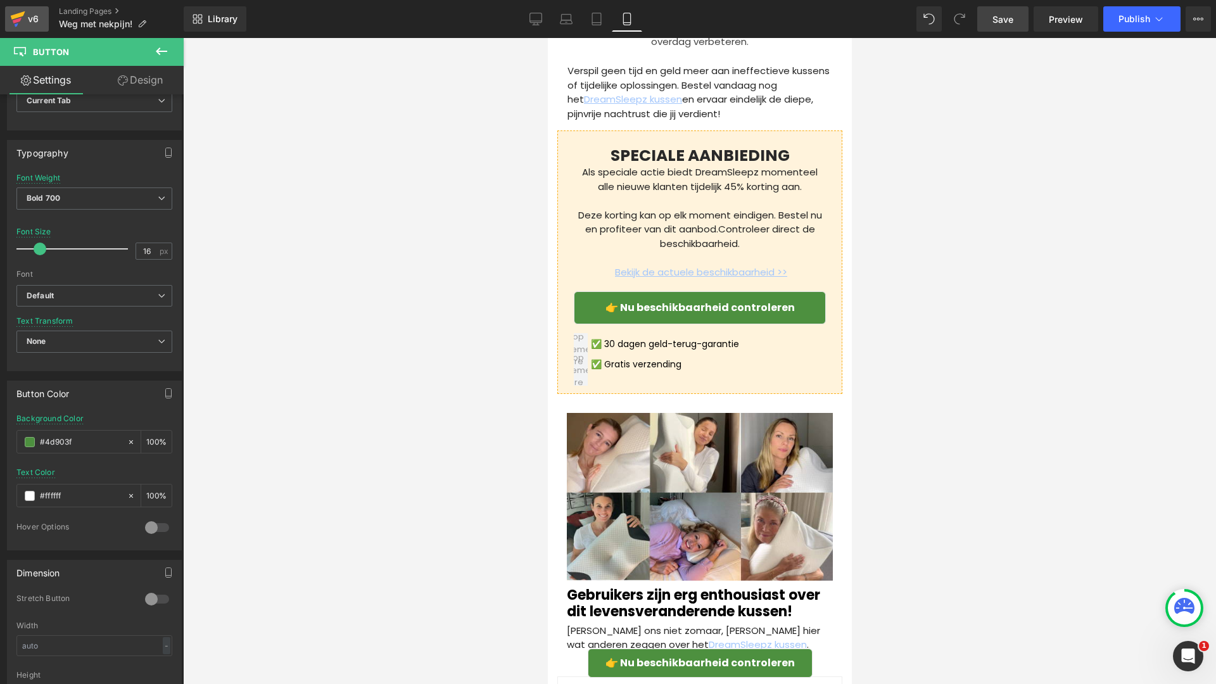
click at [25, 11] on div "v6" at bounding box center [33, 19] width 16 height 16
